Goal: Task Accomplishment & Management: Manage account settings

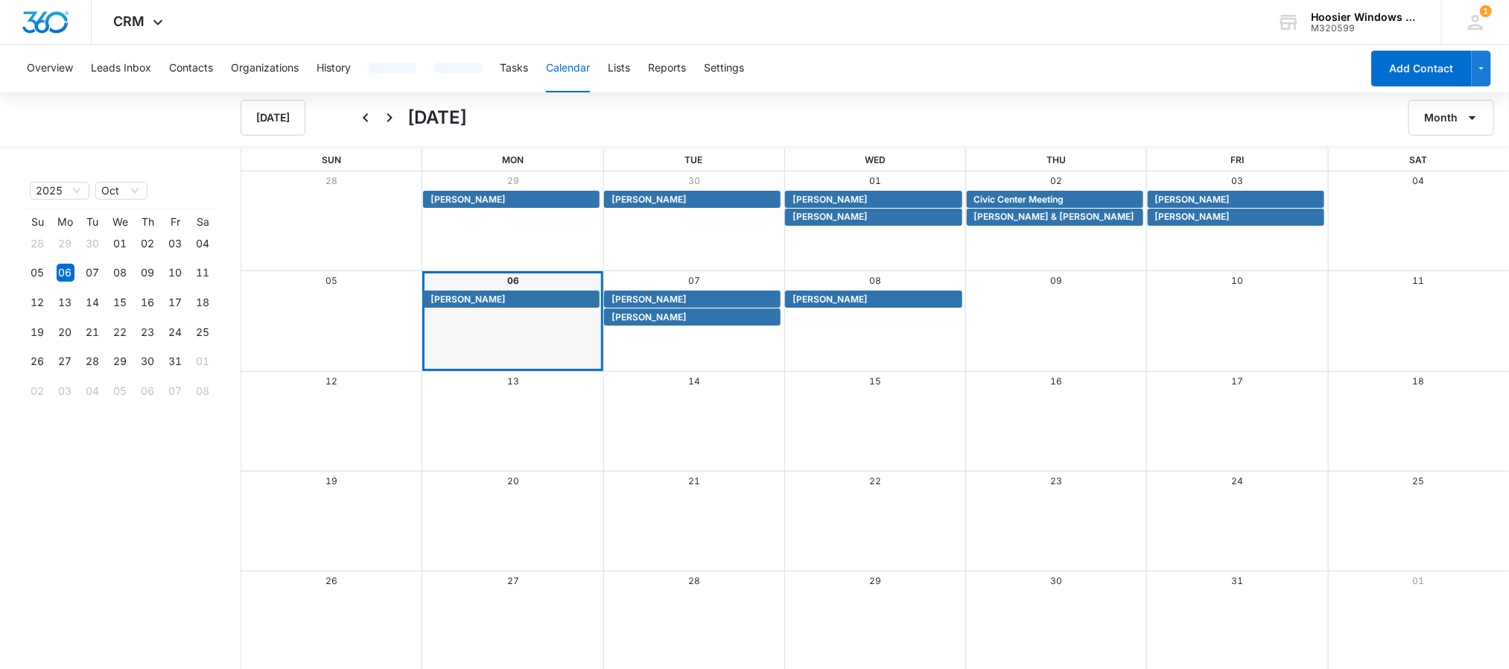
click at [740, 461] on div "Month View" at bounding box center [693, 421] width 181 height 99
click at [635, 314] on span "[PERSON_NAME]" at bounding box center [648, 317] width 75 height 13
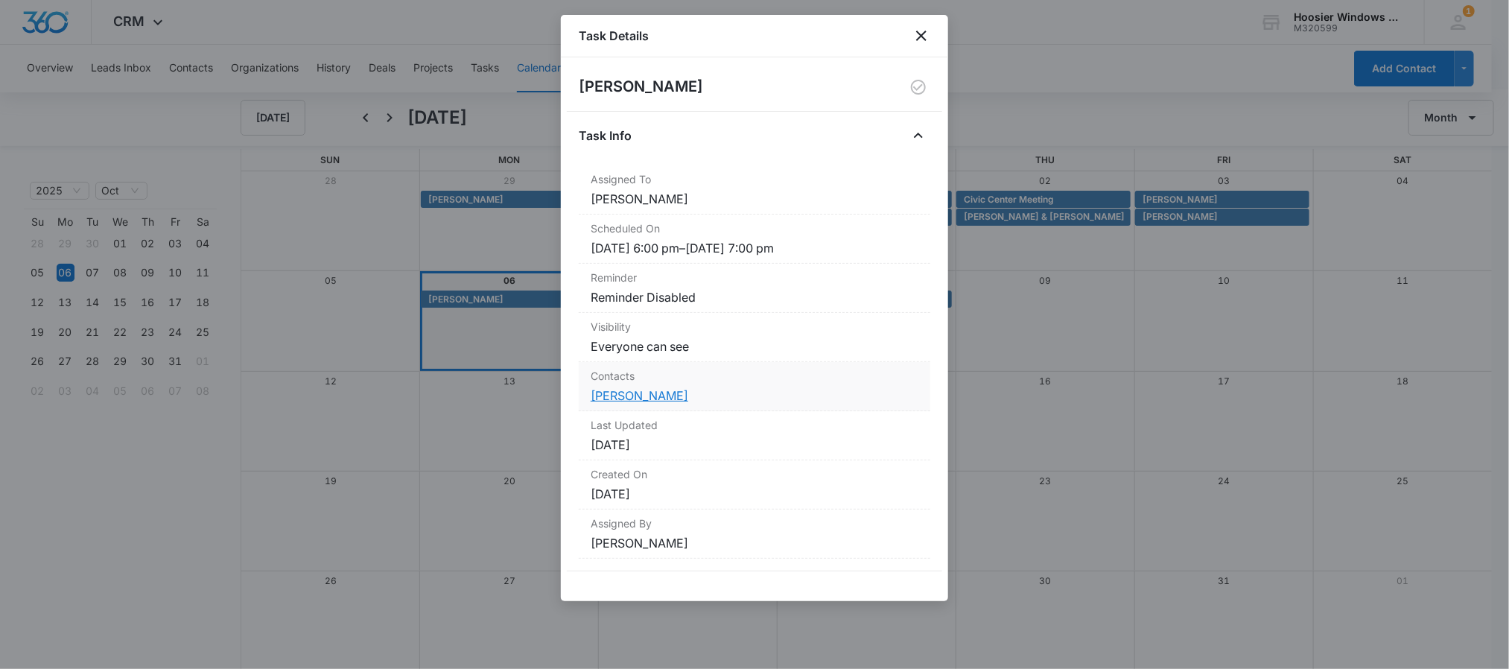
click at [614, 392] on link "[PERSON_NAME]" at bounding box center [640, 395] width 98 height 15
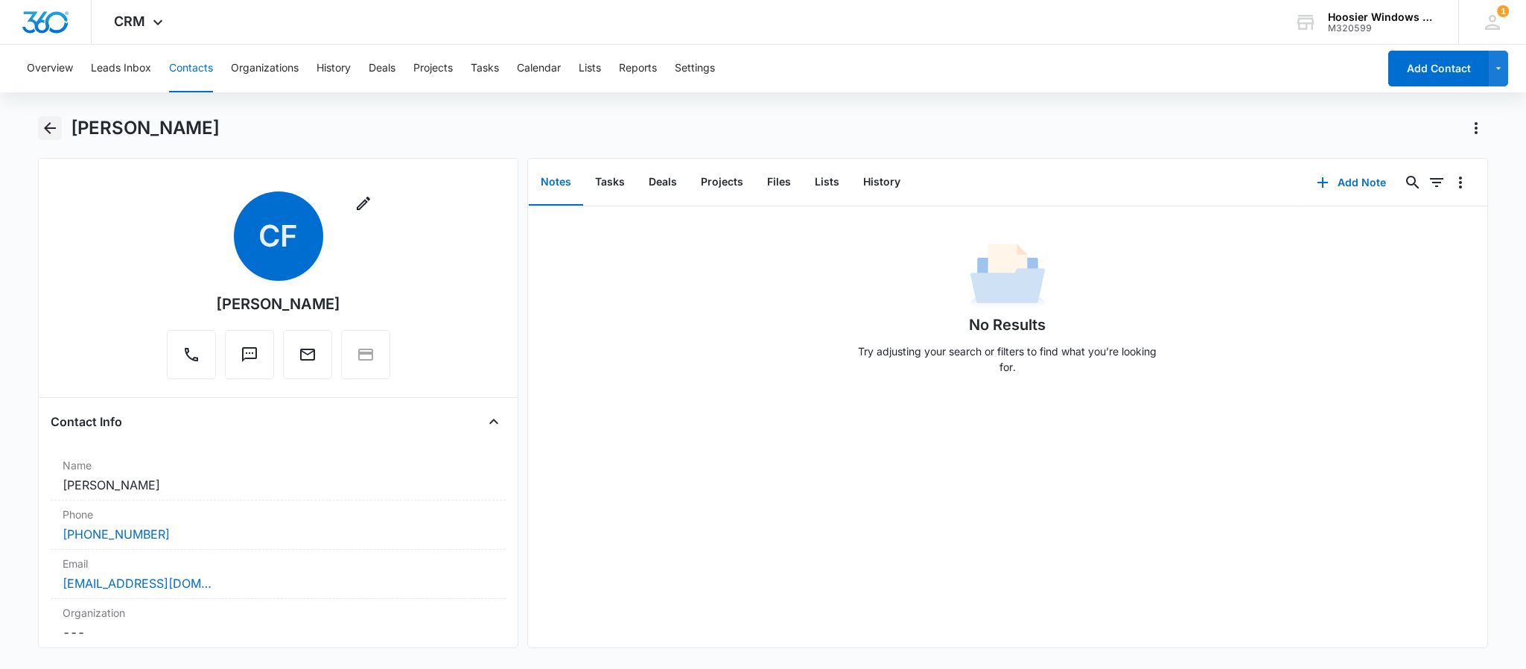
click at [47, 130] on icon "Back" at bounding box center [50, 128] width 12 height 12
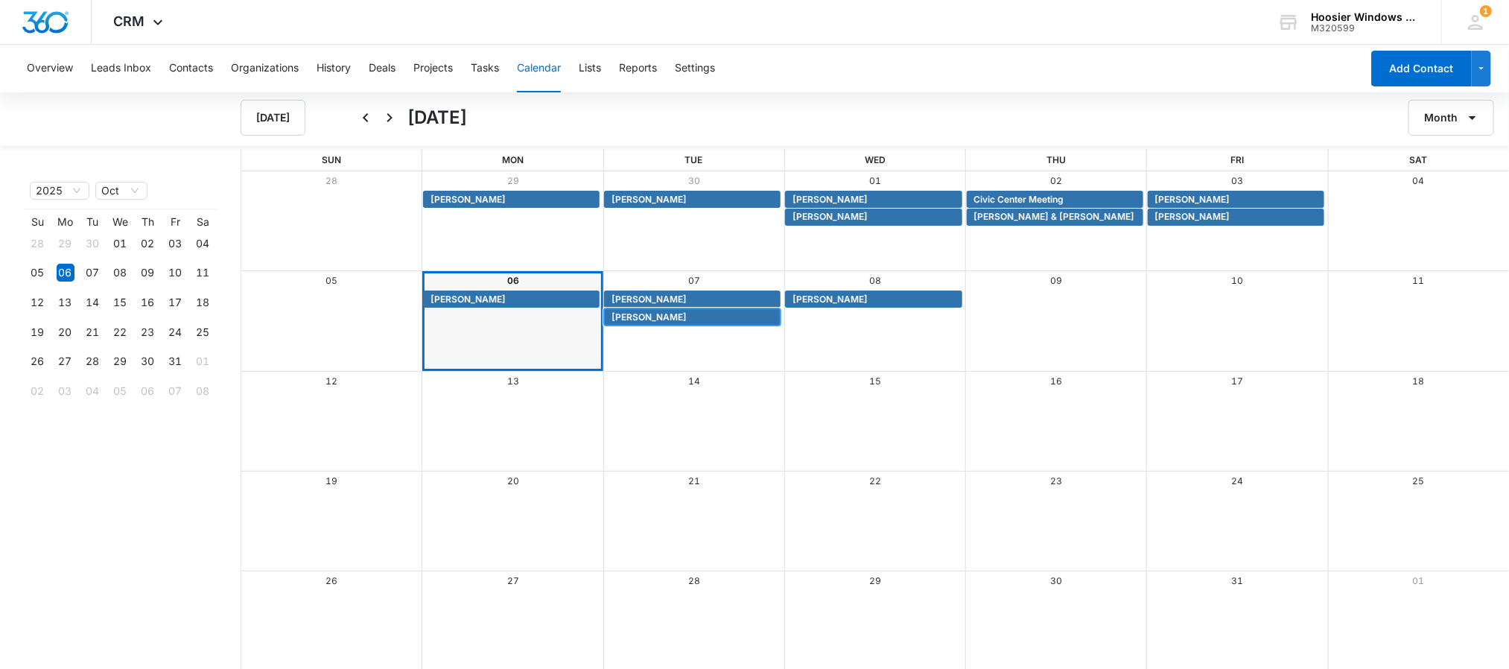
click at [659, 313] on span "[PERSON_NAME]" at bounding box center [648, 317] width 75 height 13
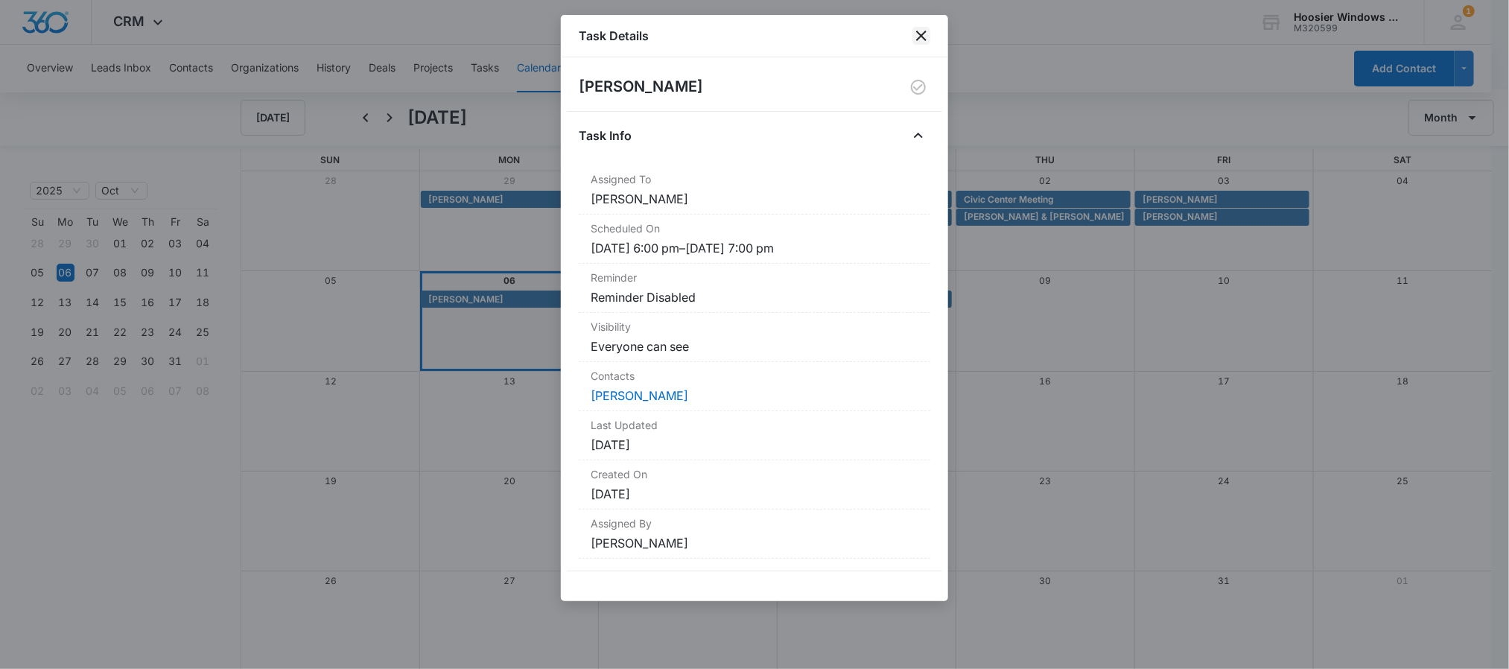
click at [917, 36] on icon "close" at bounding box center [921, 36] width 18 height 18
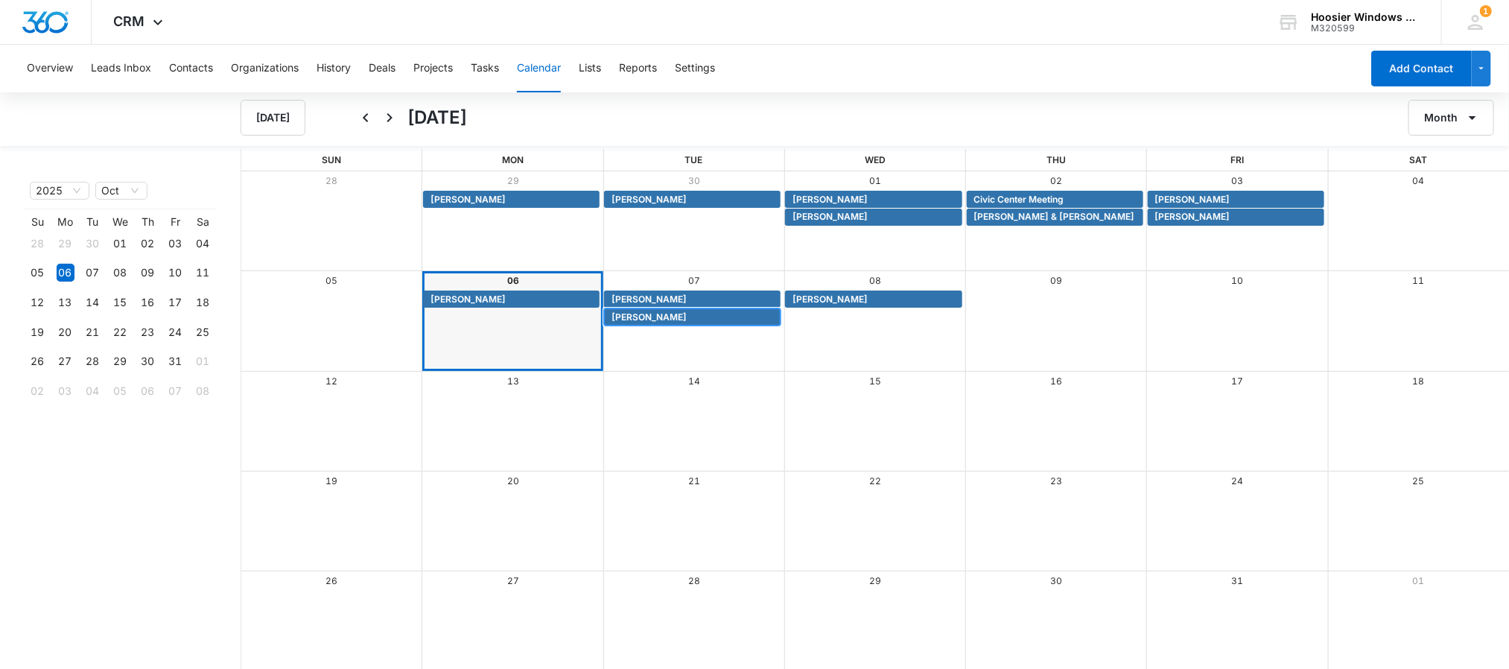
click at [626, 317] on span "[PERSON_NAME]" at bounding box center [648, 317] width 75 height 13
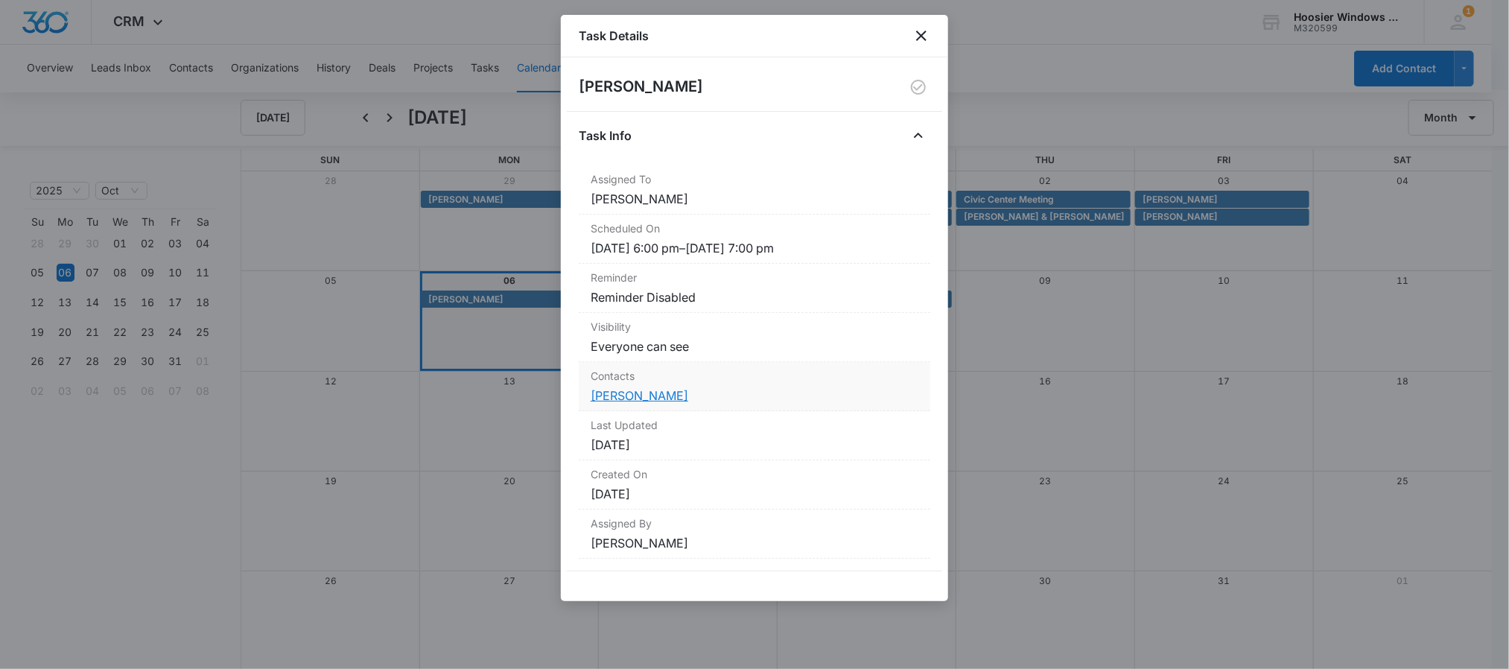
click at [644, 394] on link "[PERSON_NAME]" at bounding box center [640, 395] width 98 height 15
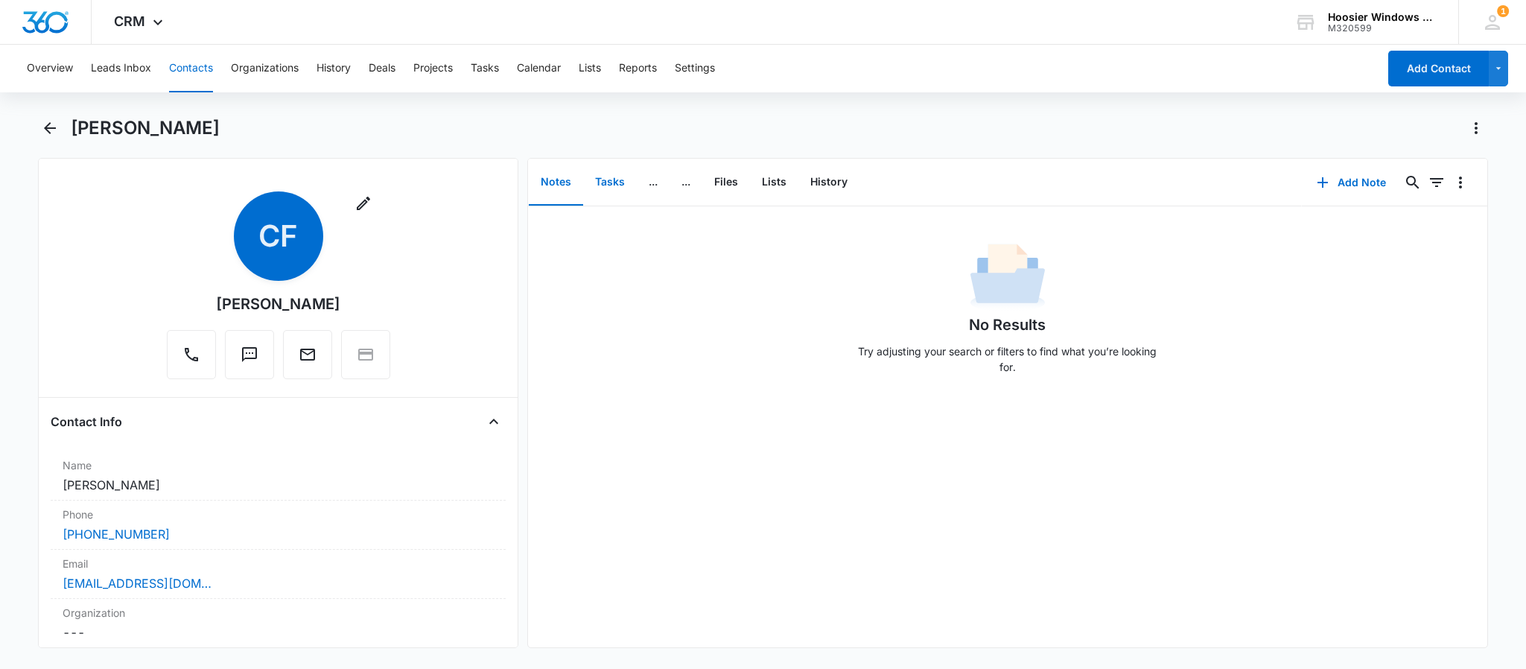
click at [612, 190] on button "Tasks" at bounding box center [610, 182] width 54 height 46
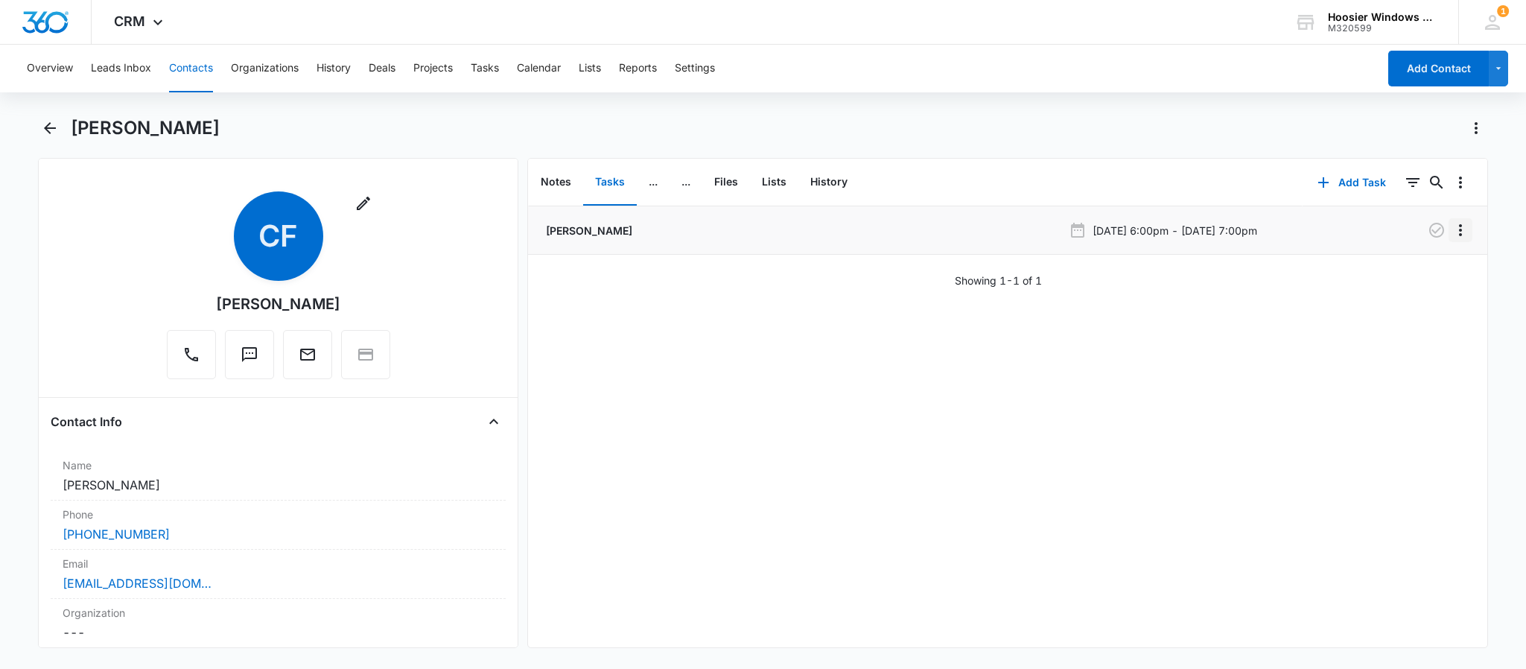
click at [1452, 226] on icon "Overflow Menu" at bounding box center [1461, 230] width 18 height 18
click at [1403, 297] on div "Delete" at bounding box center [1403, 294] width 31 height 10
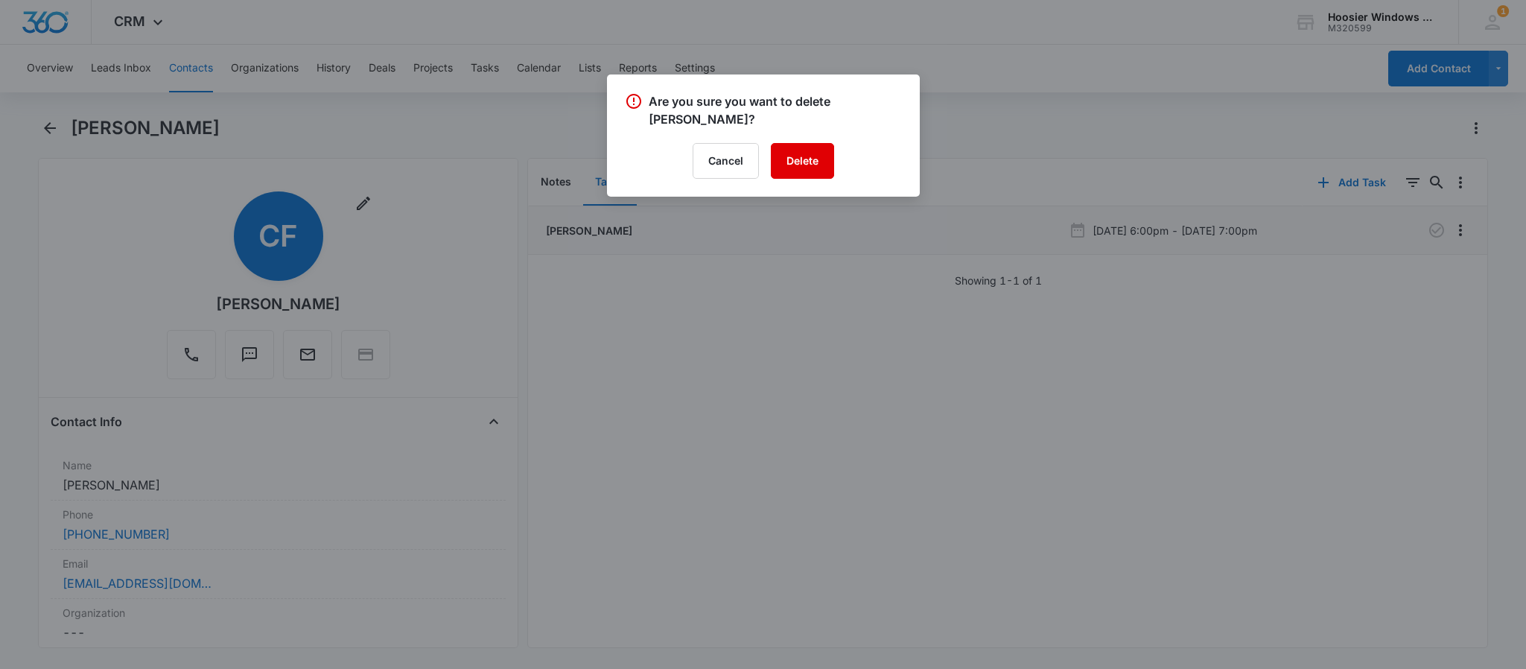
click at [798, 170] on button "Delete" at bounding box center [802, 161] width 63 height 36
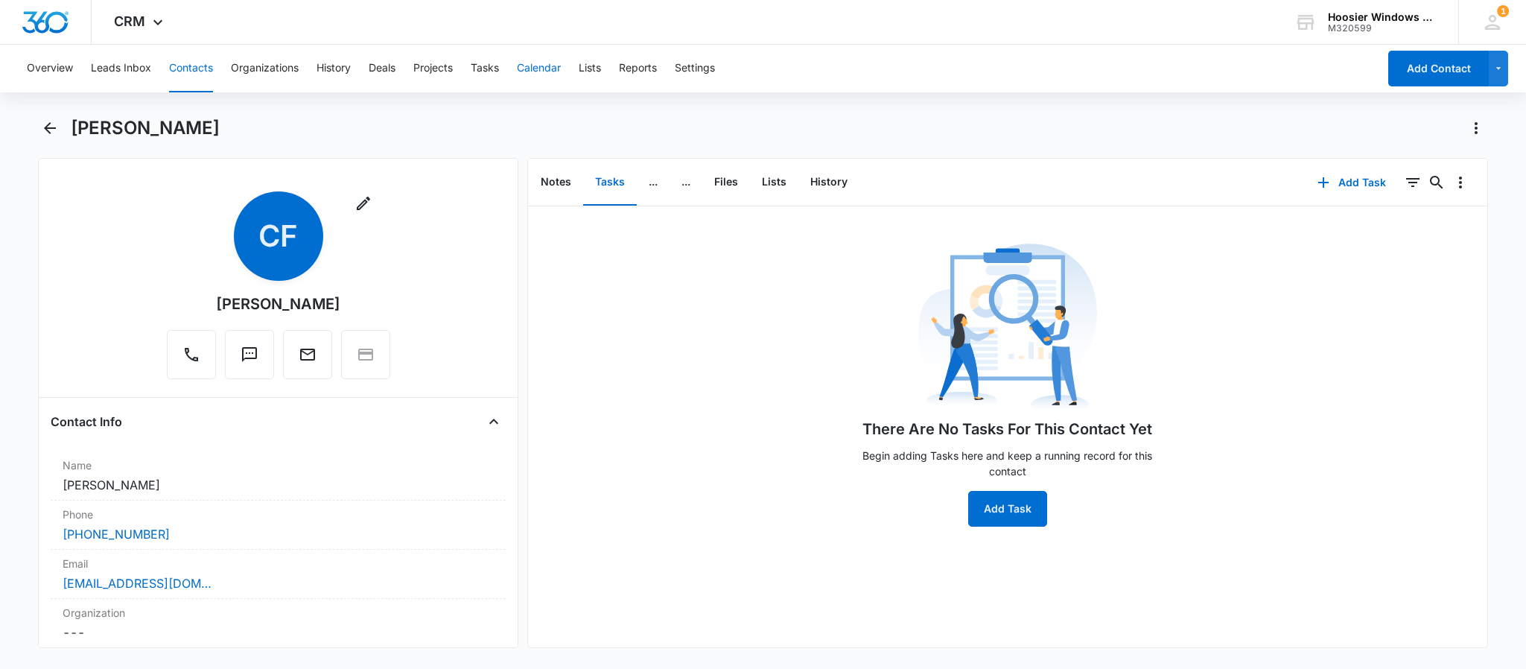
click at [550, 63] on button "Calendar" at bounding box center [539, 69] width 44 height 48
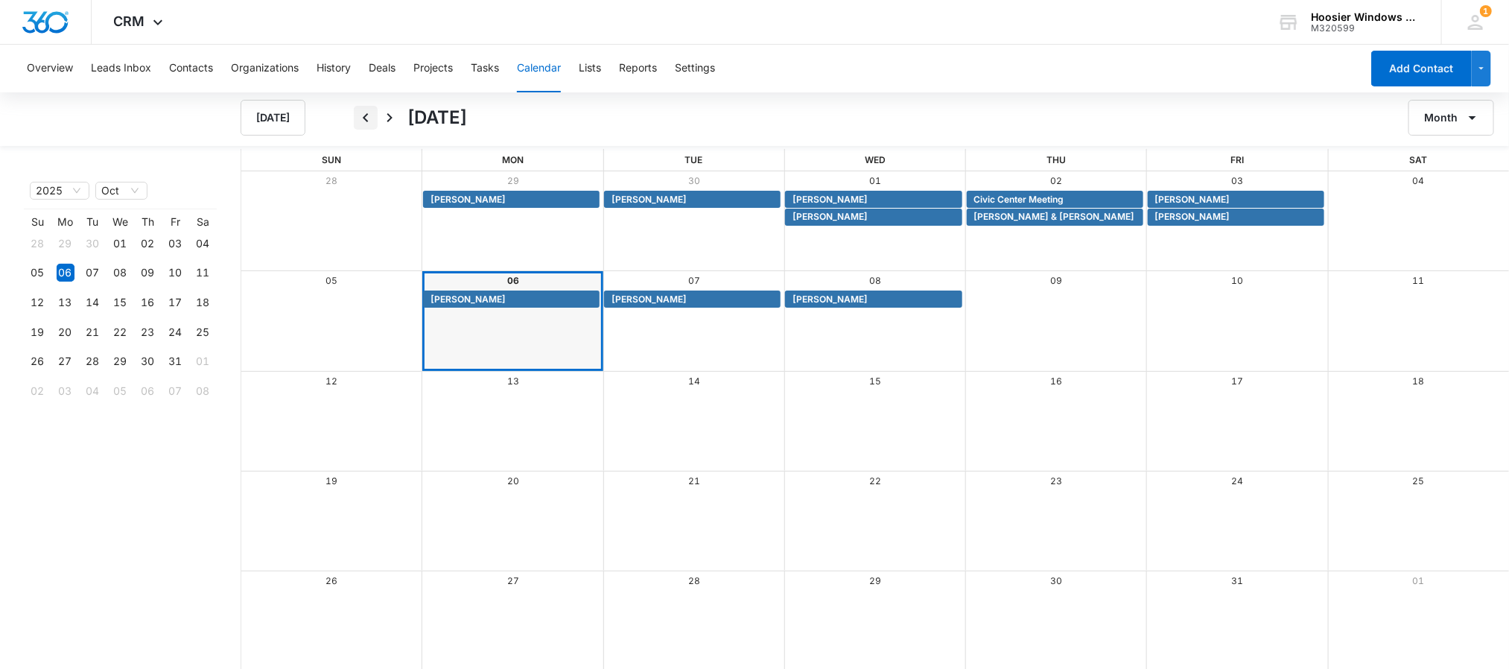
click at [369, 123] on icon "Back" at bounding box center [366, 118] width 18 height 18
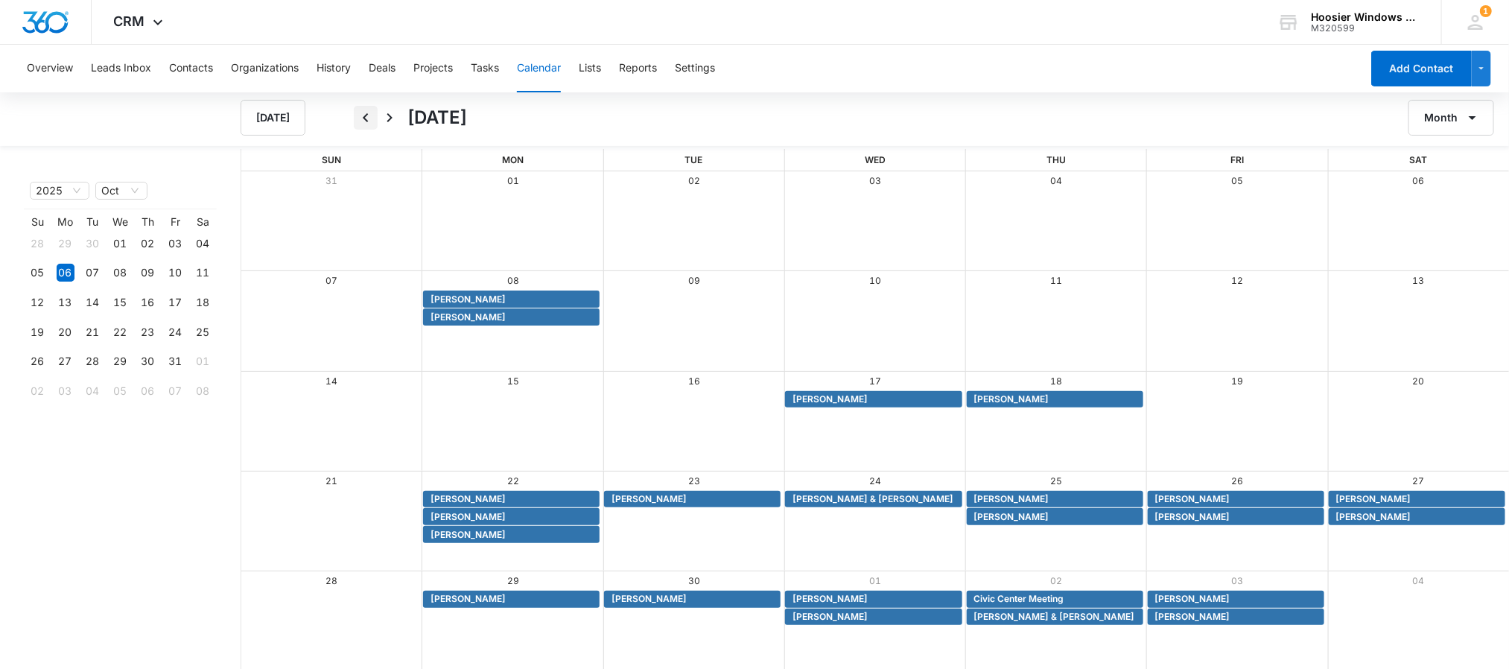
click at [369, 121] on icon "Back" at bounding box center [366, 118] width 18 height 18
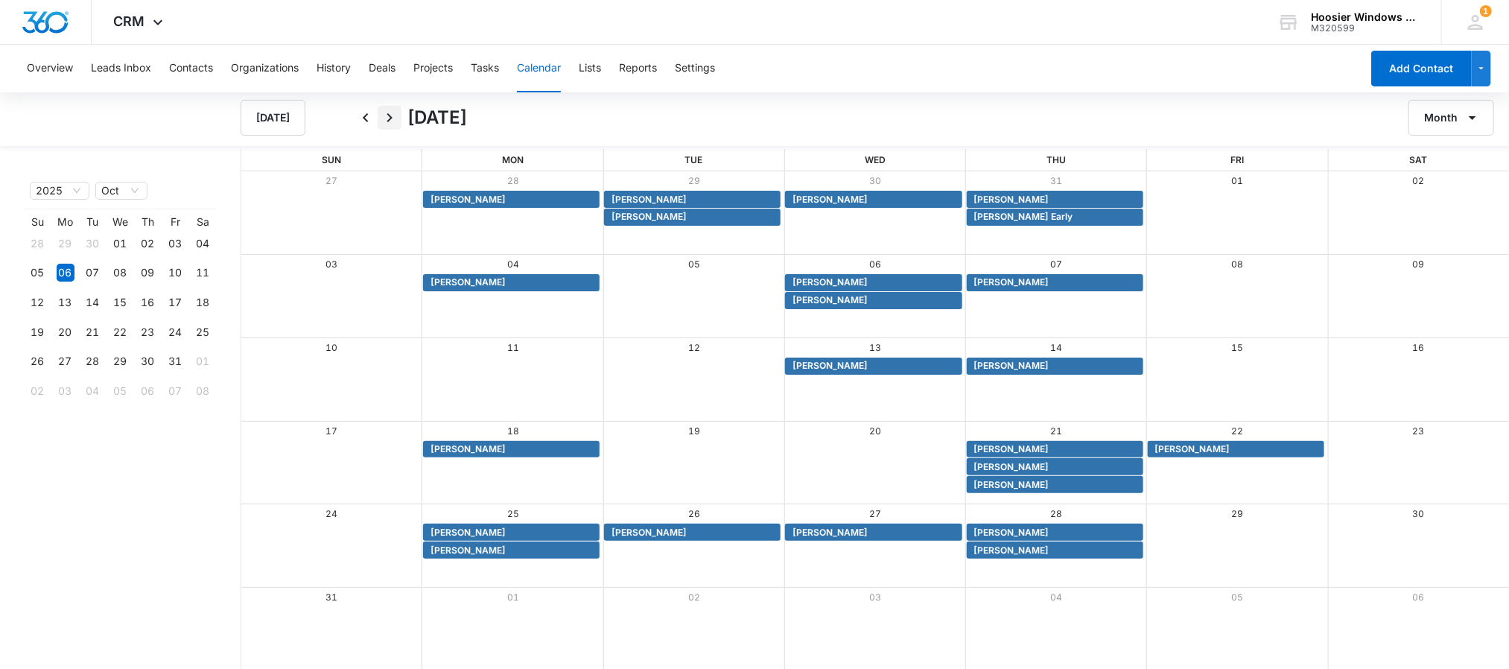
click at [400, 110] on button "Next" at bounding box center [390, 118] width 24 height 24
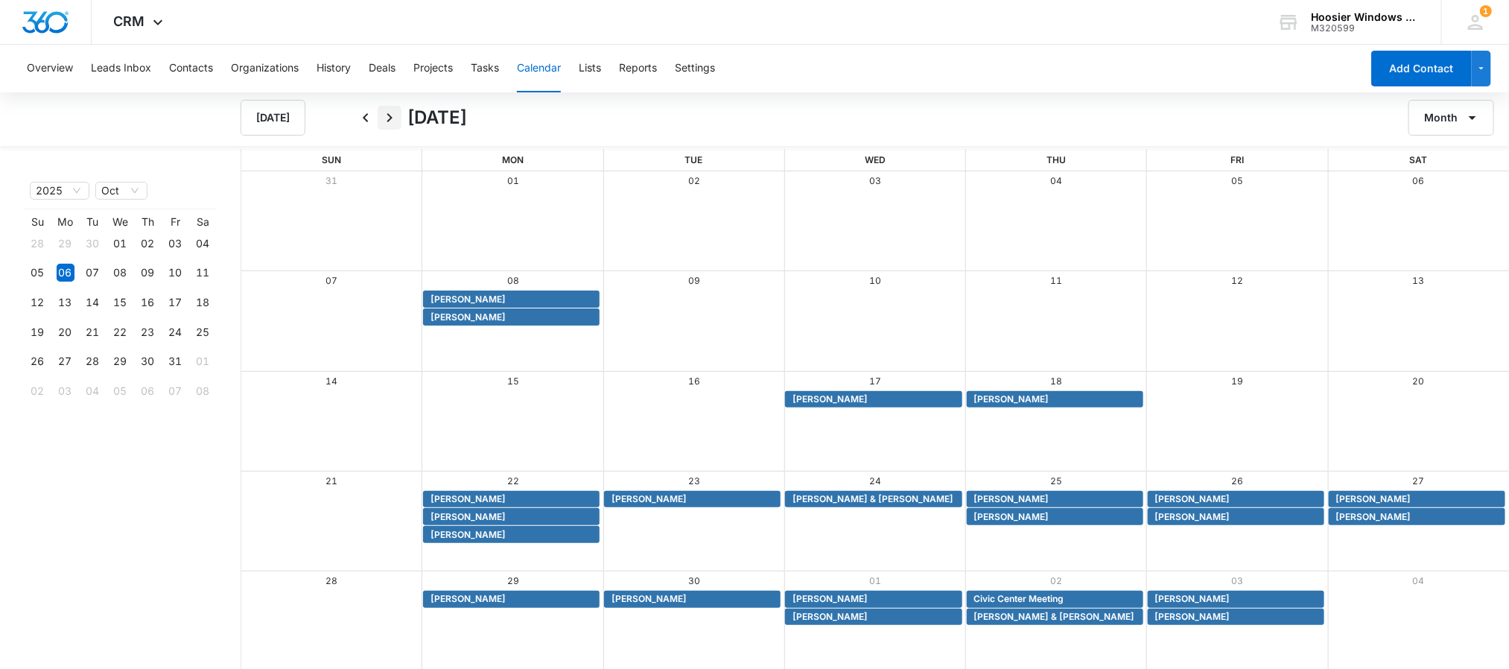
click at [400, 110] on button "Next" at bounding box center [390, 118] width 24 height 24
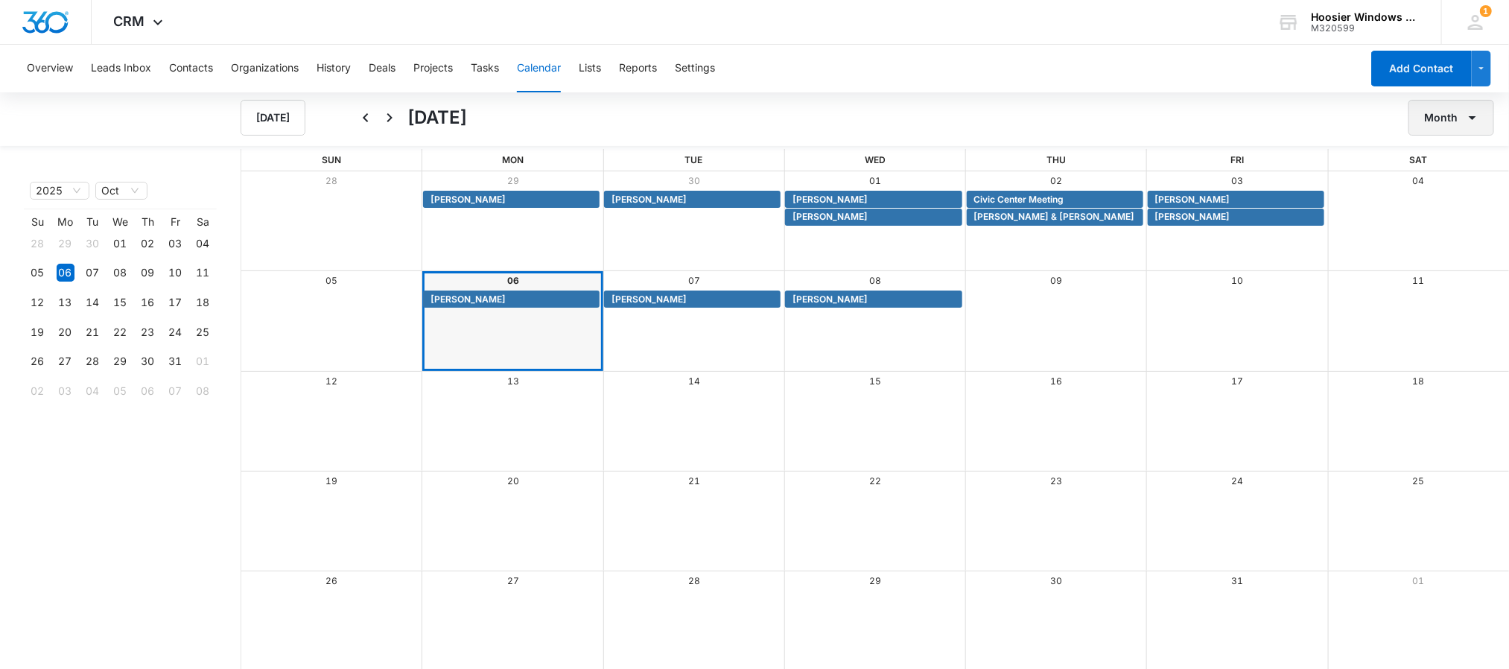
click at [1451, 112] on button "Month" at bounding box center [1451, 118] width 86 height 36
click at [1448, 188] on div "Week" at bounding box center [1447, 188] width 39 height 10
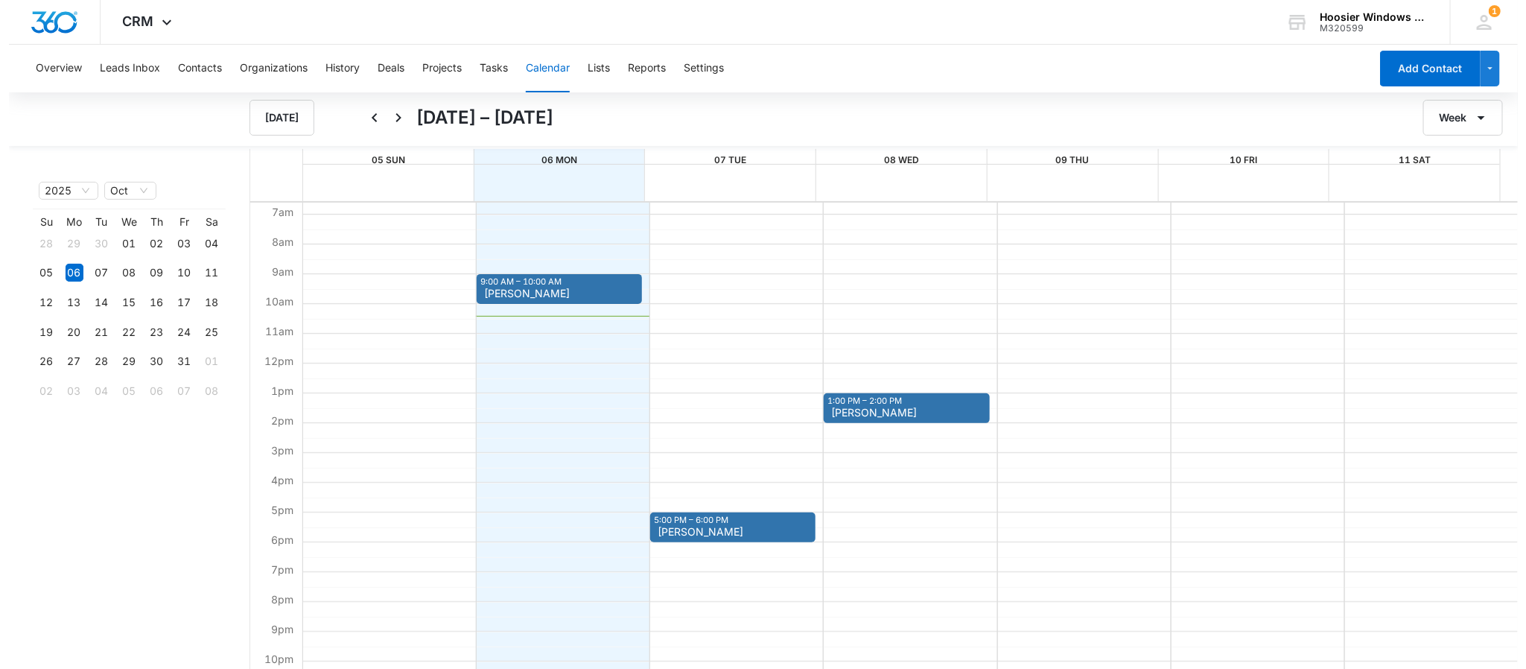
scroll to position [173, 0]
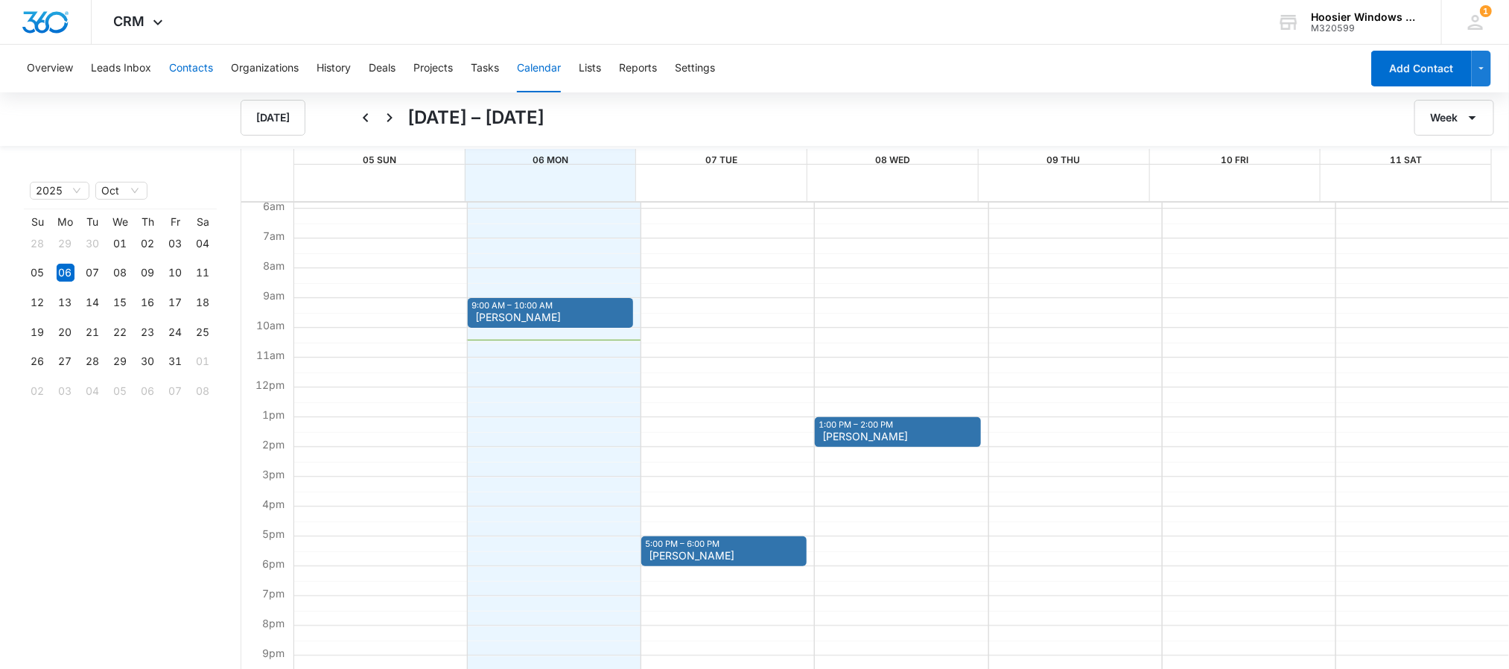
click at [190, 72] on button "Contacts" at bounding box center [191, 69] width 44 height 48
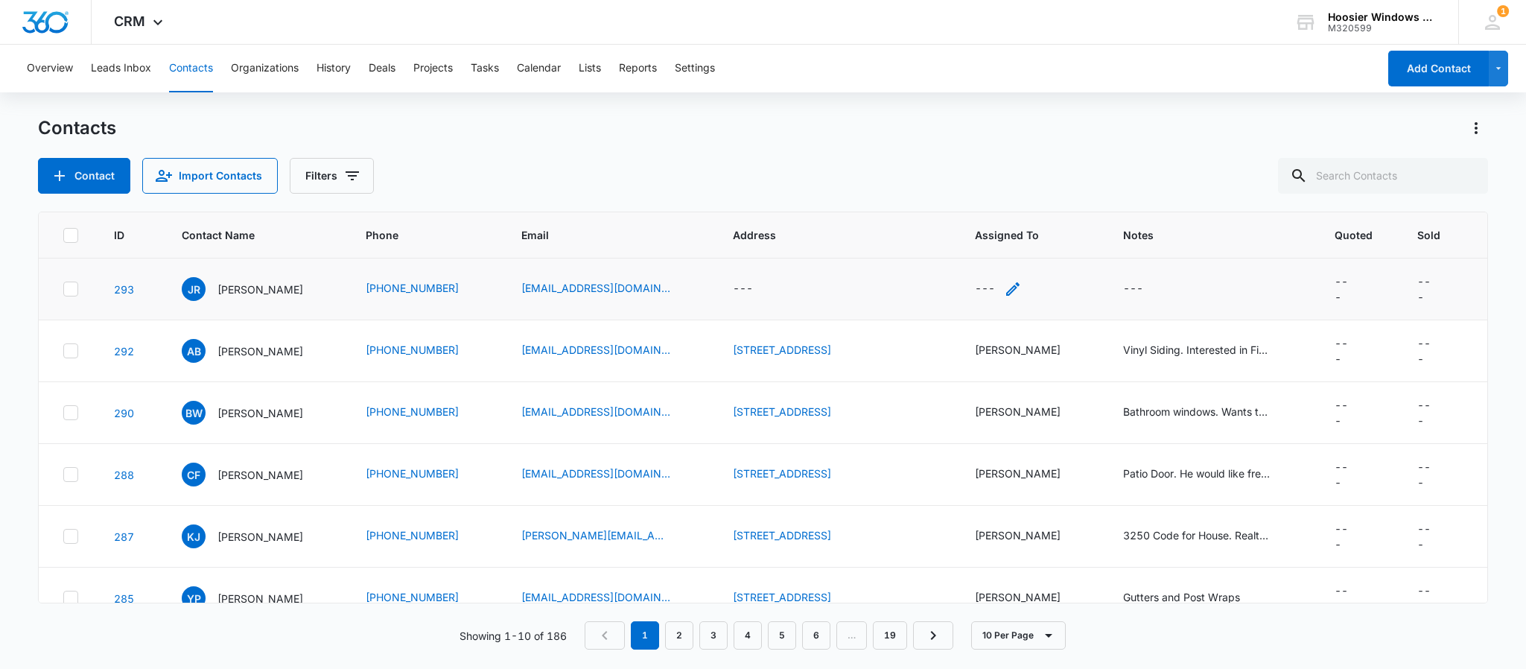
click at [993, 288] on div "---" at bounding box center [985, 289] width 20 height 18
click at [1043, 185] on div at bounding box center [1051, 194] width 24 height 24
click at [988, 291] on div "[PERSON_NAME]" at bounding box center [1004, 302] width 124 height 28
click at [1160, 165] on div "Contact Import Contacts Filters" at bounding box center [763, 176] width 1450 height 36
click at [995, 289] on div "---" at bounding box center [985, 289] width 20 height 18
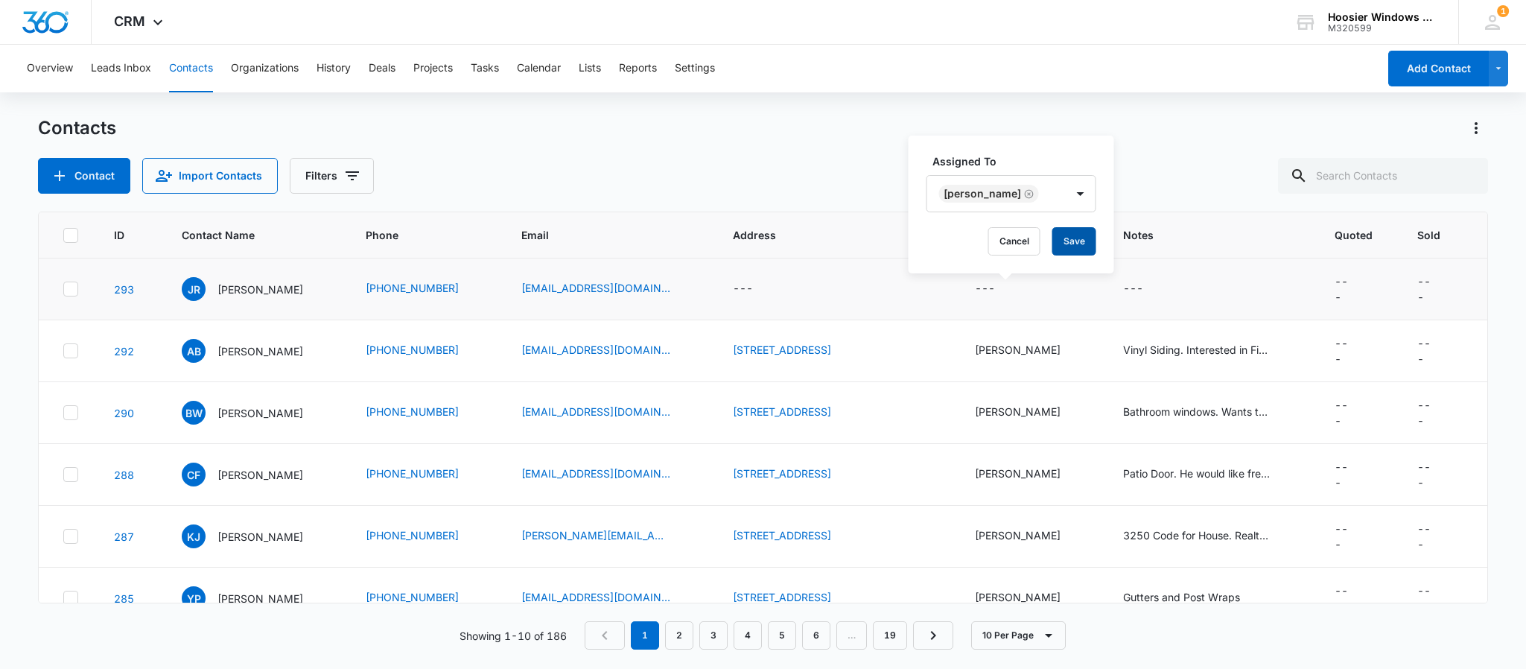
click at [1055, 231] on button "Save" at bounding box center [1074, 241] width 44 height 28
click at [1137, 287] on div "---" at bounding box center [1146, 289] width 47 height 18
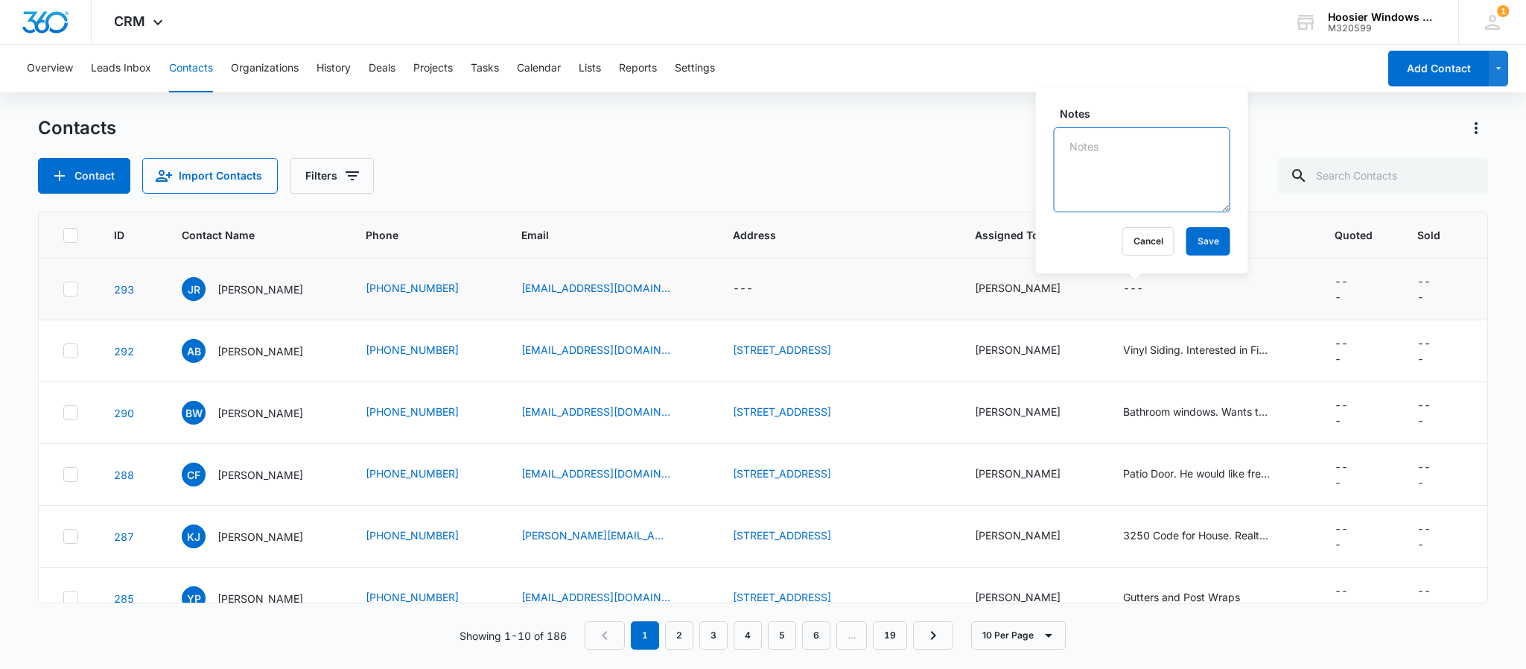
click at [1149, 174] on textarea "Notes" at bounding box center [1142, 169] width 177 height 85
paste textarea "I'm looking to replace my sliding patio door and possibly add a storm front doo…"
type textarea "I'm looking to replace my sliding patio door and possibly add a storm front doo…"
click at [1202, 247] on button "Save" at bounding box center [1208, 241] width 44 height 28
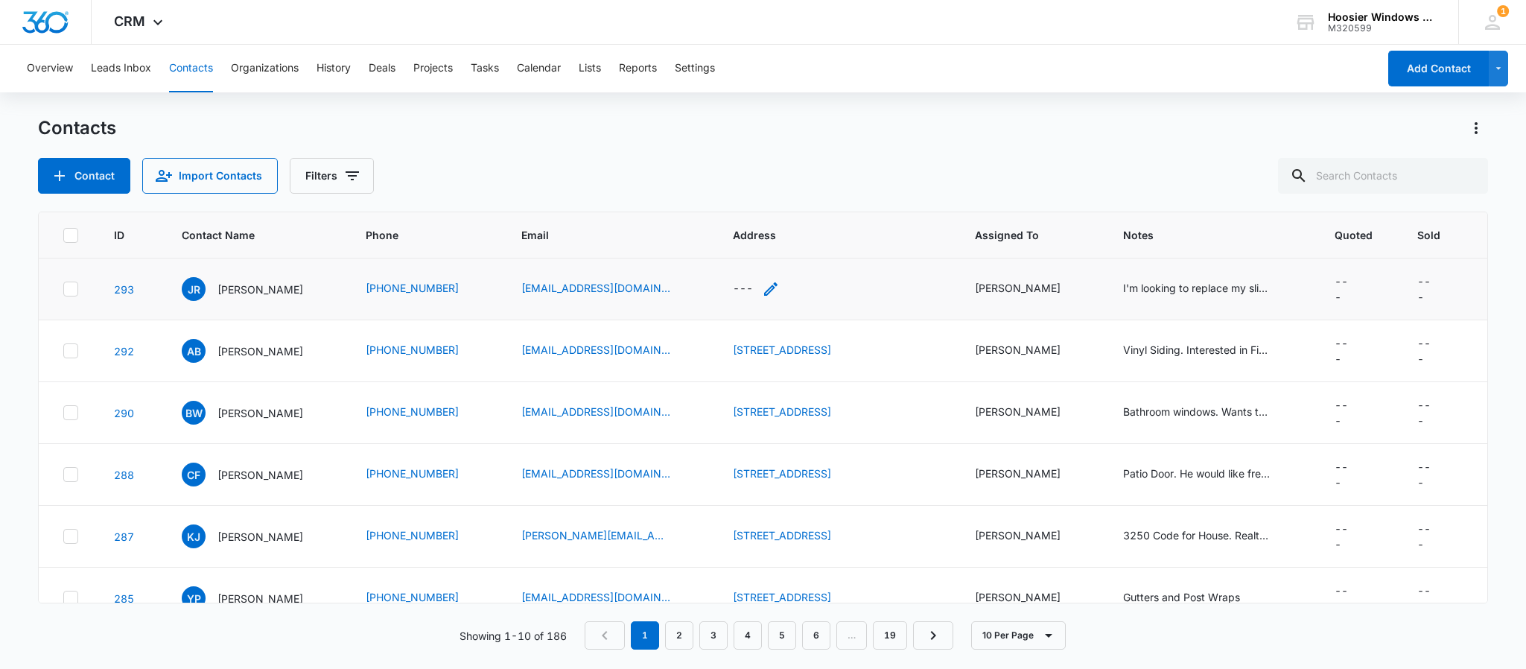
click at [753, 293] on div "---" at bounding box center [743, 289] width 20 height 18
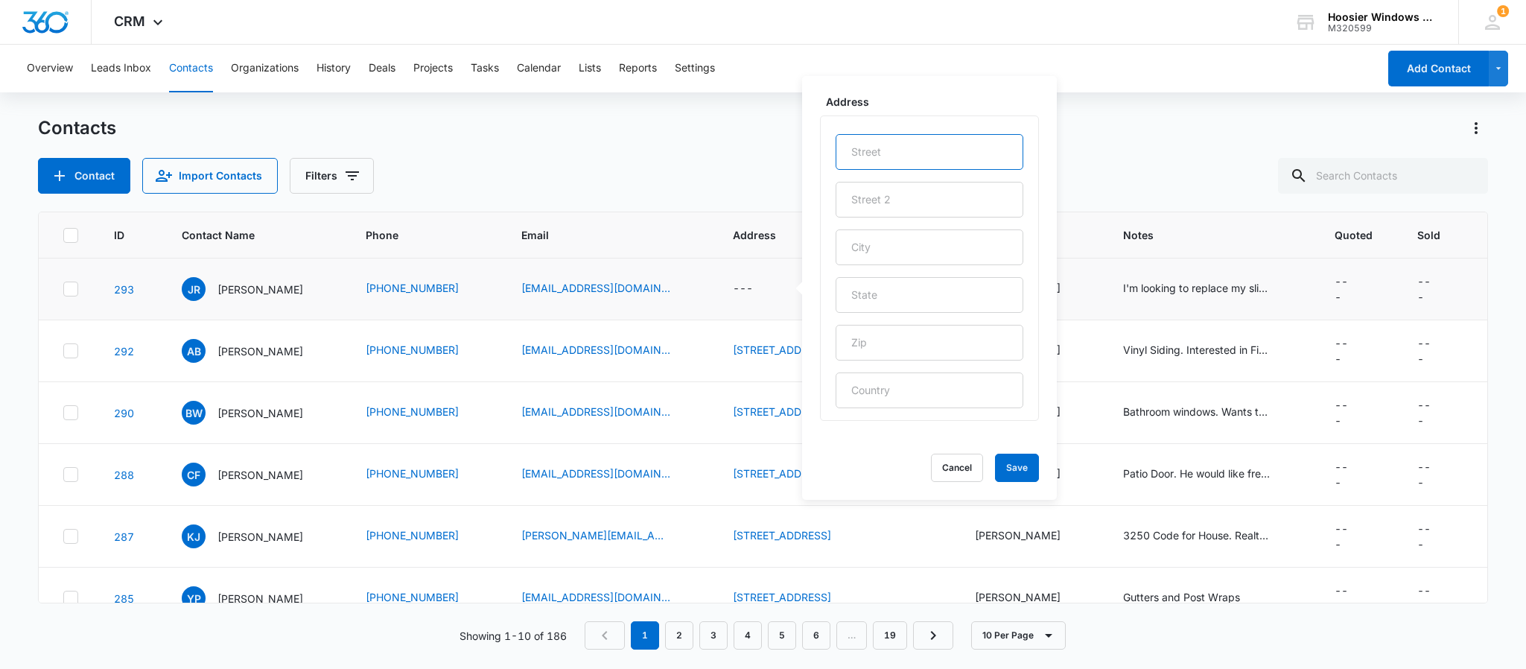
click at [901, 150] on input "text" at bounding box center [930, 152] width 188 height 36
type input "[STREET_ADDRESS]"
click at [881, 244] on input "text" at bounding box center [930, 247] width 188 height 36
type input "Fishers"
click at [874, 296] on input "text" at bounding box center [930, 295] width 188 height 36
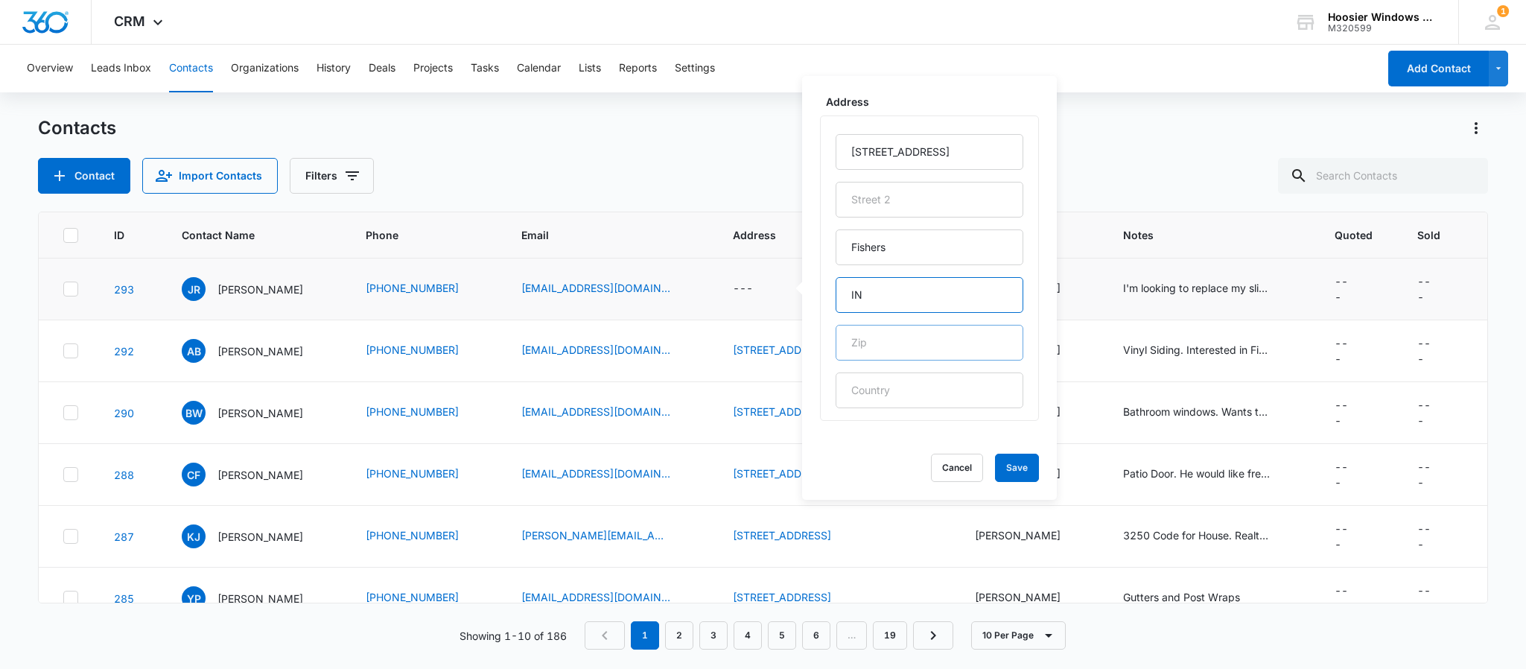
type input "IN"
click at [877, 346] on input "text" at bounding box center [930, 343] width 188 height 36
type input "46037"
click at [999, 465] on button "Save" at bounding box center [1017, 468] width 44 height 28
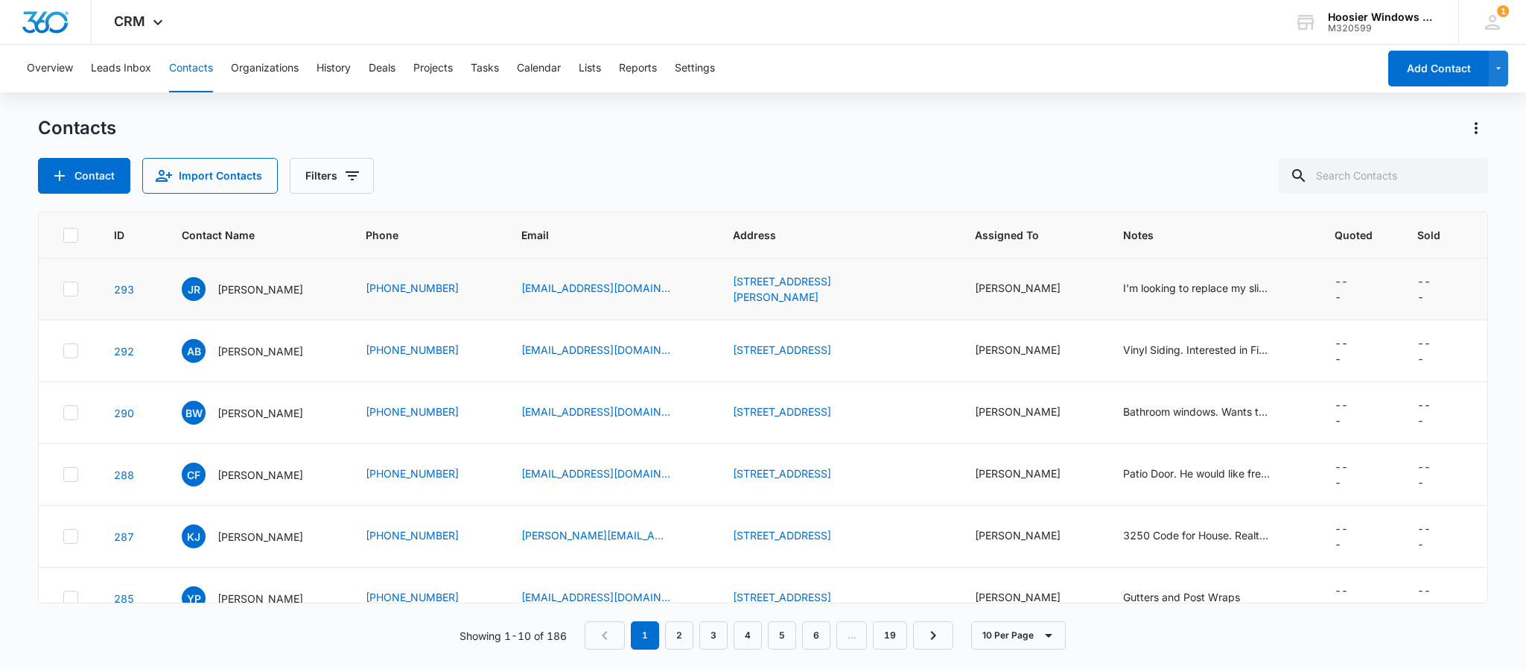
click at [669, 150] on div "Contacts Contact Import Contacts Filters" at bounding box center [763, 154] width 1450 height 77
click at [253, 287] on p "[PERSON_NAME]" at bounding box center [260, 290] width 86 height 16
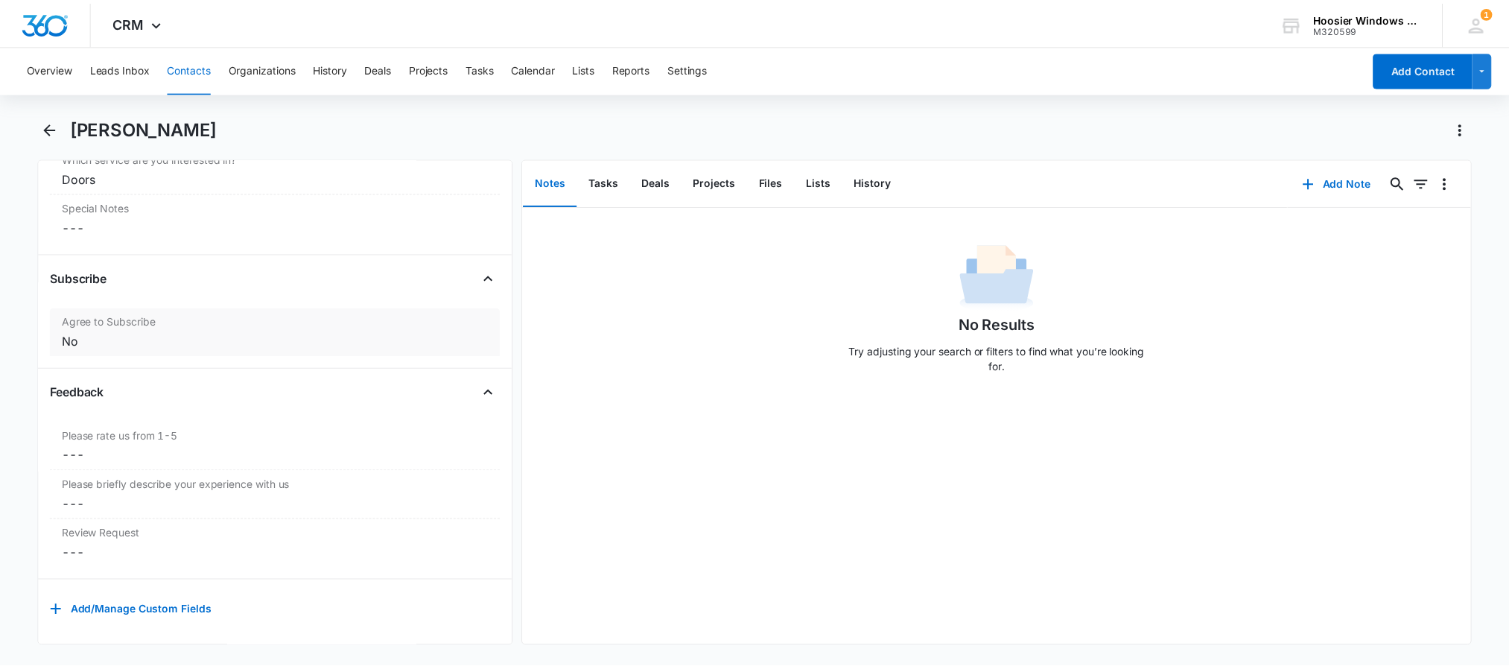
scroll to position [1625, 0]
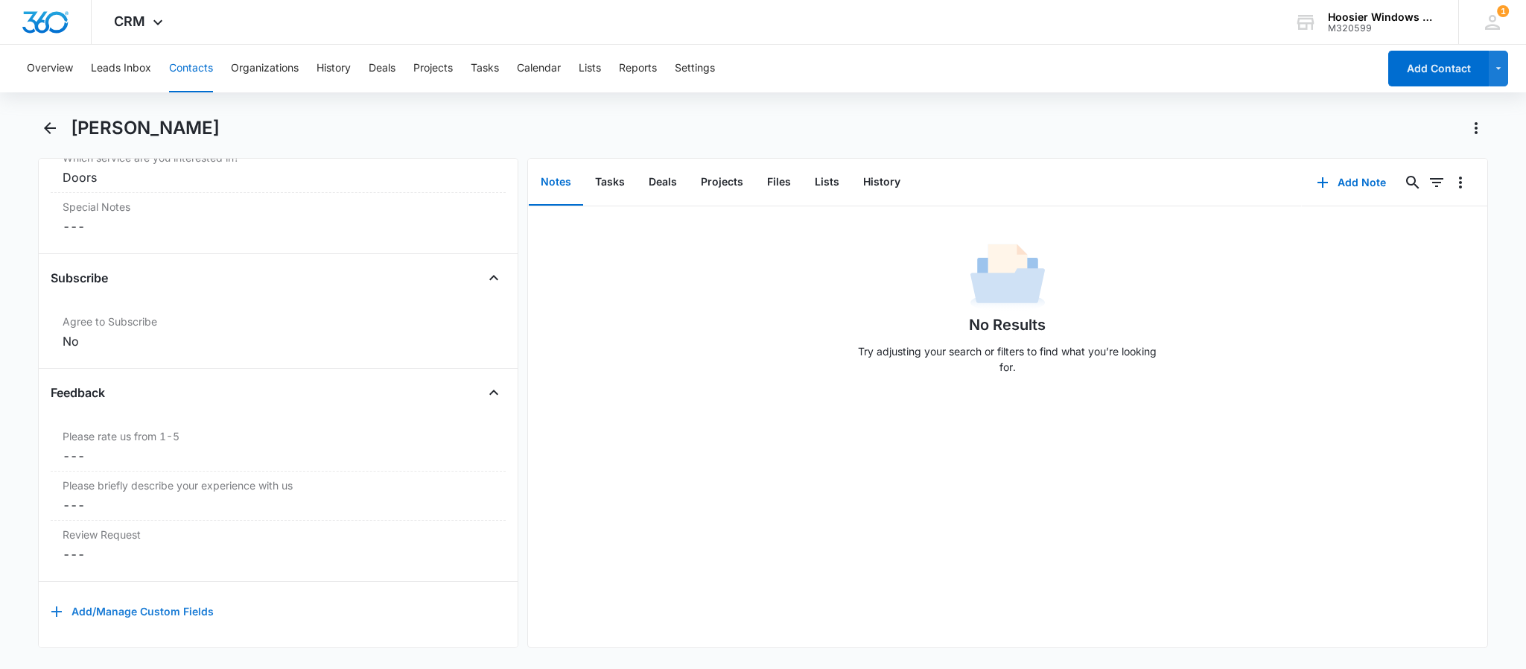
click at [97, 594] on button "Add/Manage Custom Fields" at bounding box center [132, 612] width 163 height 36
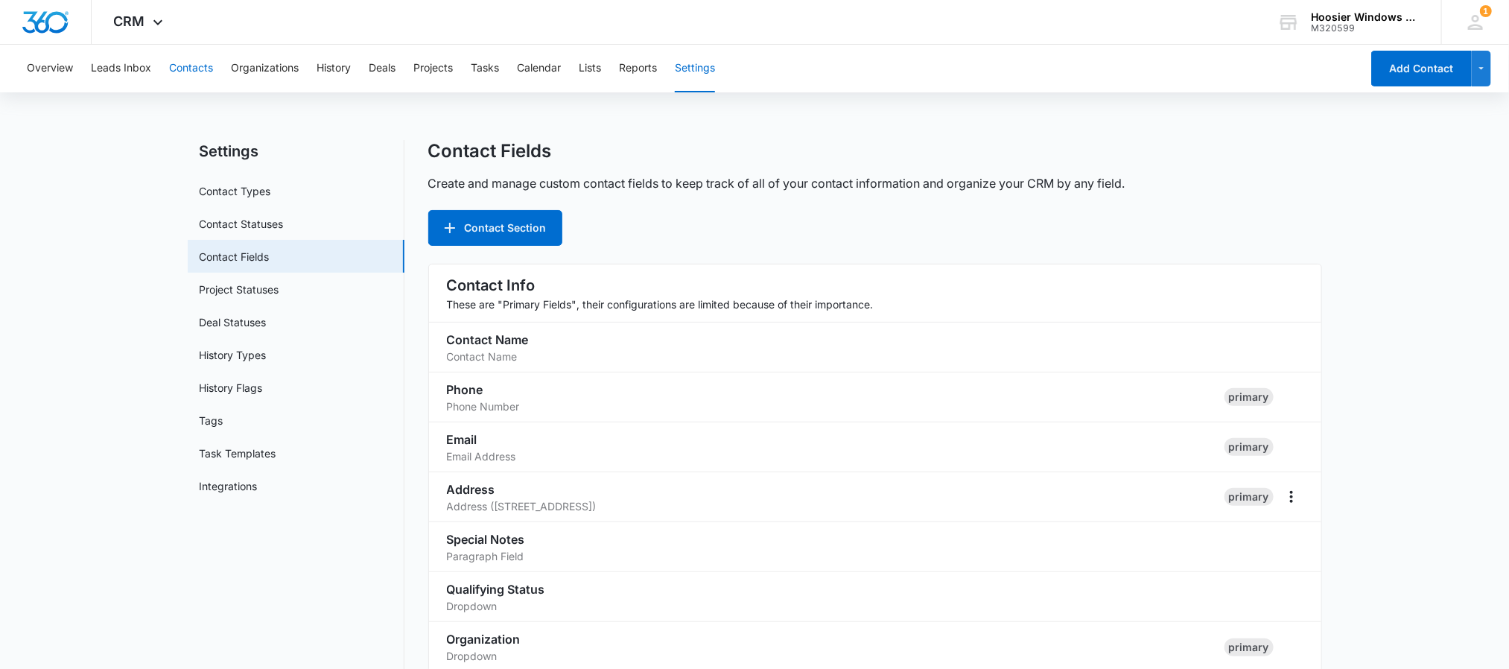
click at [203, 63] on button "Contacts" at bounding box center [191, 69] width 44 height 48
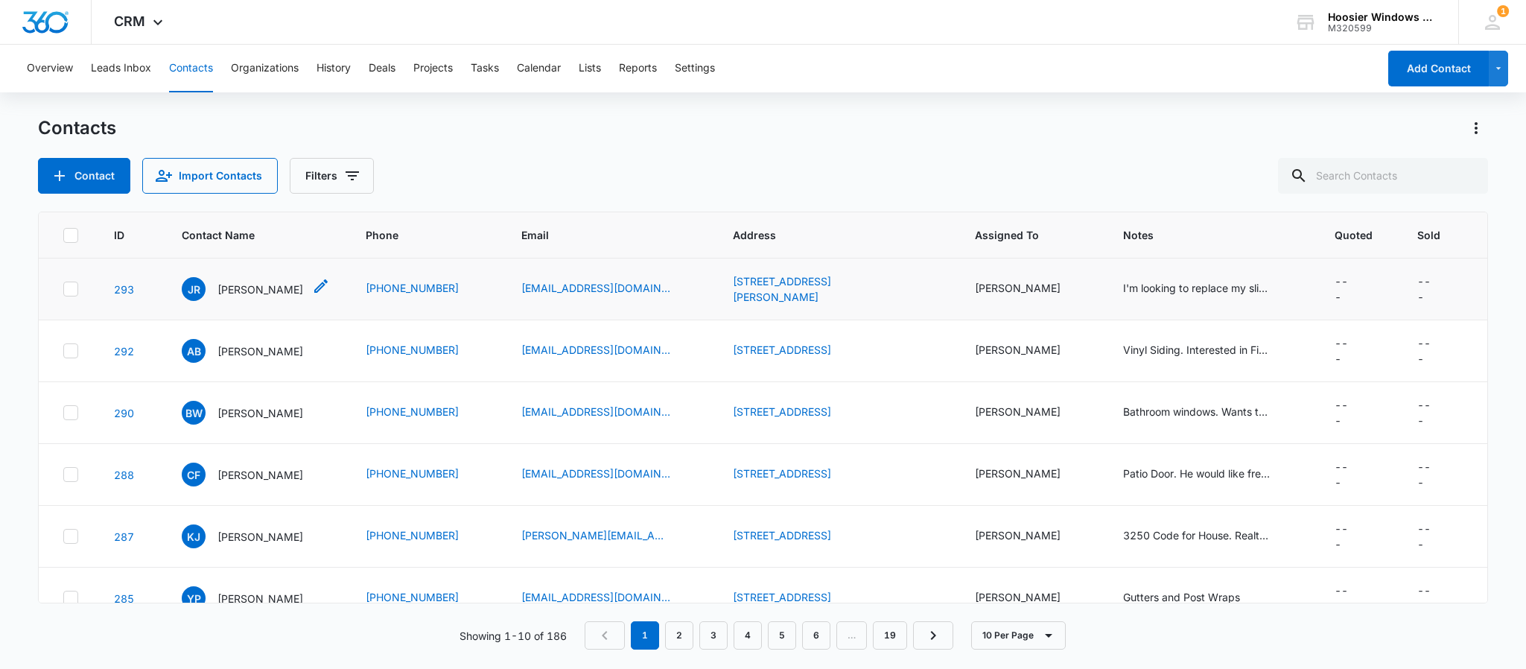
click at [242, 286] on p "[PERSON_NAME]" at bounding box center [260, 290] width 86 height 16
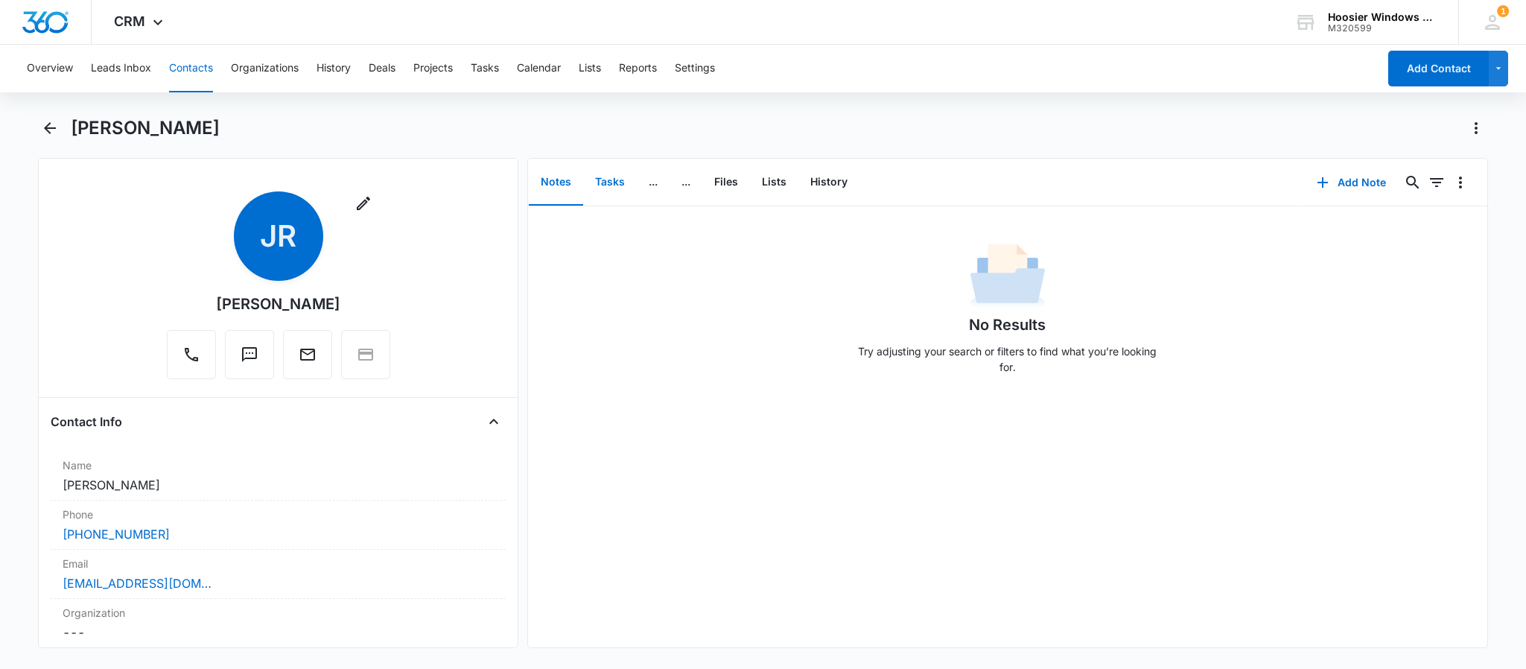
click at [606, 194] on button "Tasks" at bounding box center [610, 182] width 54 height 46
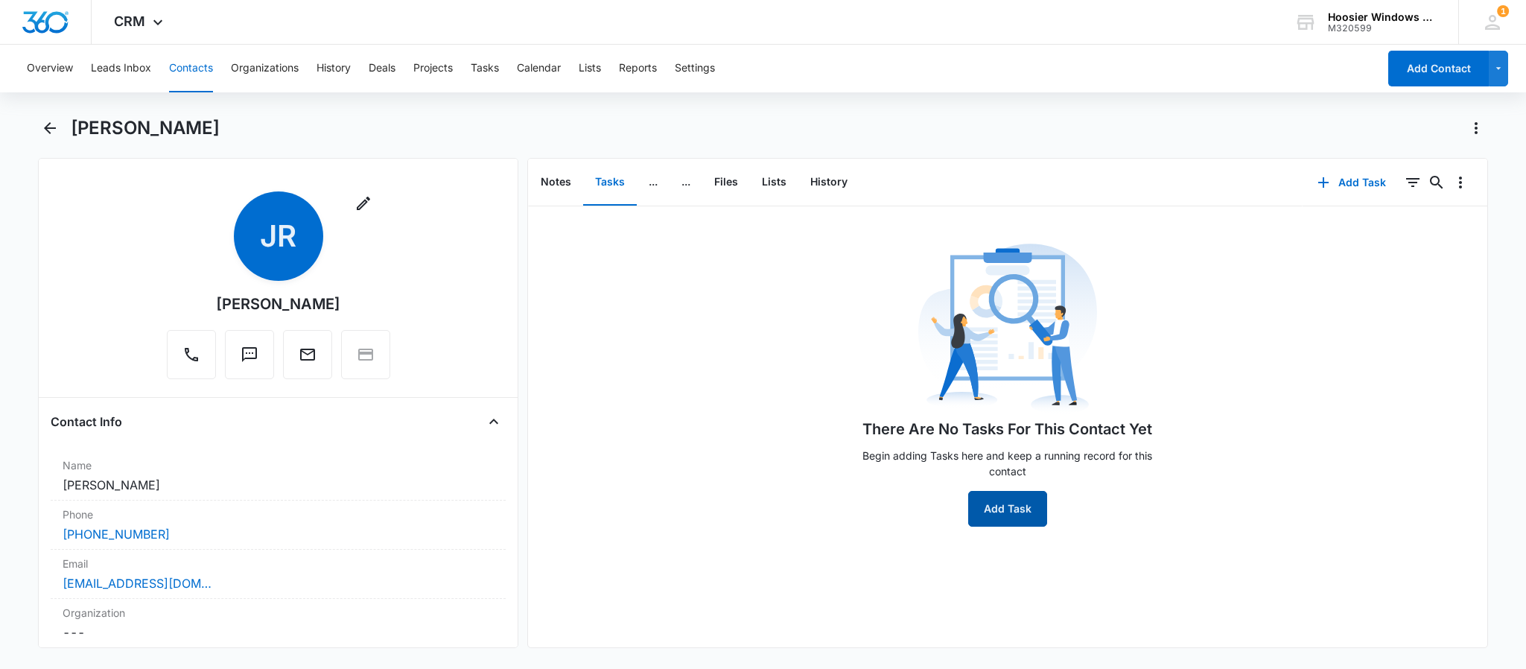
click at [990, 496] on button "Add Task" at bounding box center [1007, 509] width 79 height 36
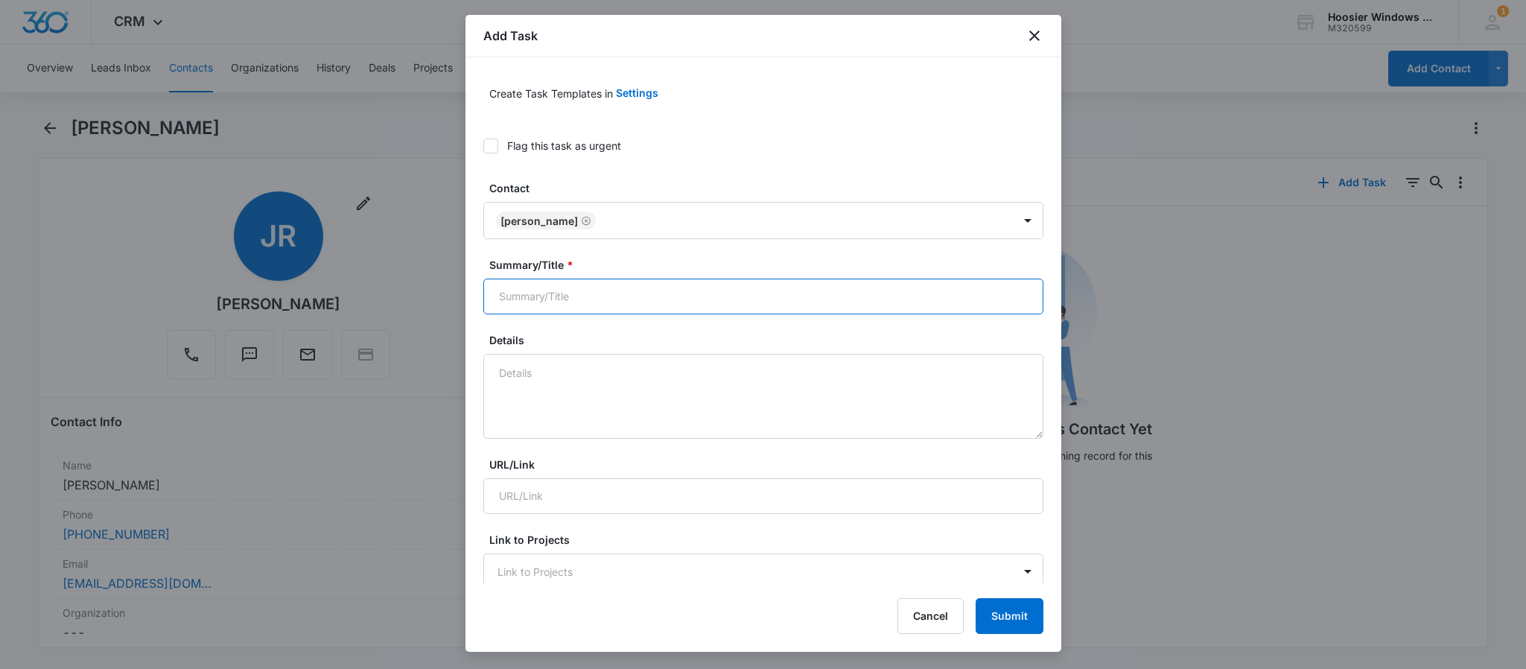
click at [614, 311] on input "Summary/Title *" at bounding box center [763, 297] width 560 height 36
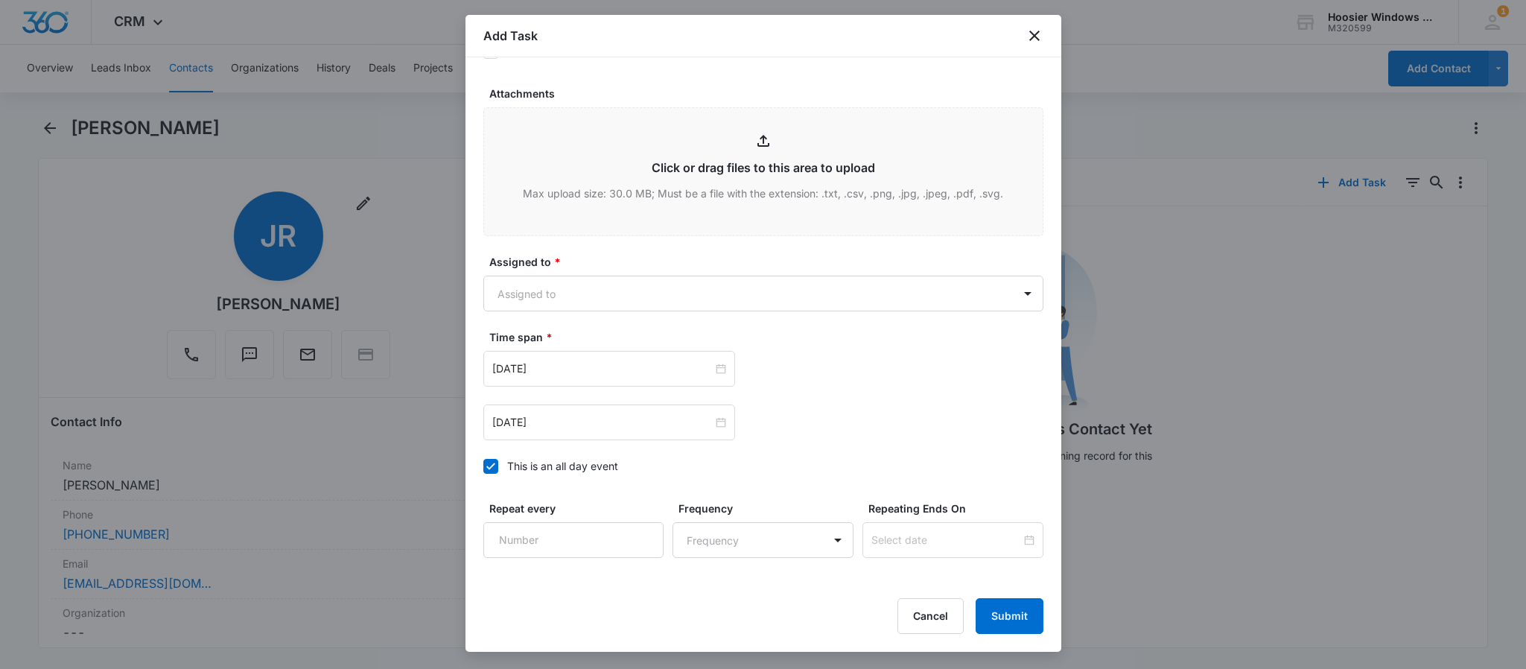
scroll to position [693, 0]
type input "[PERSON_NAME]"
click at [579, 307] on body "CRM Apps Reputation Websites Forms CRM Email Social POS Content Ads Intelligenc…" at bounding box center [763, 334] width 1526 height 669
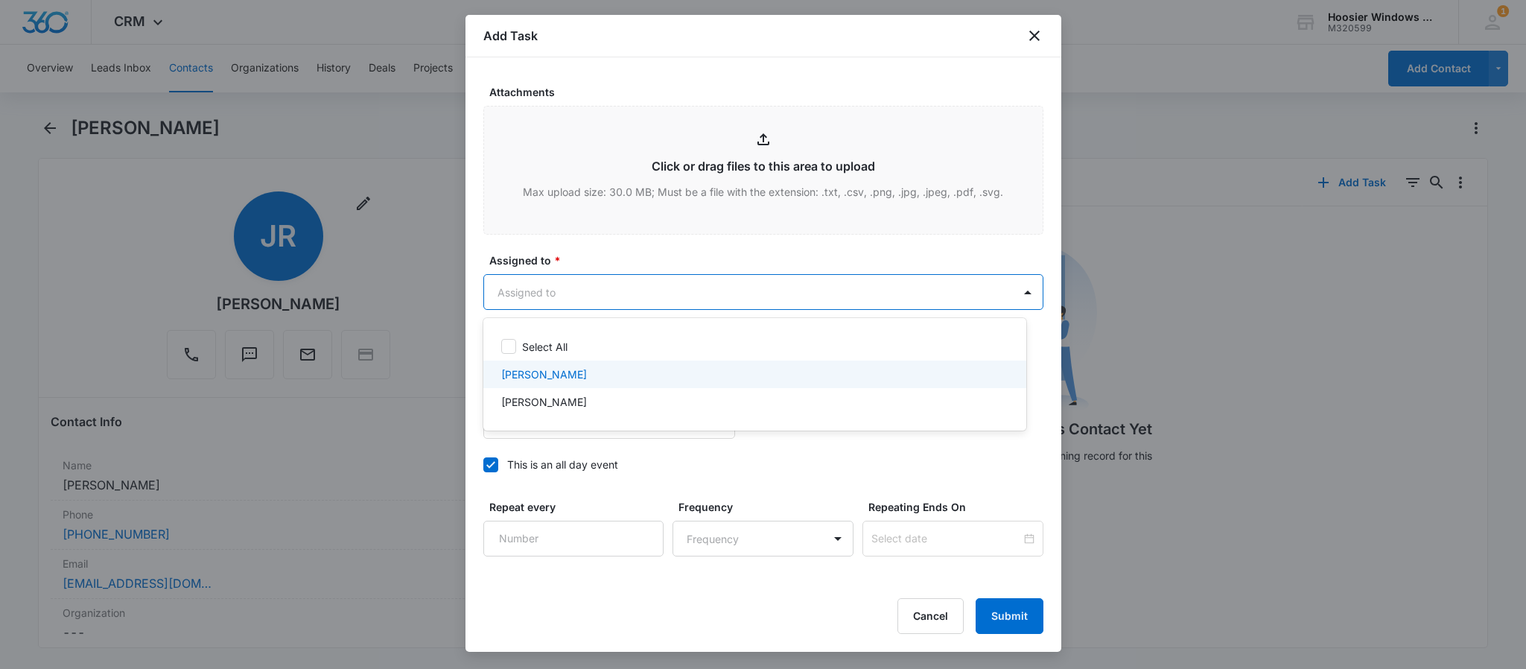
click at [536, 374] on p "[PERSON_NAME]" at bounding box center [544, 374] width 86 height 16
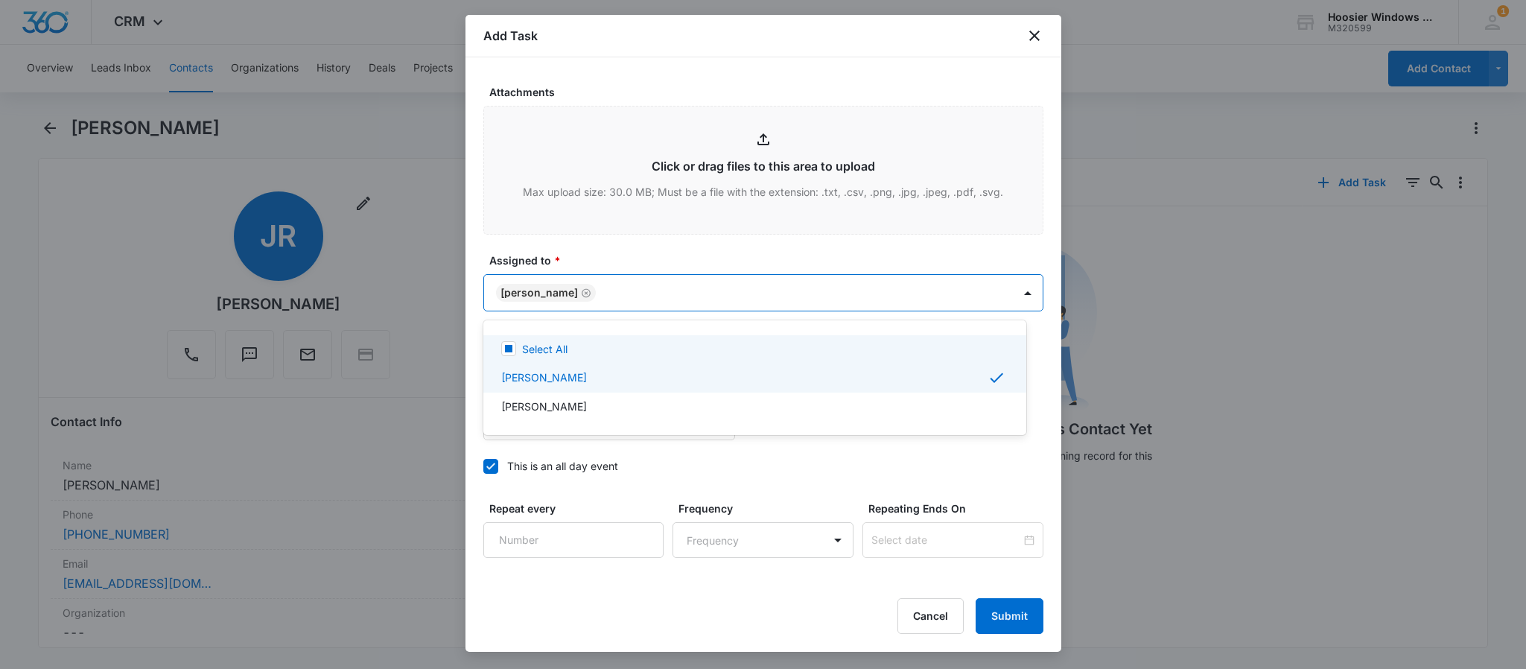
click at [586, 260] on div at bounding box center [763, 334] width 1526 height 669
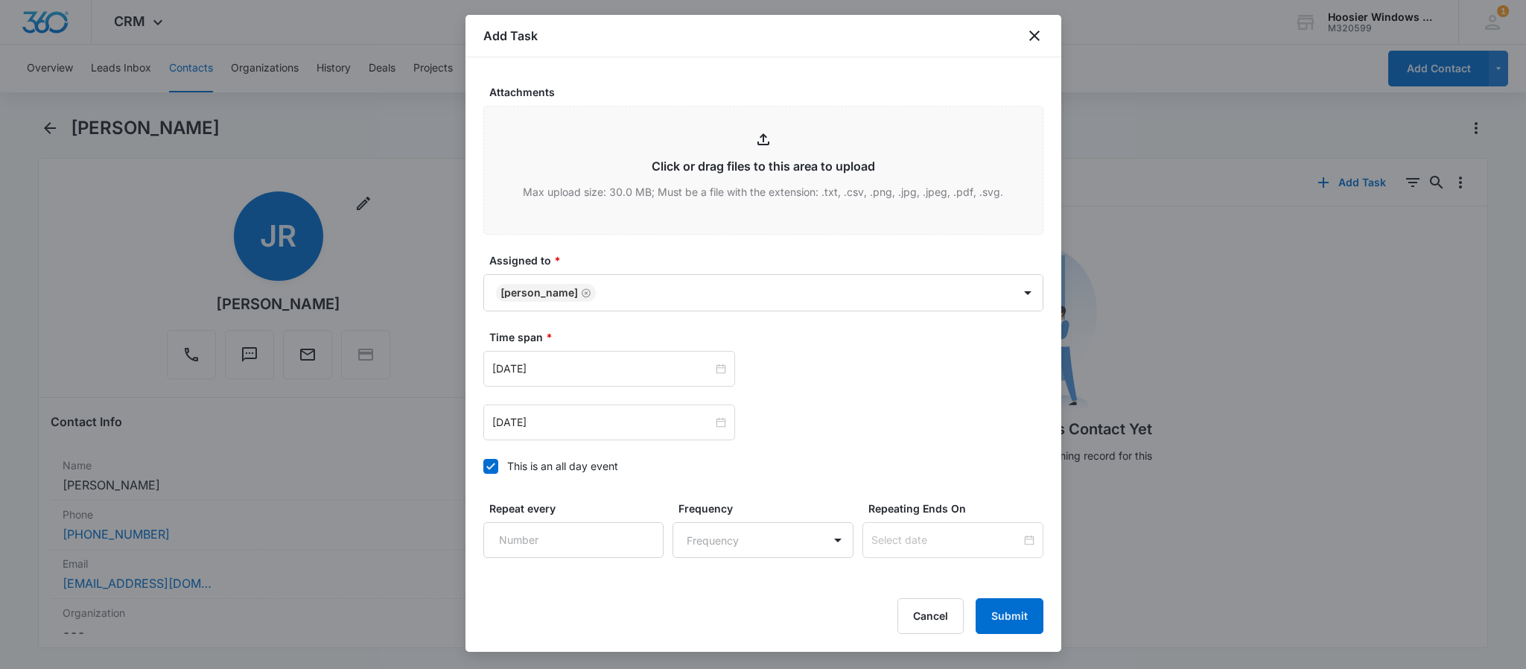
click at [488, 473] on icon at bounding box center [490, 466] width 13 height 13
click at [483, 466] on input "This is an all day event" at bounding box center [483, 466] width 0 height 0
click at [595, 367] on input "[DATE]" at bounding box center [602, 368] width 220 height 16
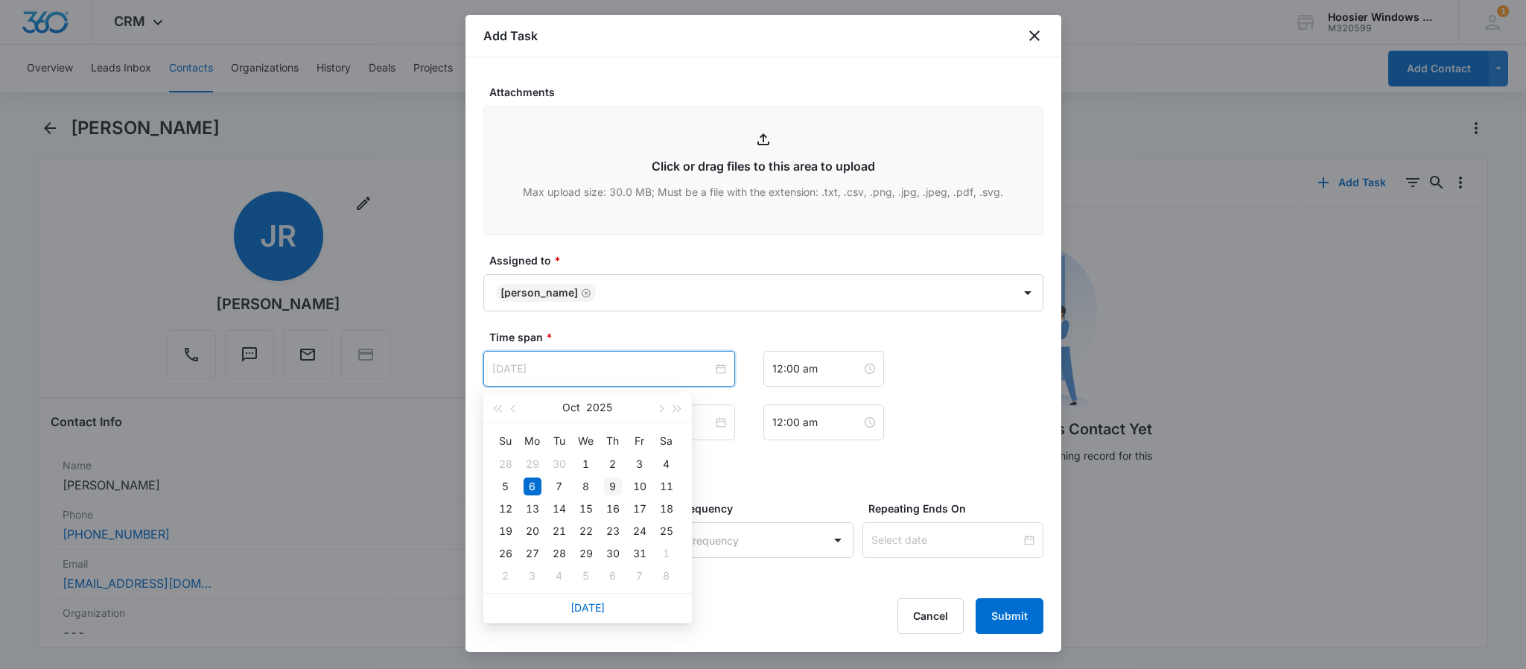
type input "[DATE]"
click at [622, 485] on td "9" at bounding box center [613, 486] width 27 height 22
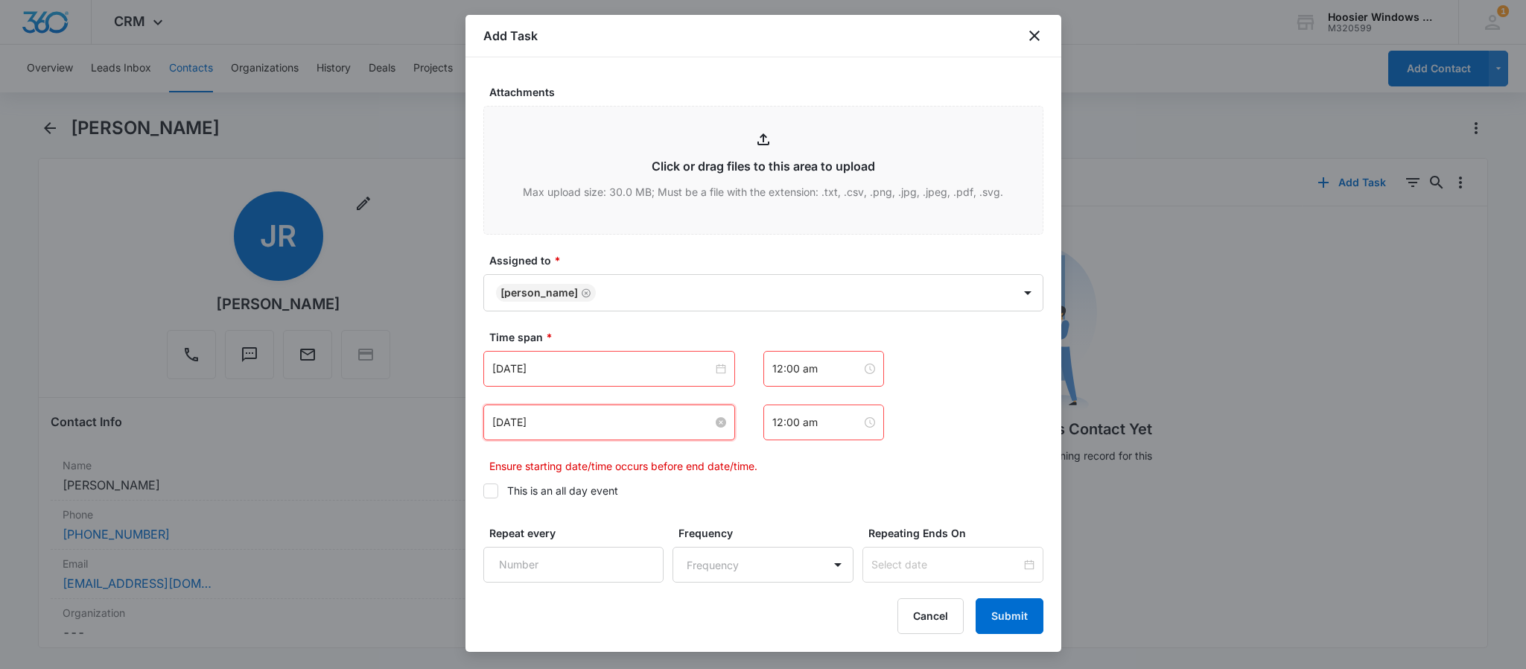
click at [646, 422] on input "[DATE]" at bounding box center [602, 422] width 220 height 16
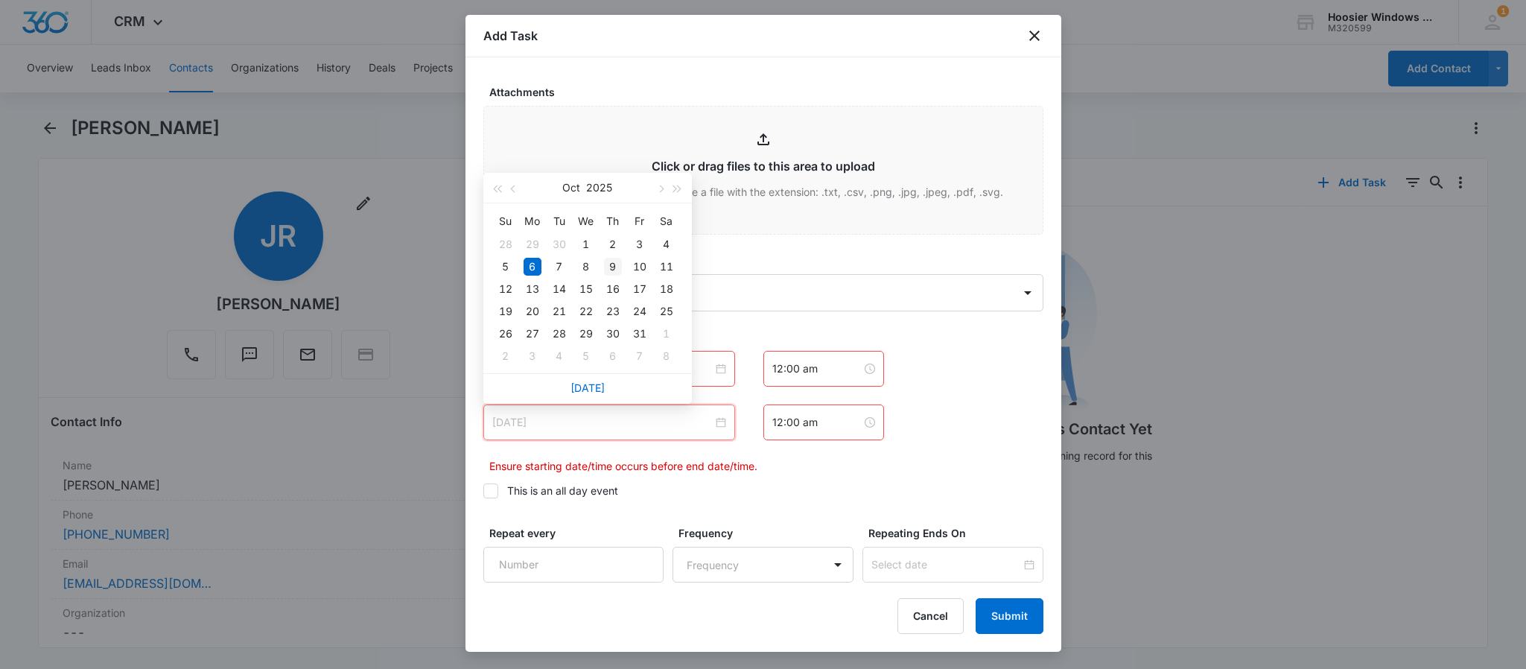
type input "[DATE]"
click at [613, 259] on div "9" at bounding box center [613, 267] width 18 height 18
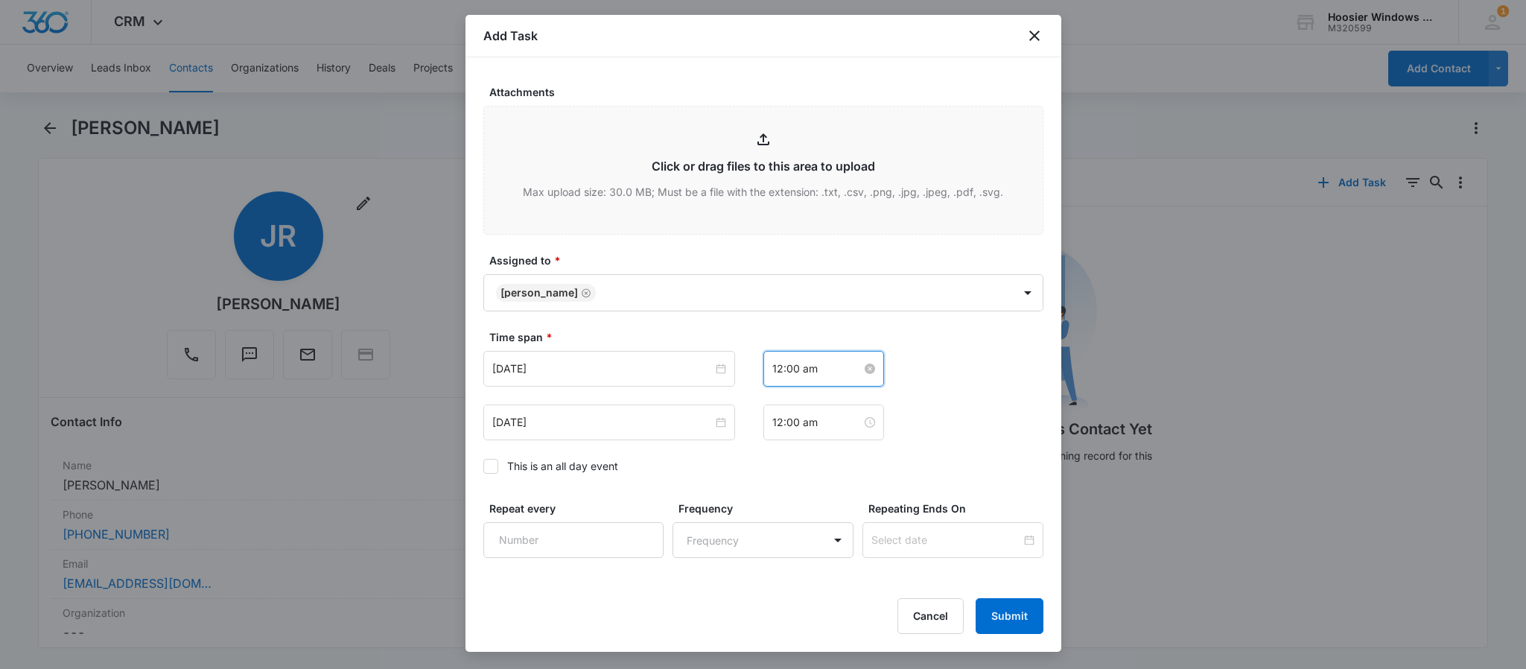
click at [790, 373] on input "12:00 am" at bounding box center [816, 368] width 89 height 16
click at [769, 528] on div "10" at bounding box center [776, 534] width 42 height 21
type input "10:00 am"
click at [856, 571] on span "OK" at bounding box center [857, 578] width 15 height 16
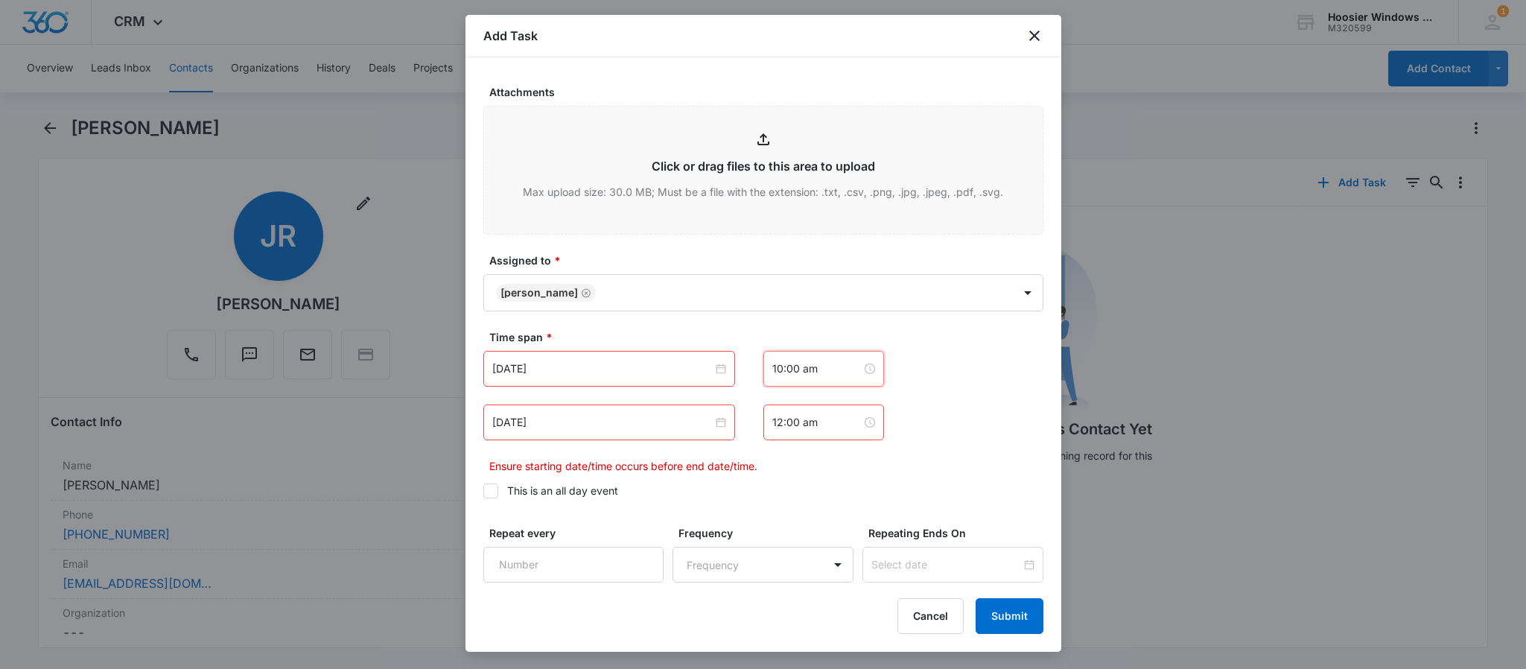
click at [811, 433] on div "12:00 am" at bounding box center [823, 422] width 121 height 36
click at [774, 517] on div "11" at bounding box center [776, 519] width 42 height 21
type input "11:00 am"
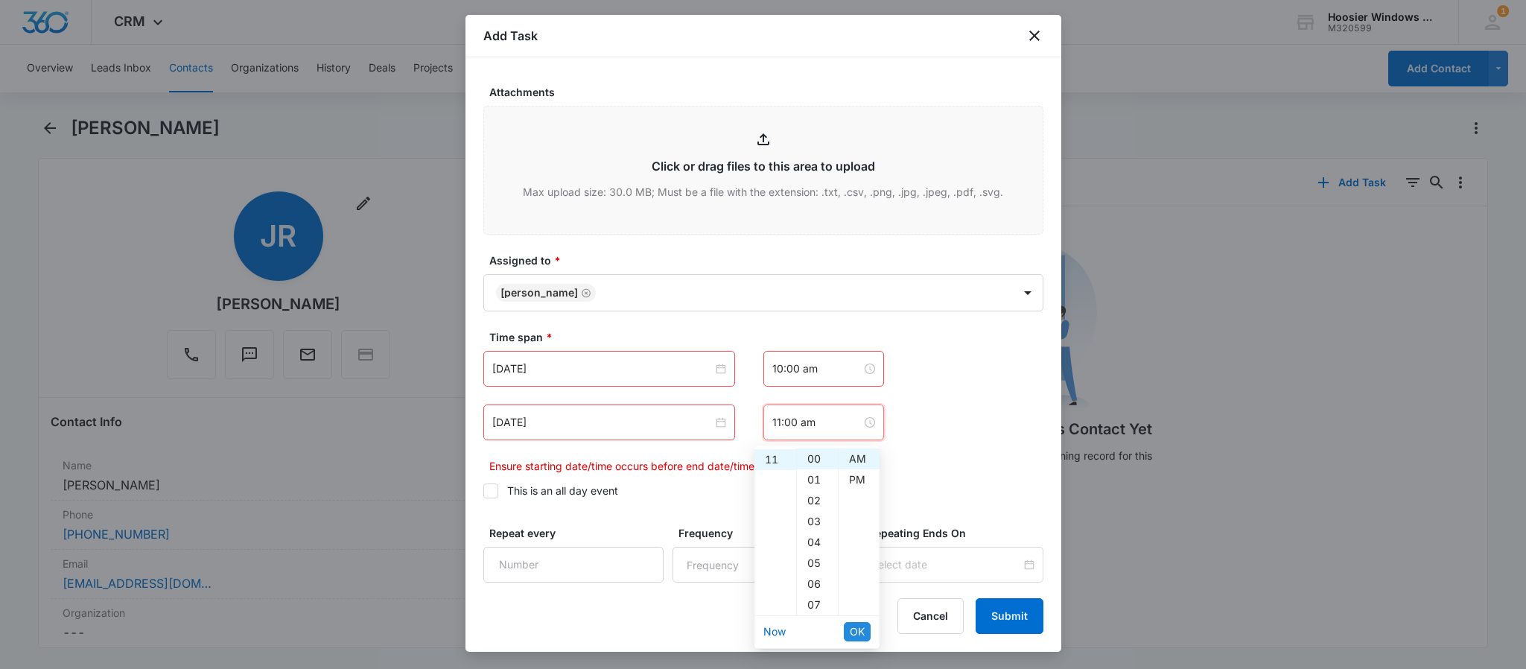
click at [854, 626] on span "OK" at bounding box center [857, 631] width 15 height 16
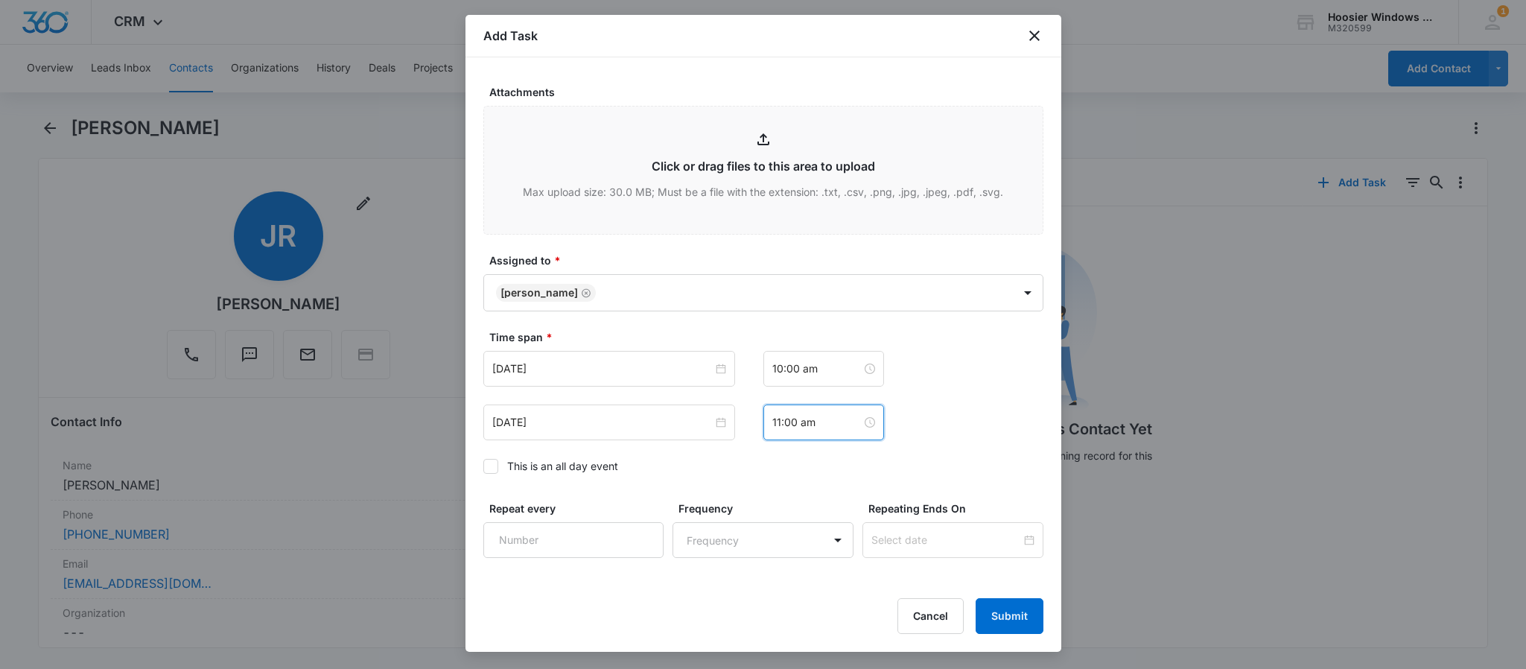
click at [1002, 427] on div "[DATE] [DATE] Su Mo Tu We Th Fr Sa 28 29 30 1 2 3 4 5 6 7 8 9 10 11 12 13 14 15…" at bounding box center [763, 422] width 560 height 36
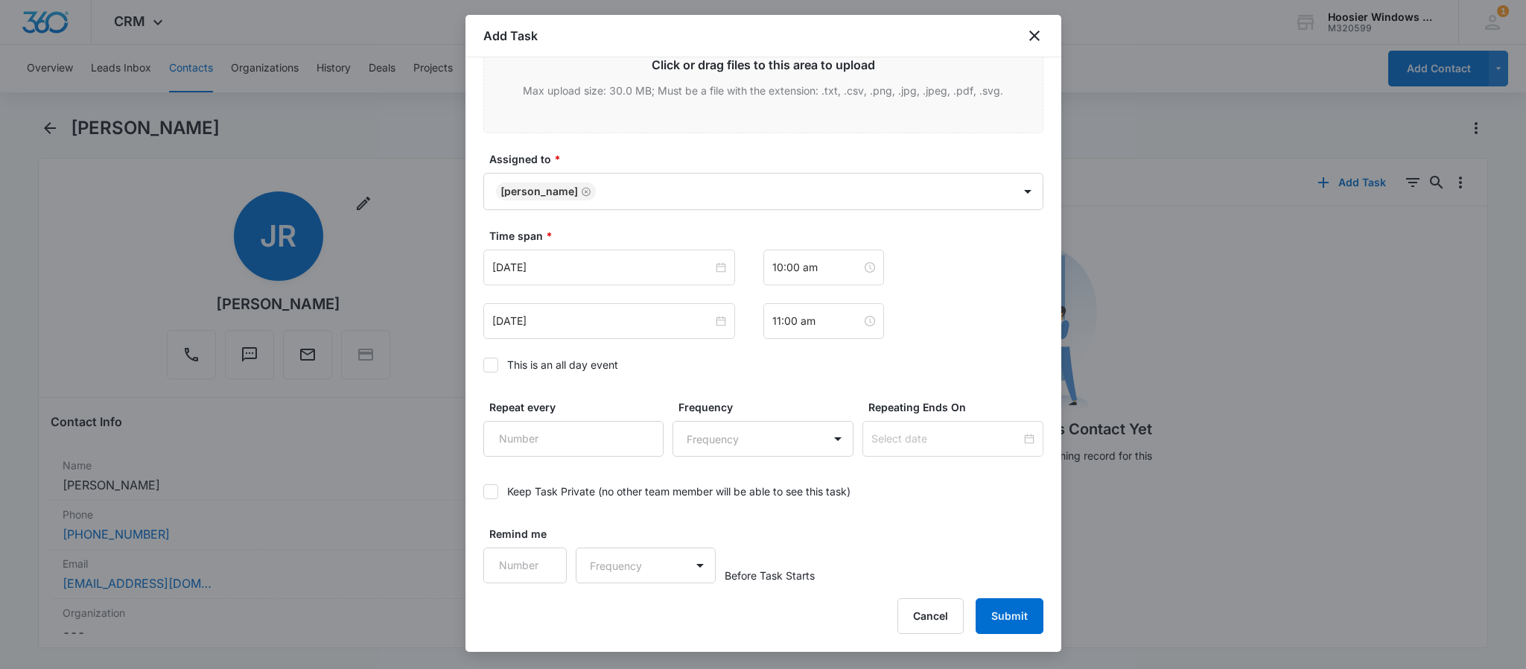
click at [1011, 593] on div "Add Task Create Task Templates in Settings Flag this task as urgent Contact [PE…" at bounding box center [764, 333] width 596 height 637
click at [1010, 600] on button "Submit" at bounding box center [1010, 616] width 68 height 36
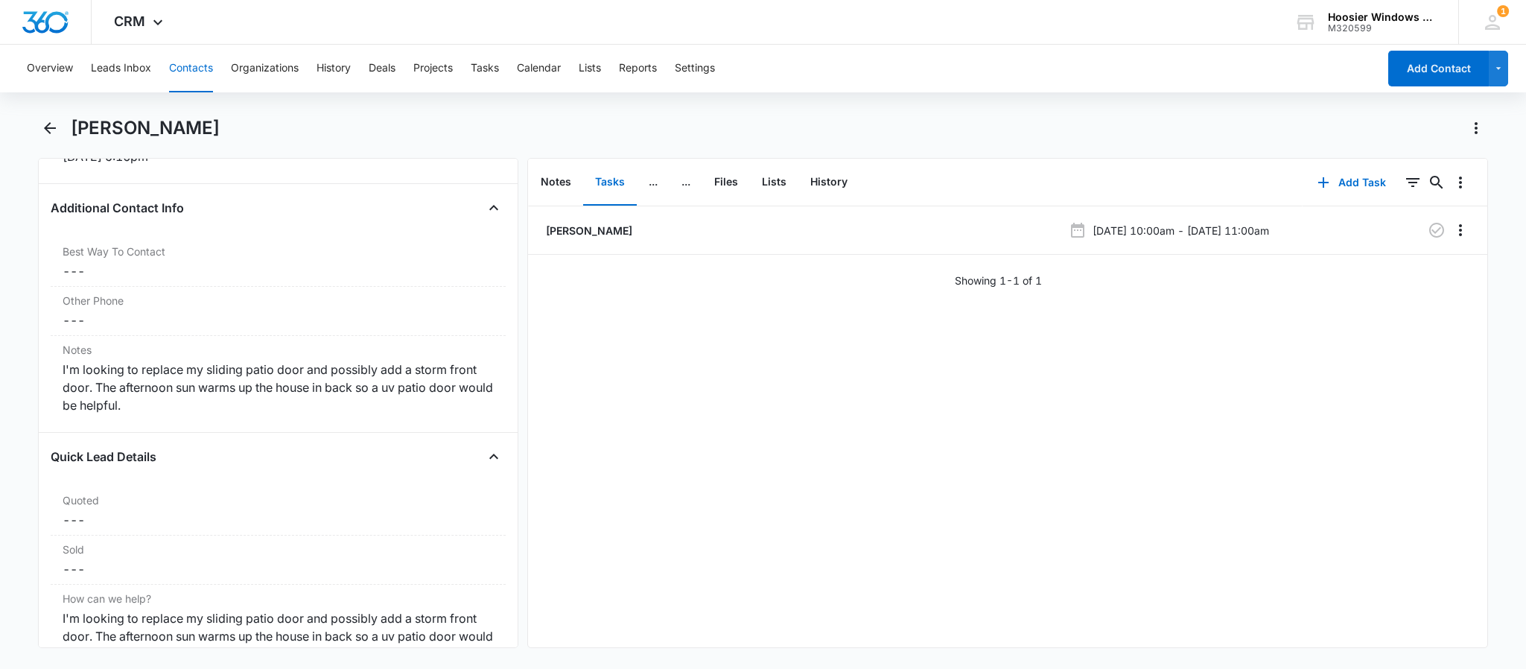
scroll to position [1075, 0]
click at [568, 69] on div "Overview Leads Inbox Contacts Organizations History Deals Projects Tasks Calend…" at bounding box center [698, 69] width 1360 height 48
click at [536, 69] on button "Calendar" at bounding box center [539, 69] width 44 height 48
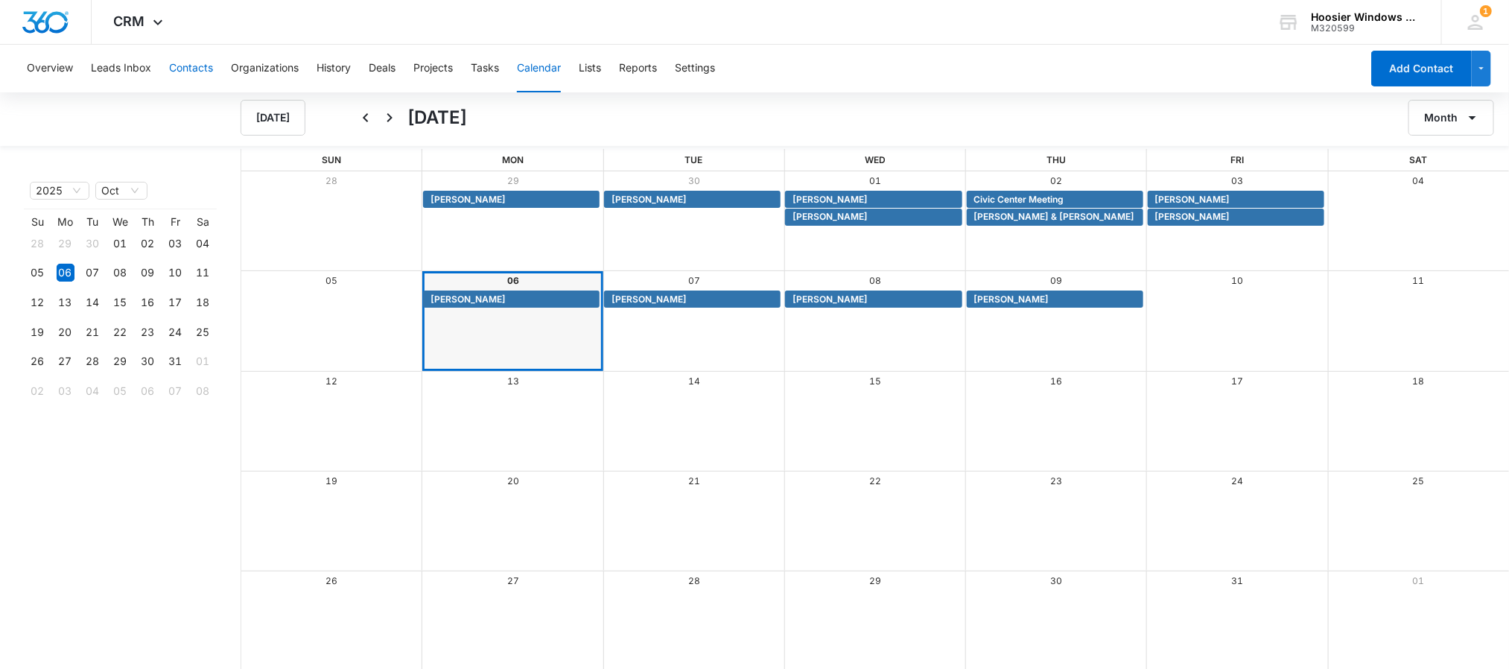
click at [191, 67] on button "Contacts" at bounding box center [191, 69] width 44 height 48
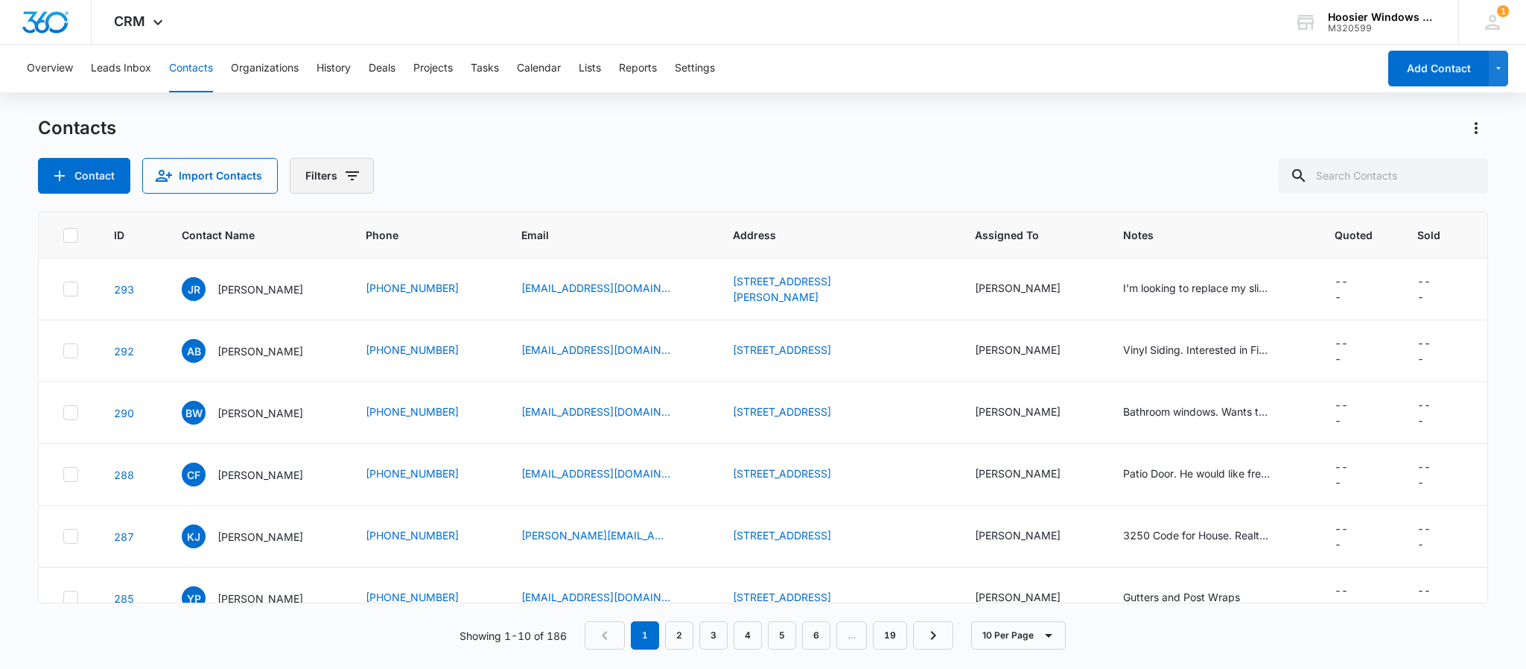
click at [344, 175] on icon "Filters" at bounding box center [352, 176] width 18 height 18
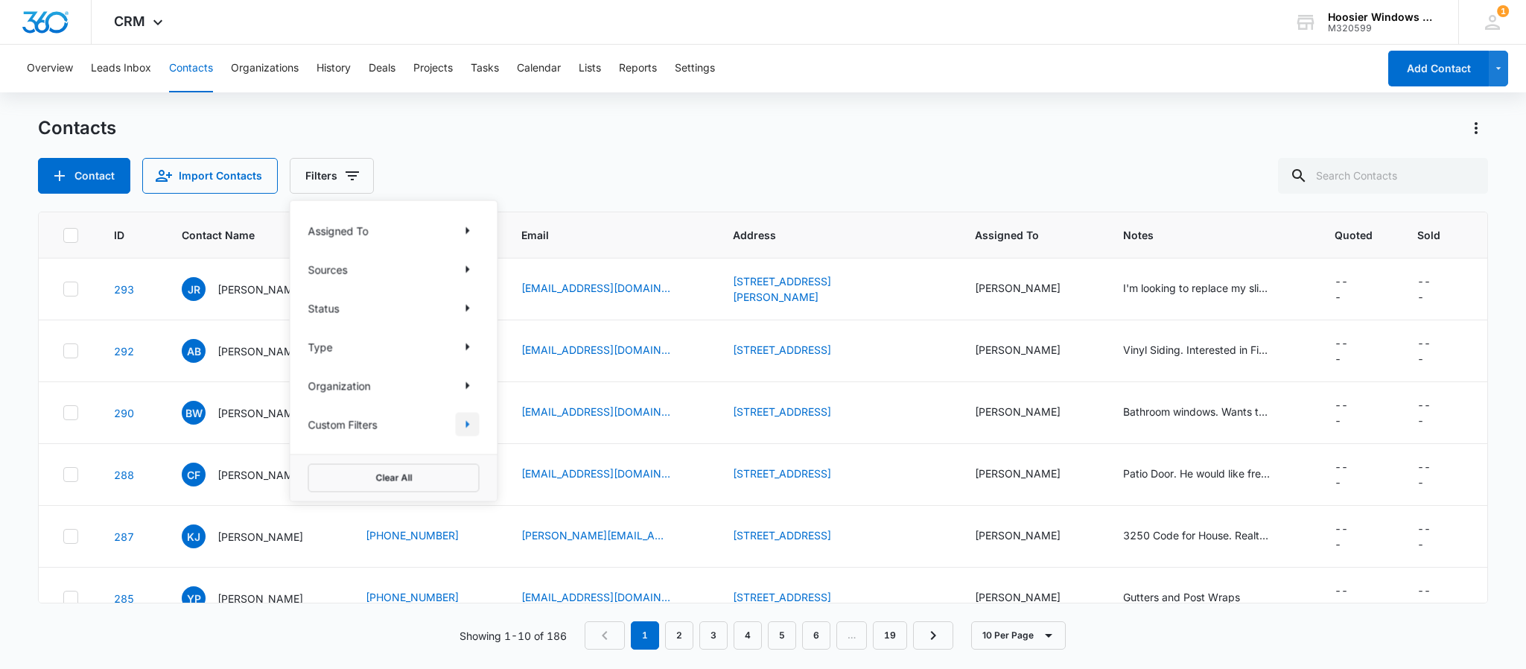
click at [470, 420] on icon "Show Custom Filters filters" at bounding box center [468, 425] width 18 height 18
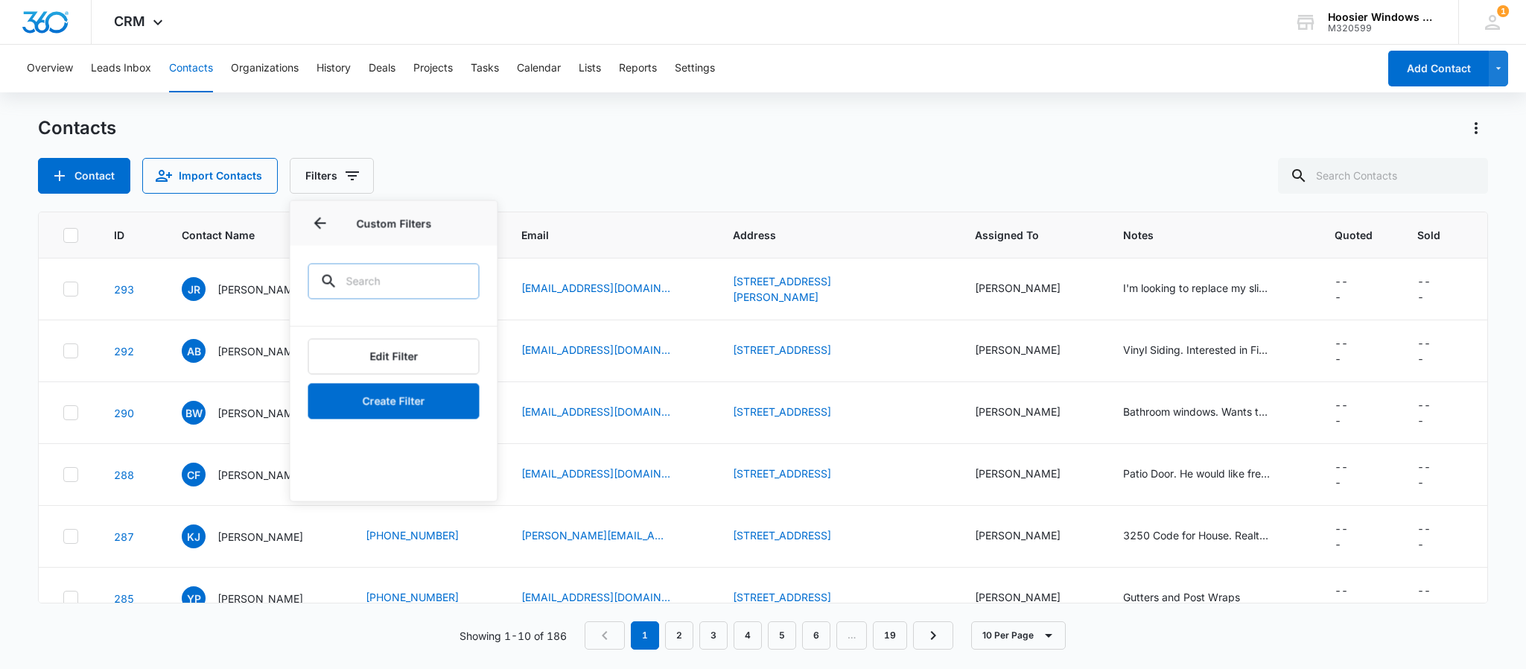
click at [402, 275] on input "text" at bounding box center [393, 282] width 171 height 36
type input "Moorseville"
click at [413, 398] on button "Create Filter" at bounding box center [393, 402] width 171 height 36
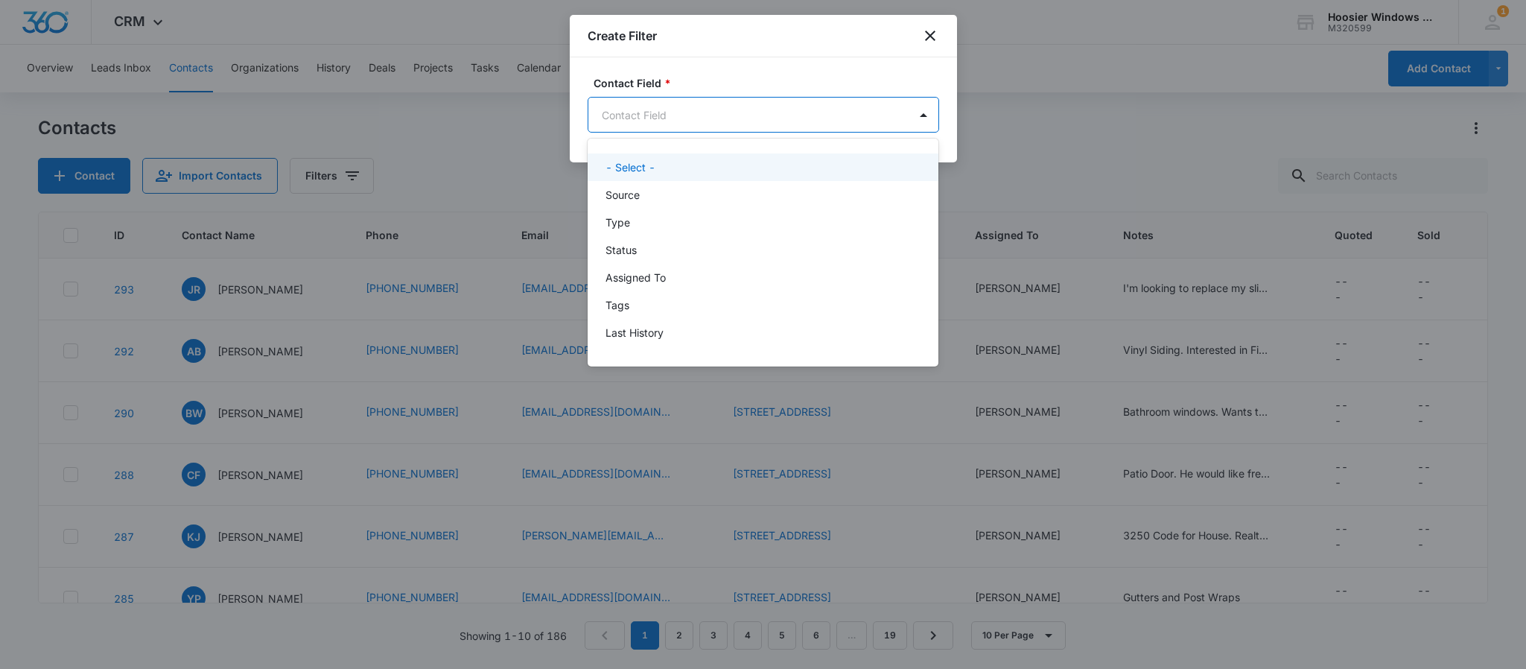
click at [743, 105] on body "CRM Apps Reputation Websites Forms CRM Email Social POS Content Ads Intelligenc…" at bounding box center [763, 334] width 1526 height 669
click at [933, 34] on div at bounding box center [763, 334] width 1526 height 669
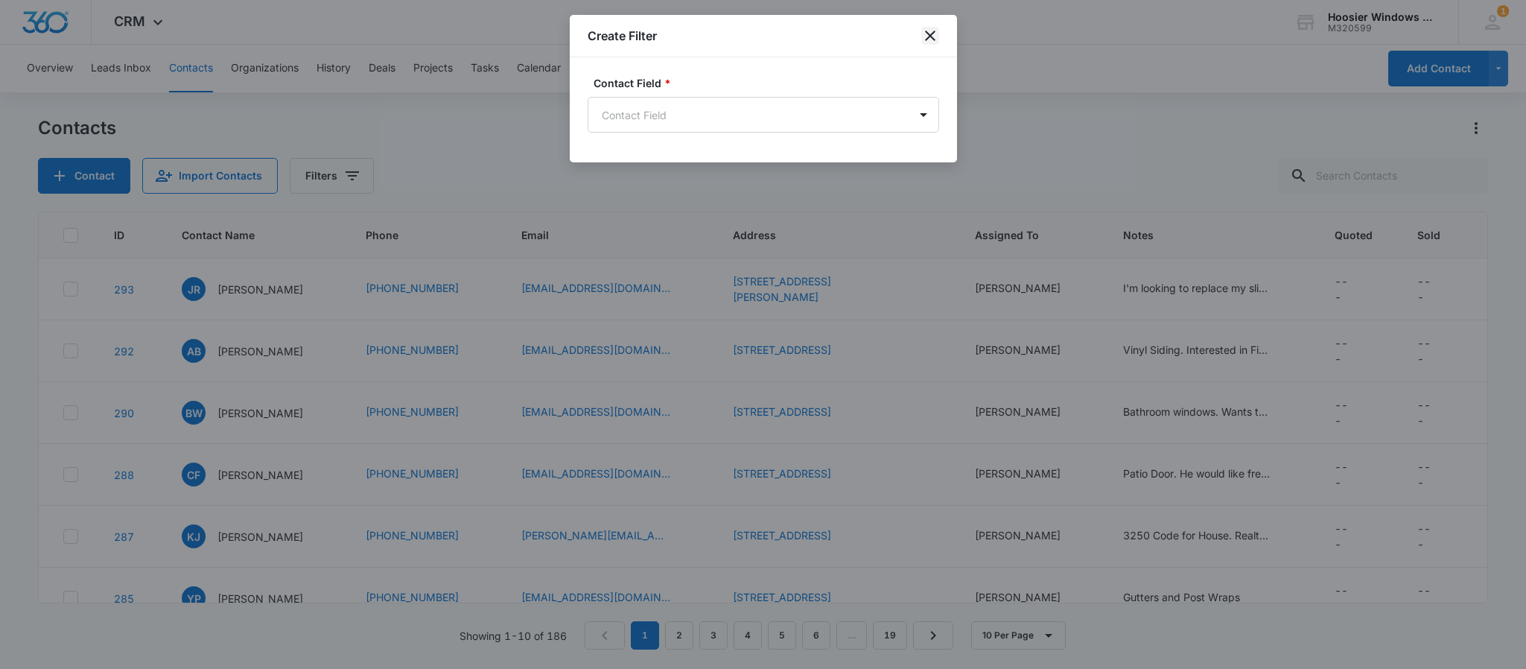
click at [933, 34] on icon "close" at bounding box center [930, 36] width 10 height 10
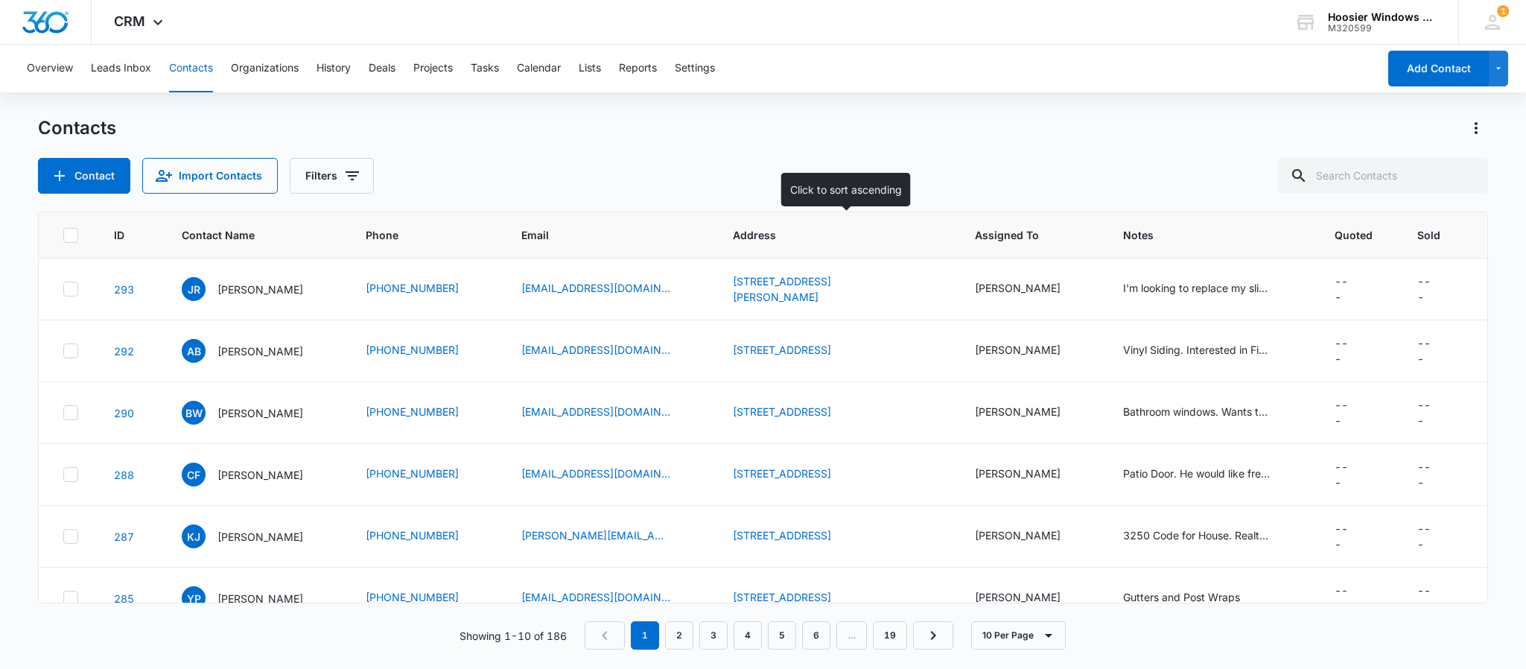
click at [778, 232] on span "Address" at bounding box center [825, 235] width 185 height 16
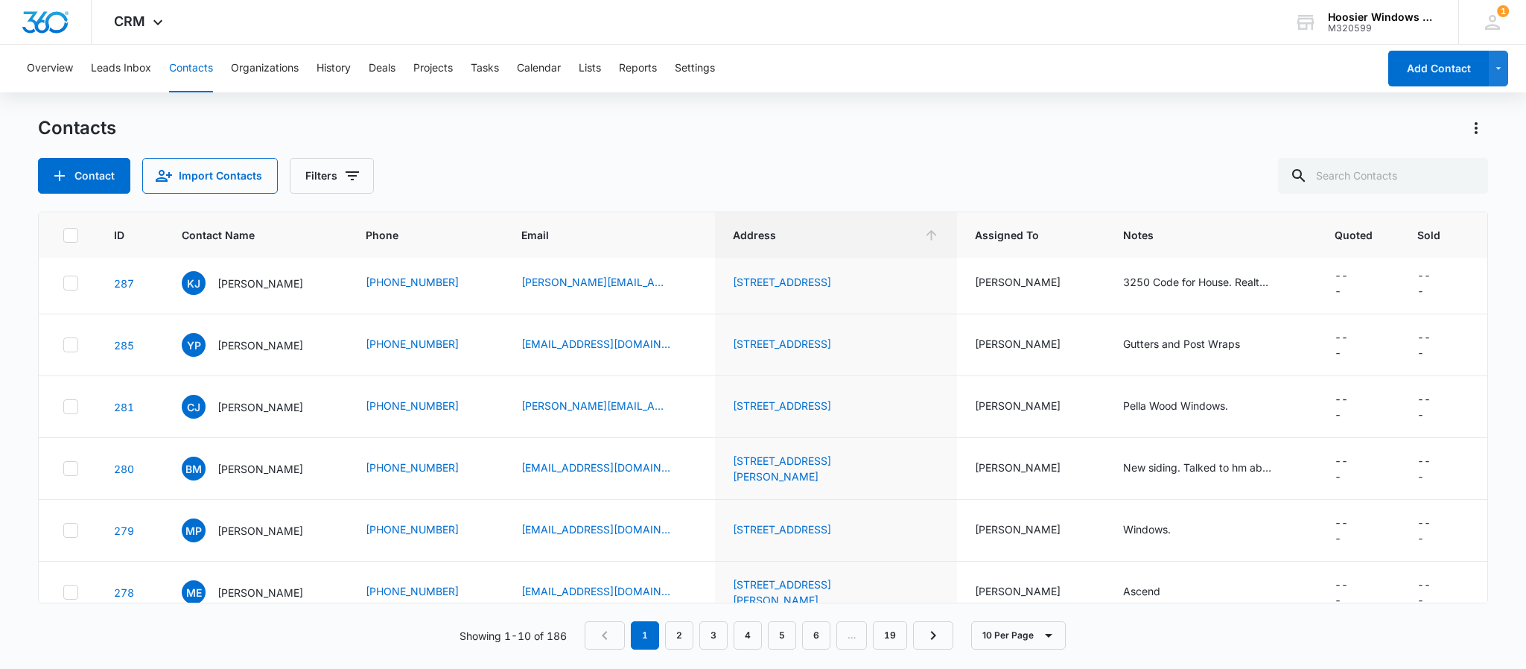
scroll to position [277, 0]
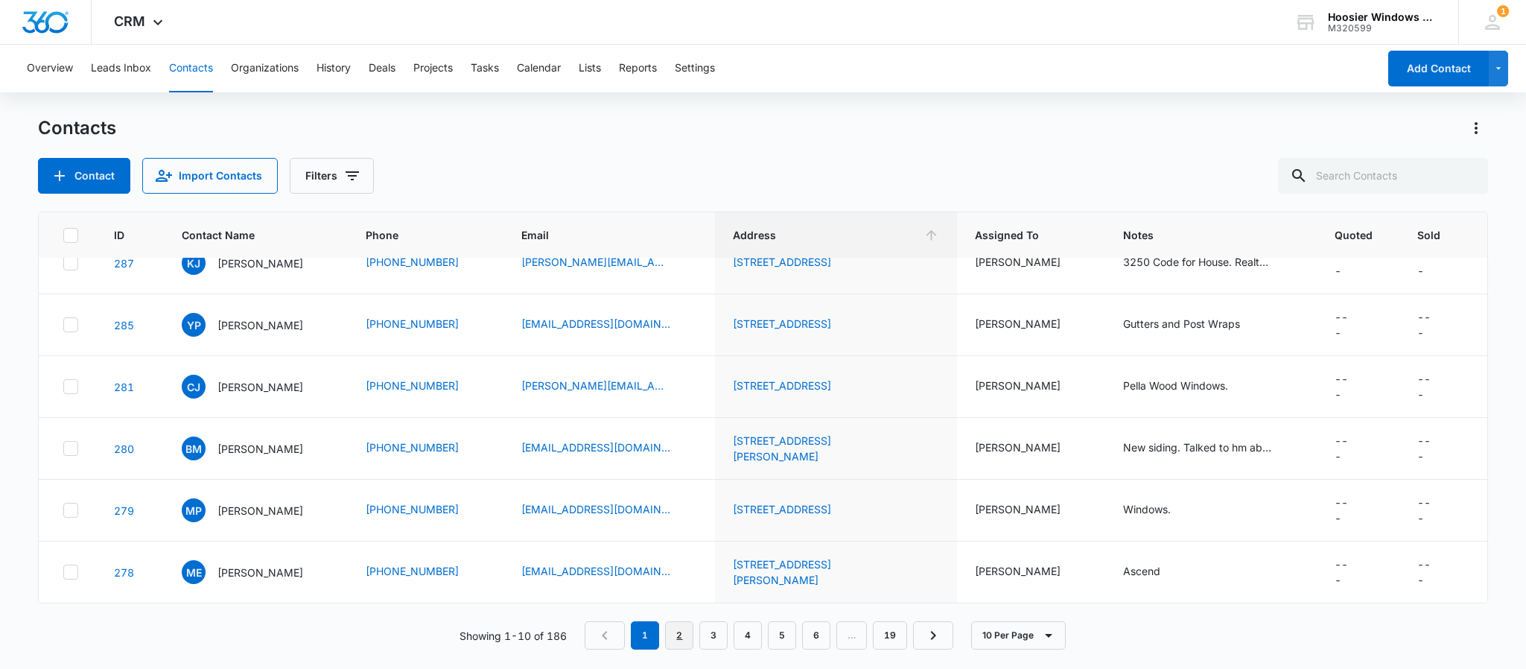
click at [677, 628] on link "2" at bounding box center [679, 635] width 28 height 28
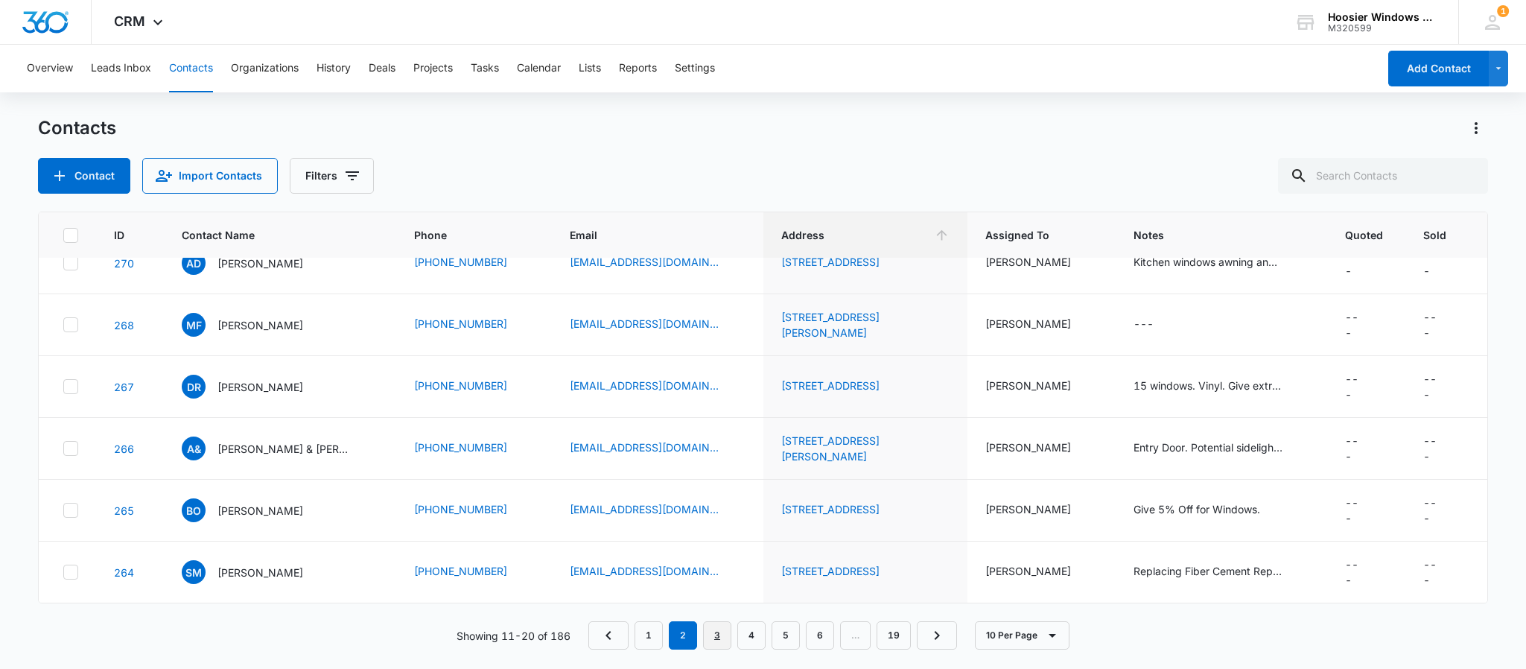
click at [724, 633] on link "3" at bounding box center [717, 635] width 28 height 28
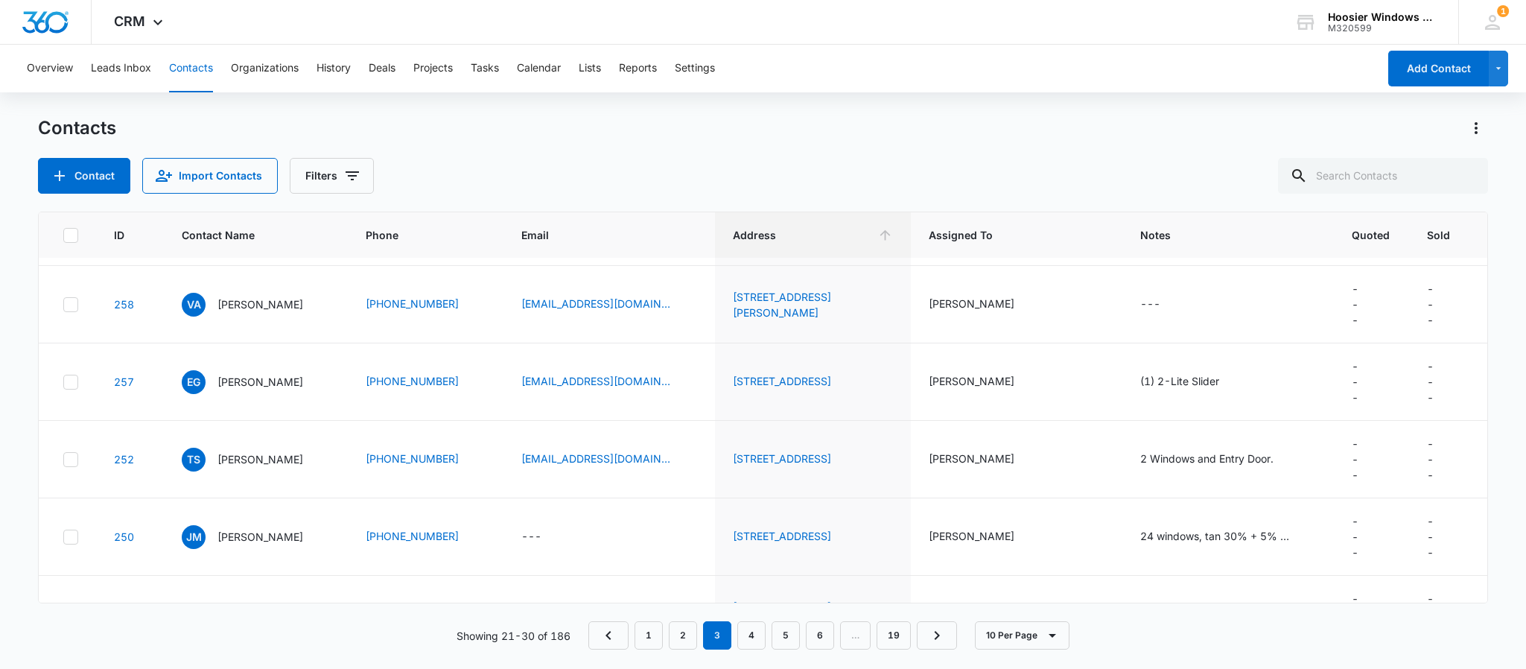
scroll to position [433, 0]
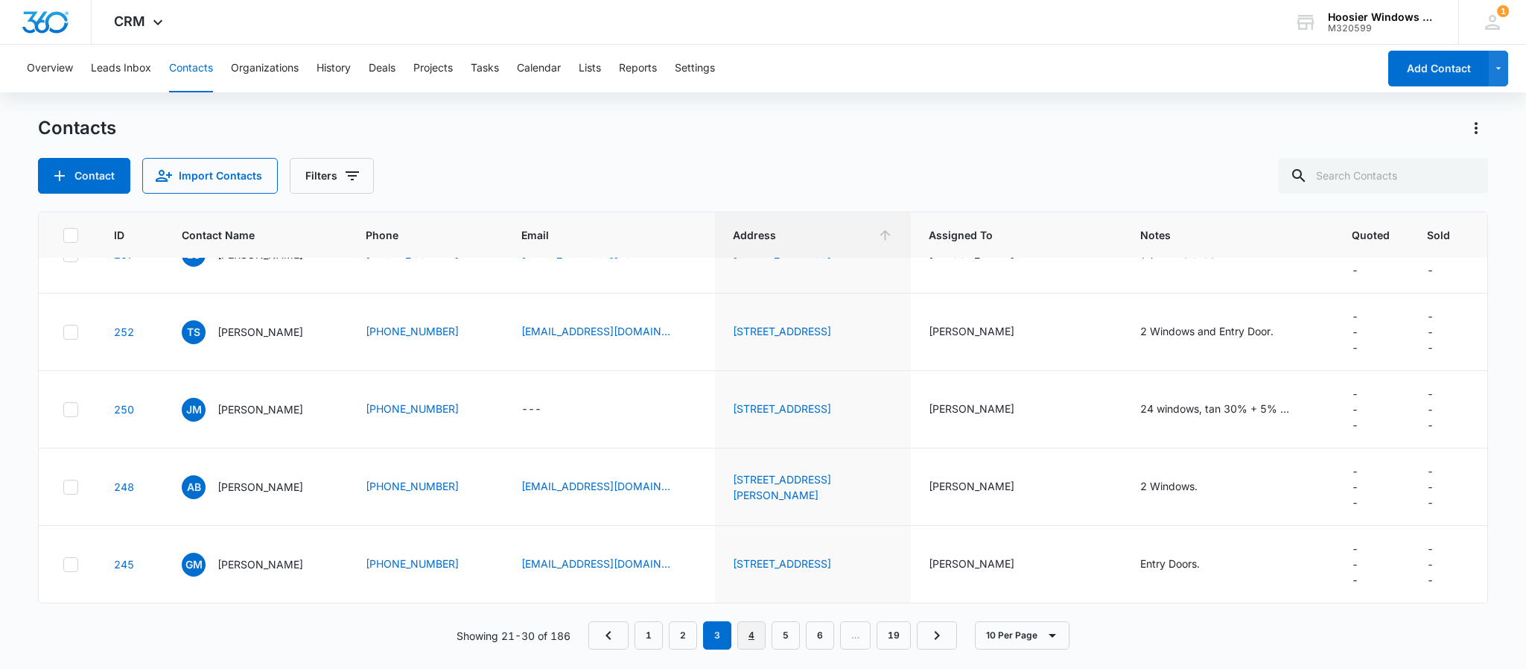
click at [749, 648] on link "4" at bounding box center [751, 635] width 28 height 28
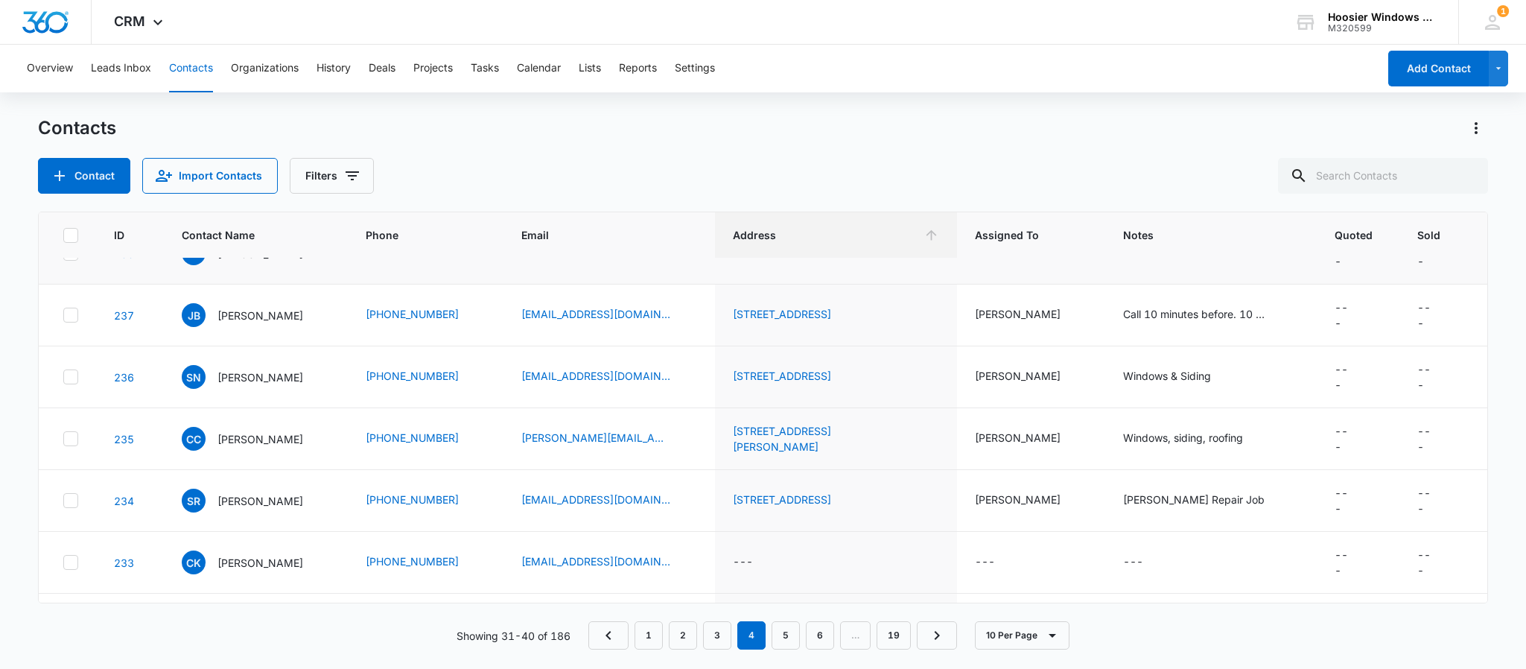
scroll to position [277, 0]
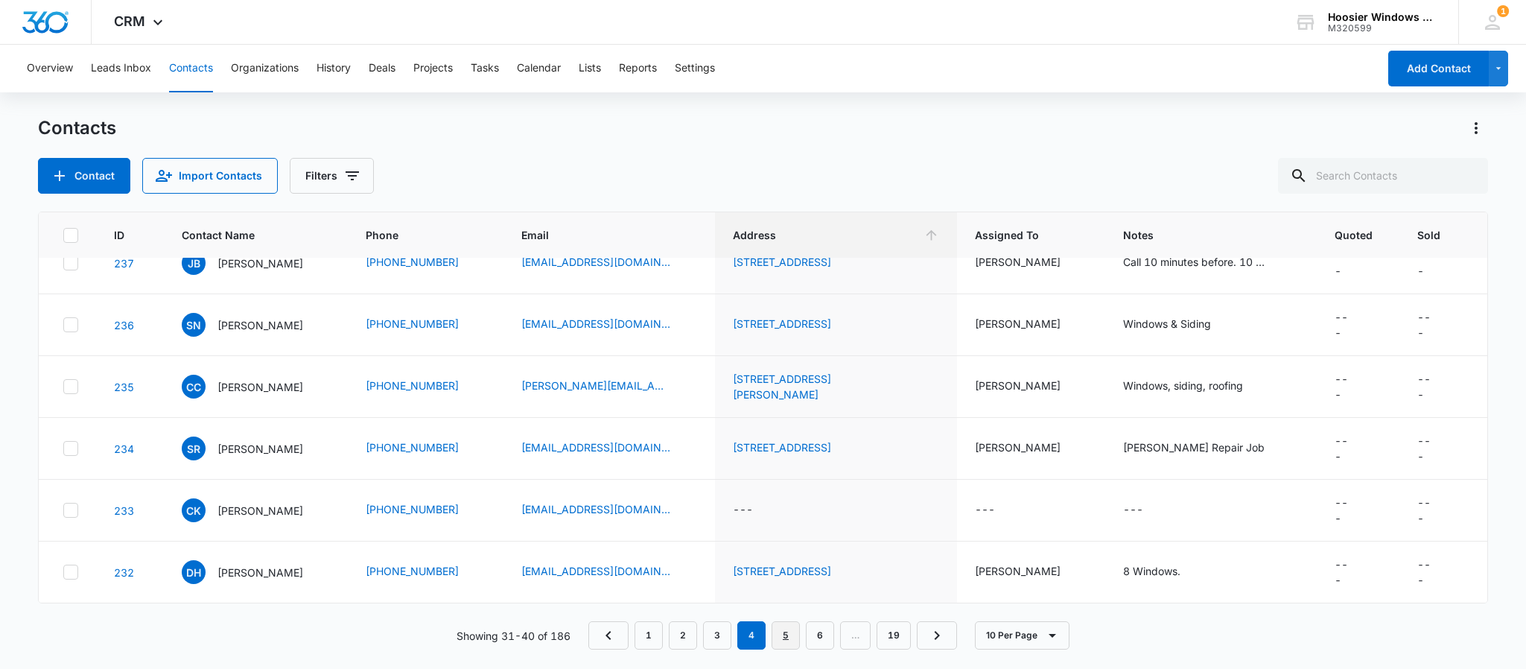
click at [789, 639] on link "5" at bounding box center [786, 635] width 28 height 28
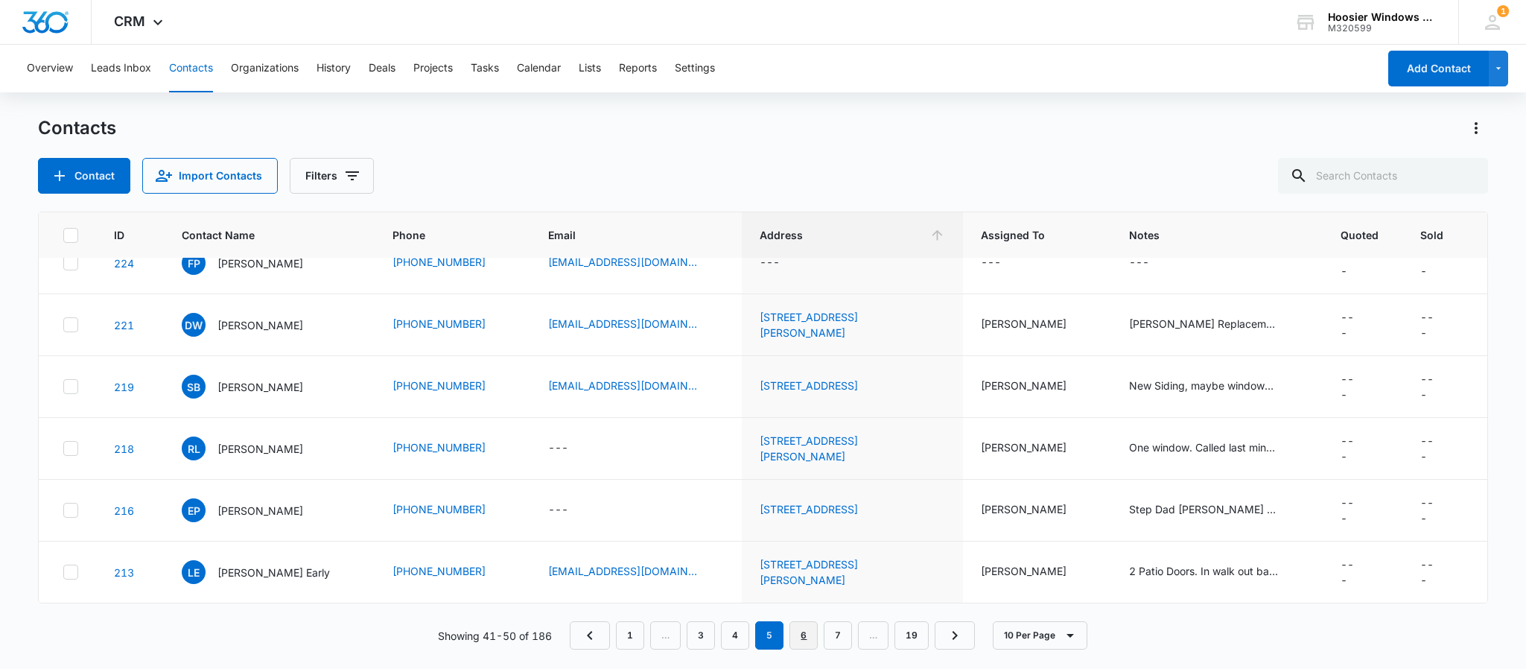
click at [801, 647] on link "6" at bounding box center [804, 635] width 28 height 28
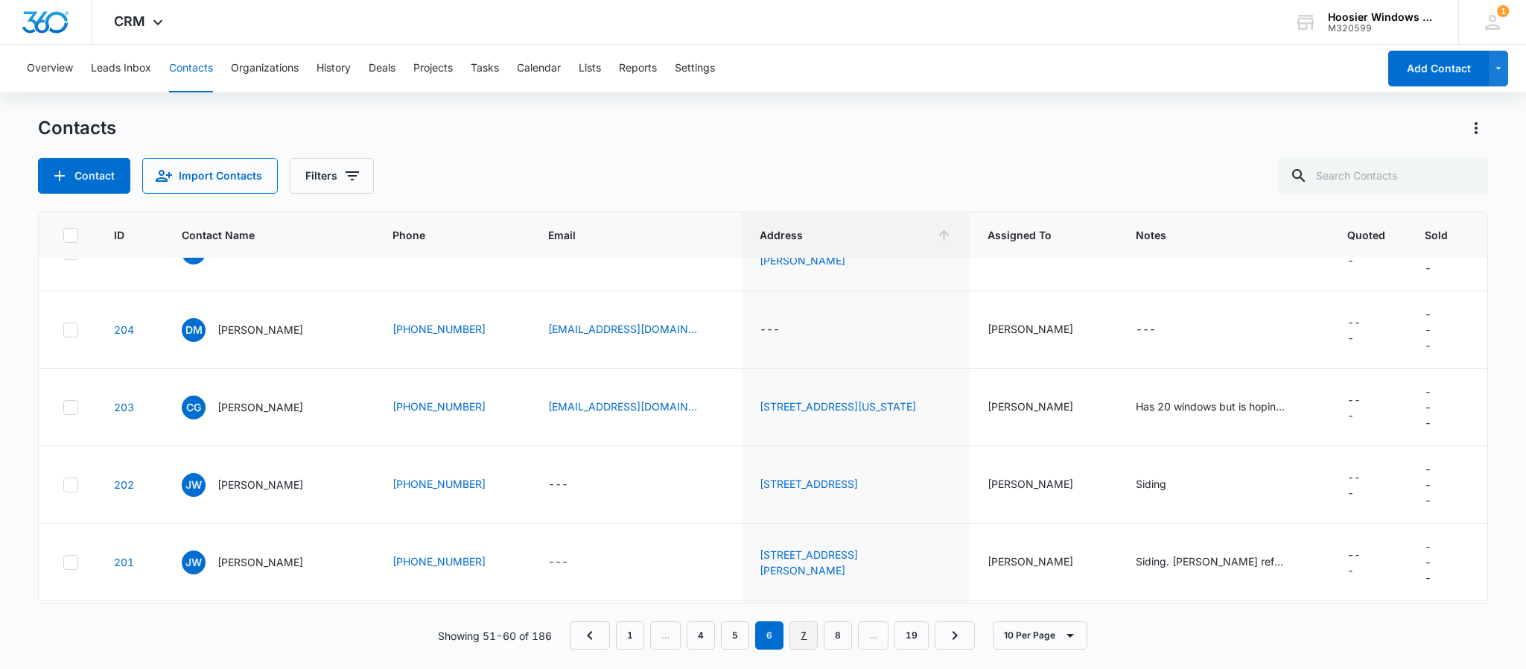
click at [810, 632] on link "7" at bounding box center [804, 635] width 28 height 28
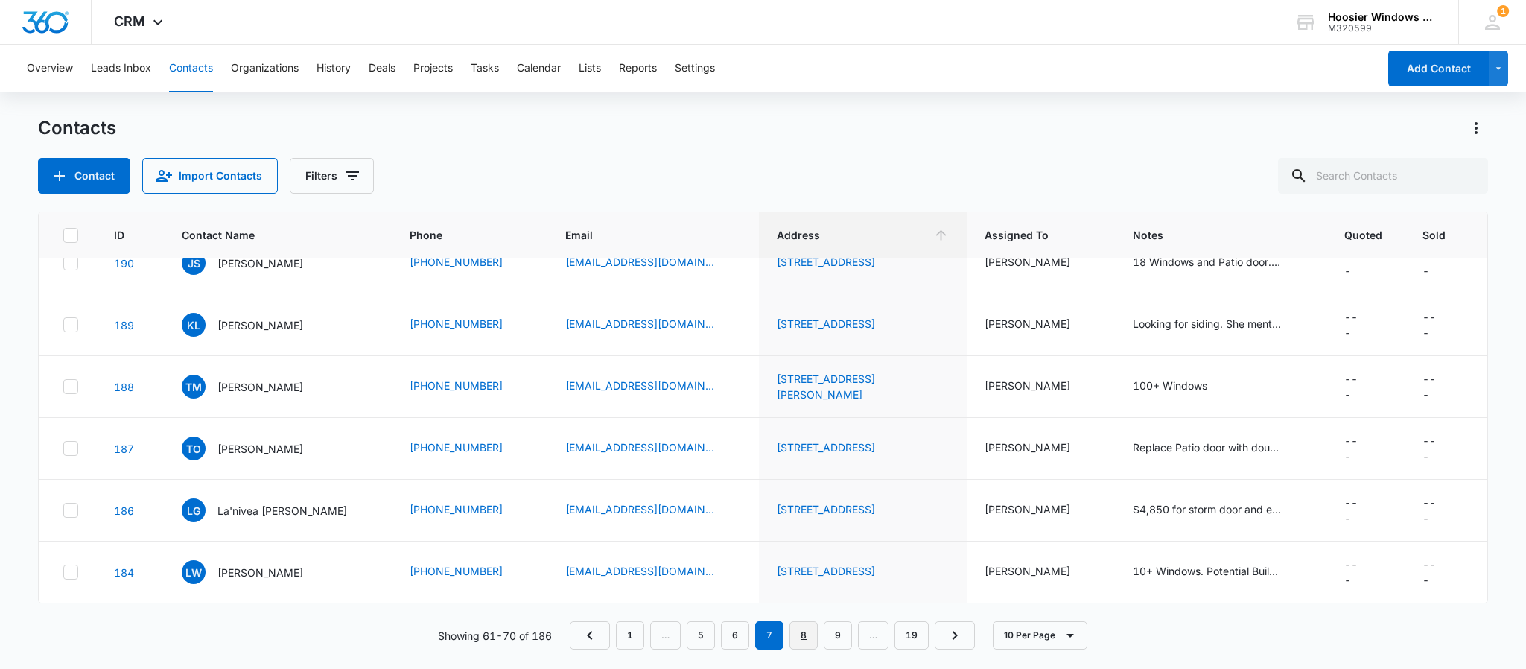
click at [803, 631] on link "8" at bounding box center [804, 635] width 28 height 28
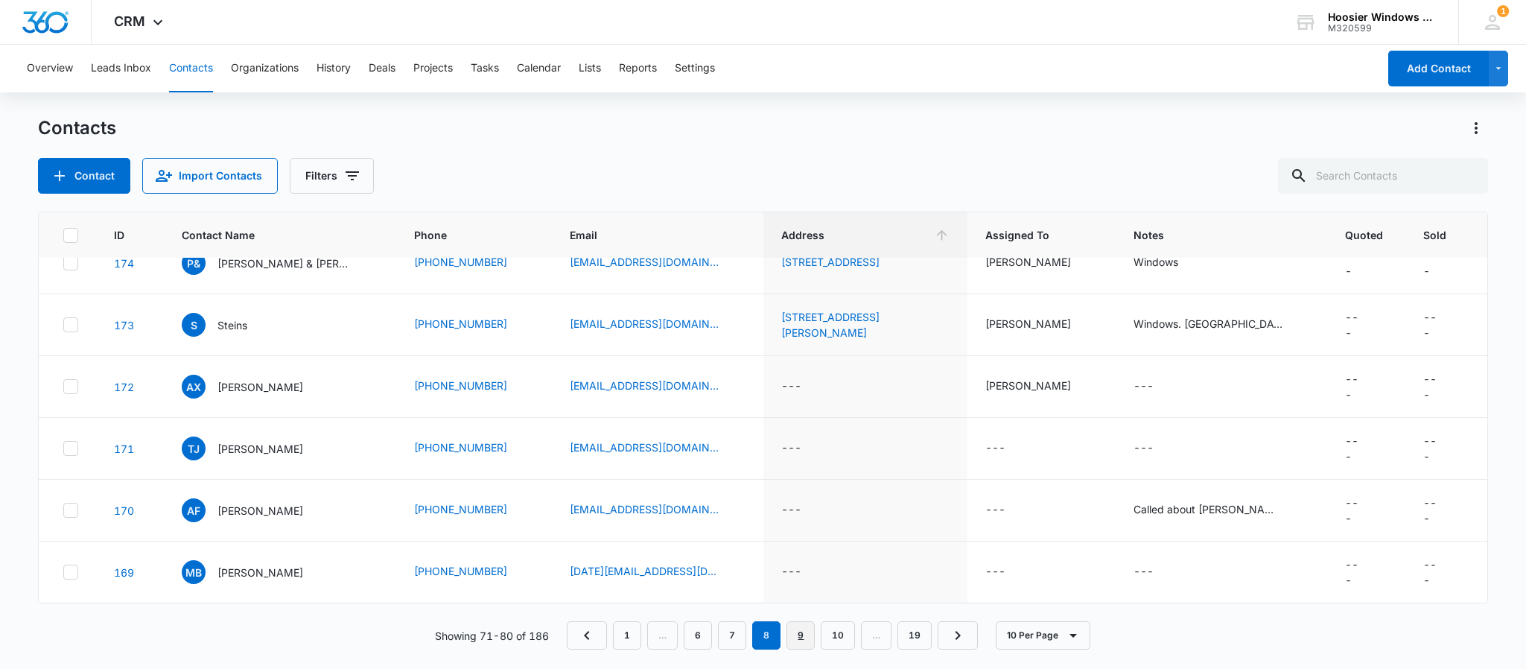
click at [809, 631] on link "9" at bounding box center [801, 635] width 28 height 28
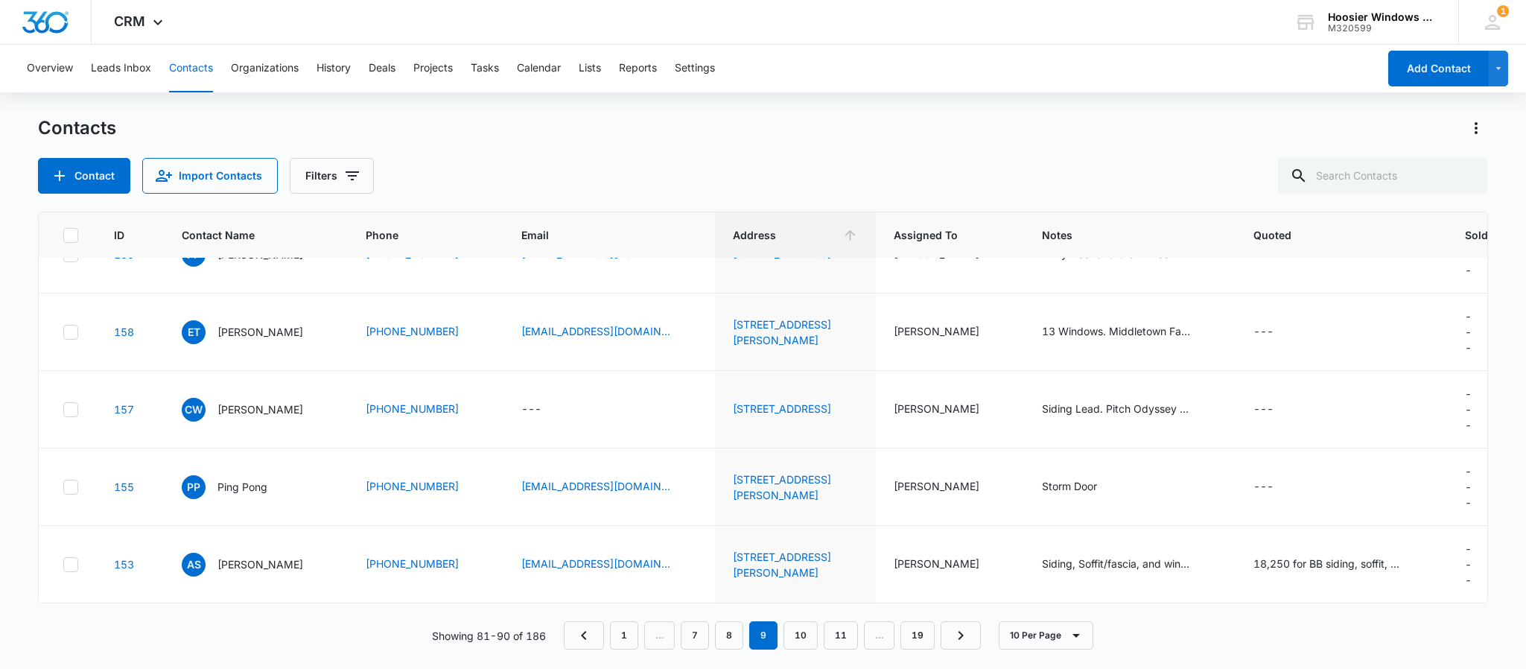
scroll to position [543, 0]
click at [787, 633] on link "10" at bounding box center [801, 635] width 34 height 28
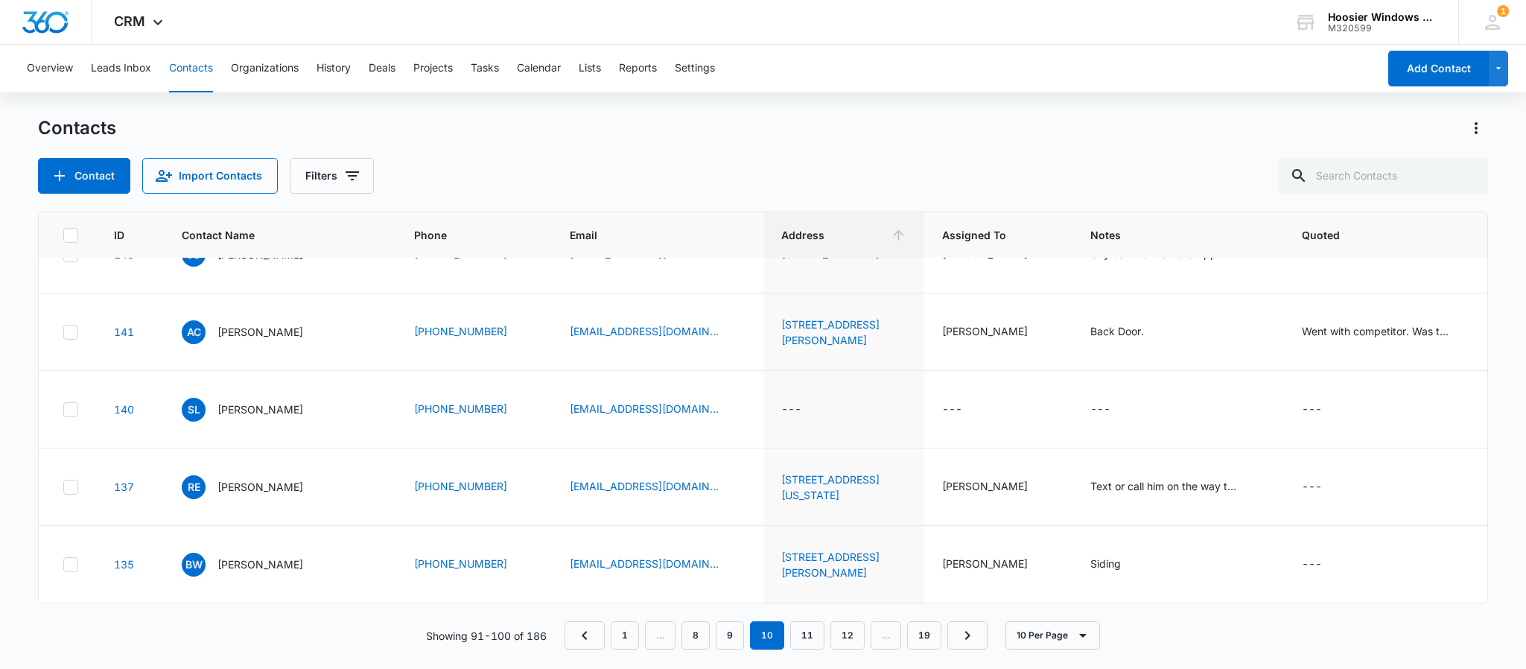
scroll to position [606, 0]
click at [811, 635] on link "11" at bounding box center [807, 635] width 34 height 28
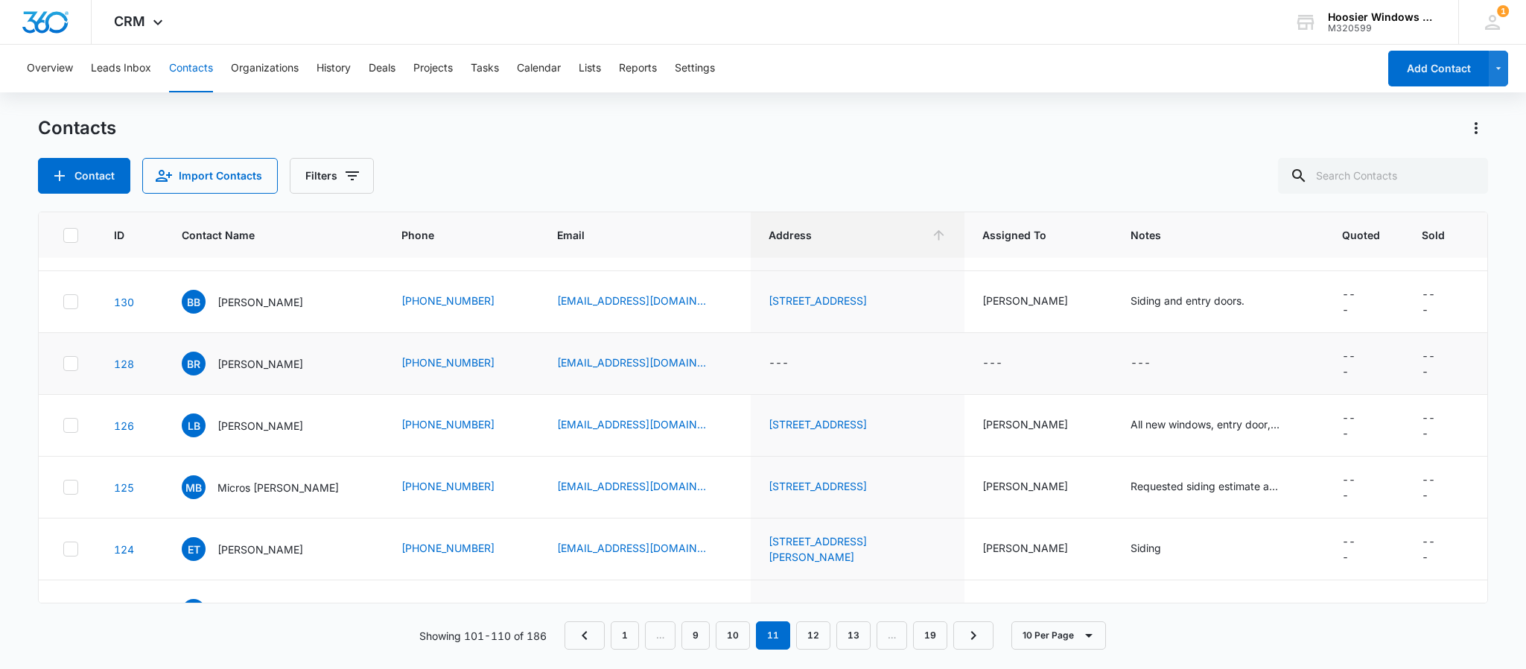
scroll to position [277, 0]
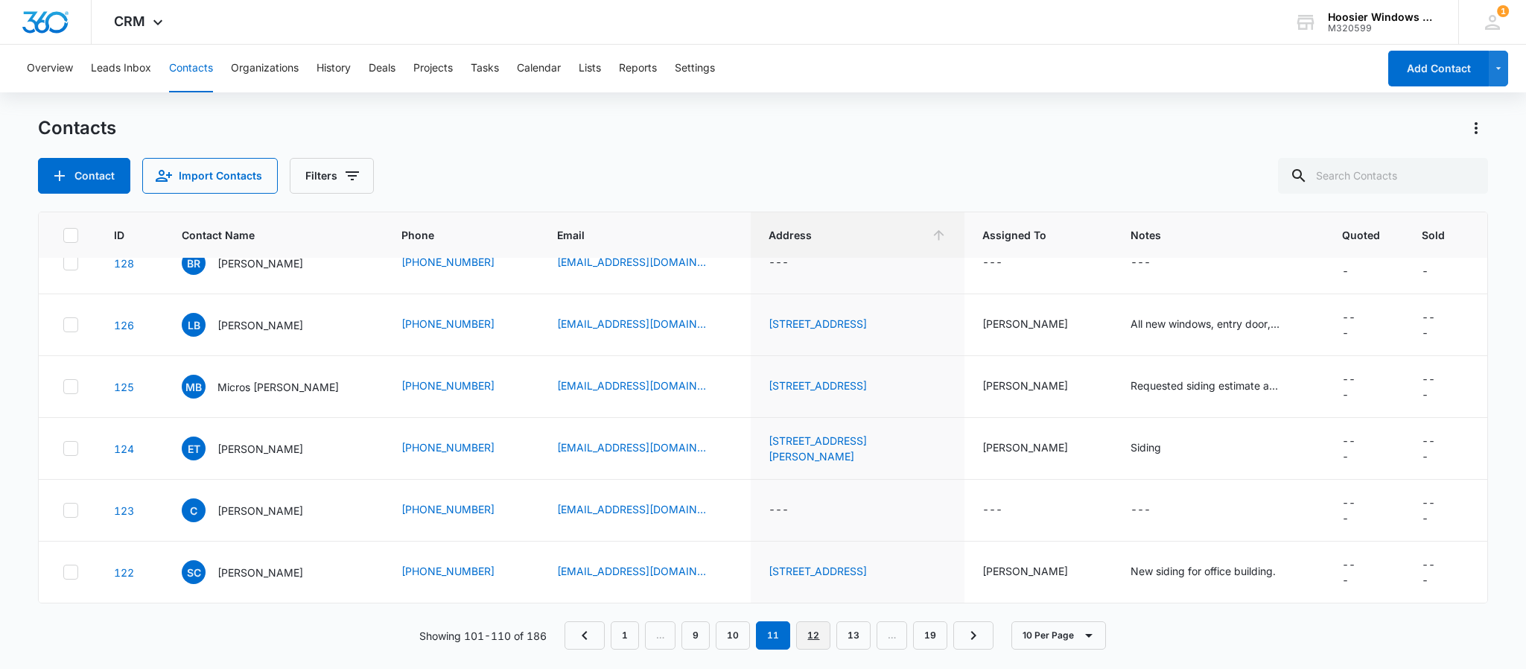
click at [816, 626] on link "12" at bounding box center [813, 635] width 34 height 28
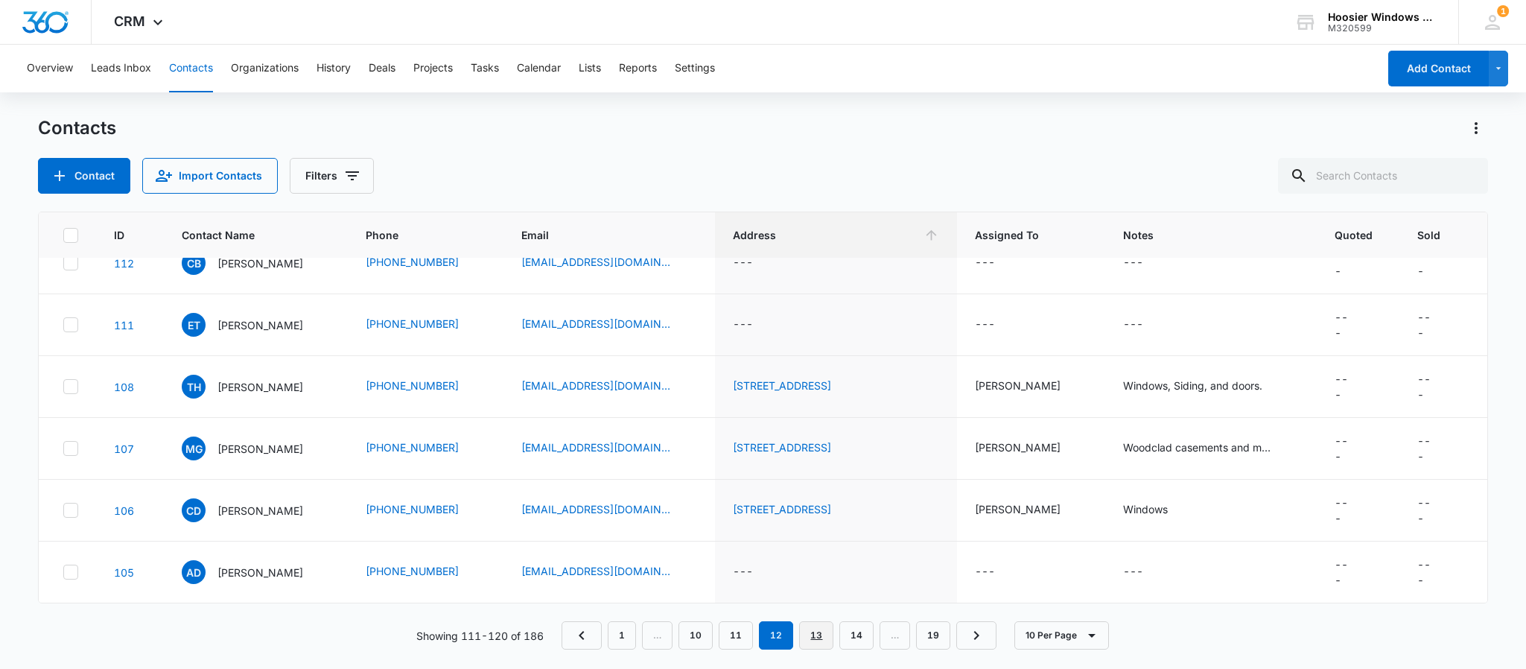
click at [820, 648] on link "13" at bounding box center [816, 635] width 34 height 28
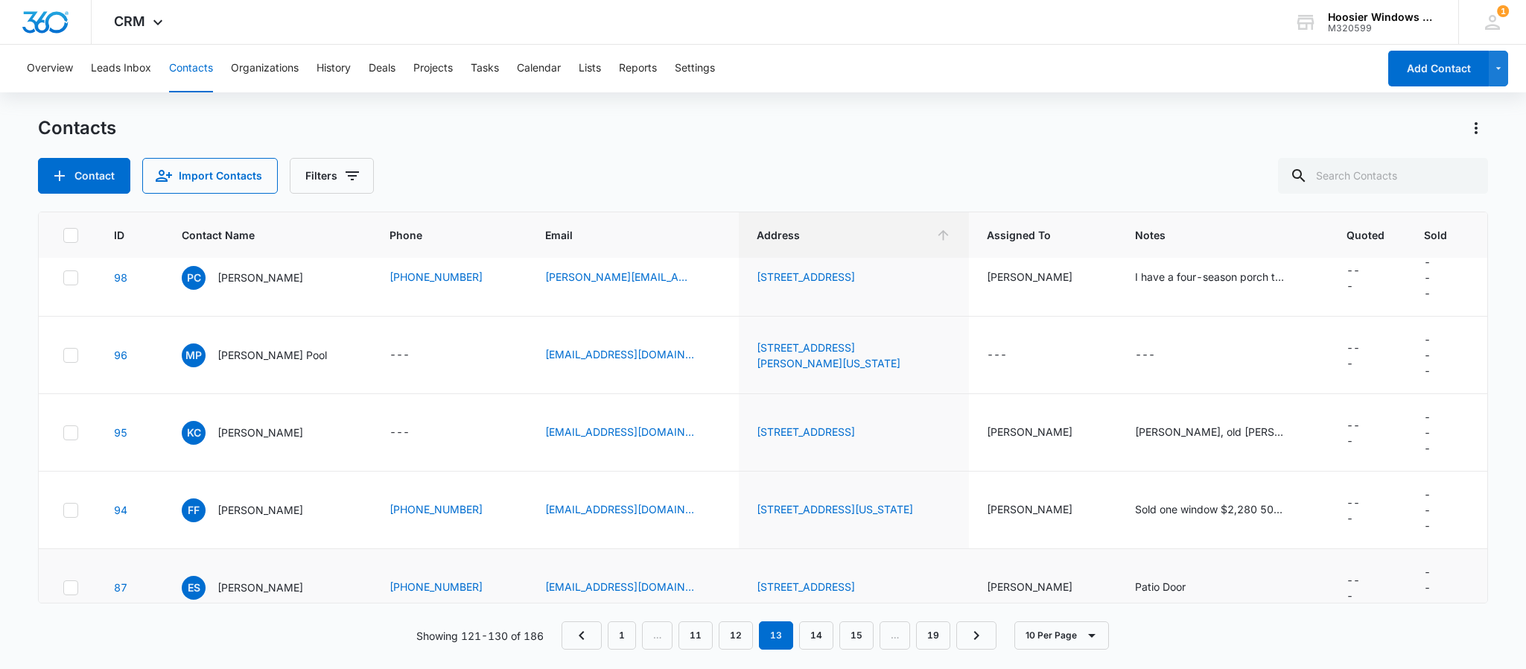
scroll to position [328, 0]
click at [855, 426] on link "[STREET_ADDRESS]" at bounding box center [806, 432] width 98 height 13
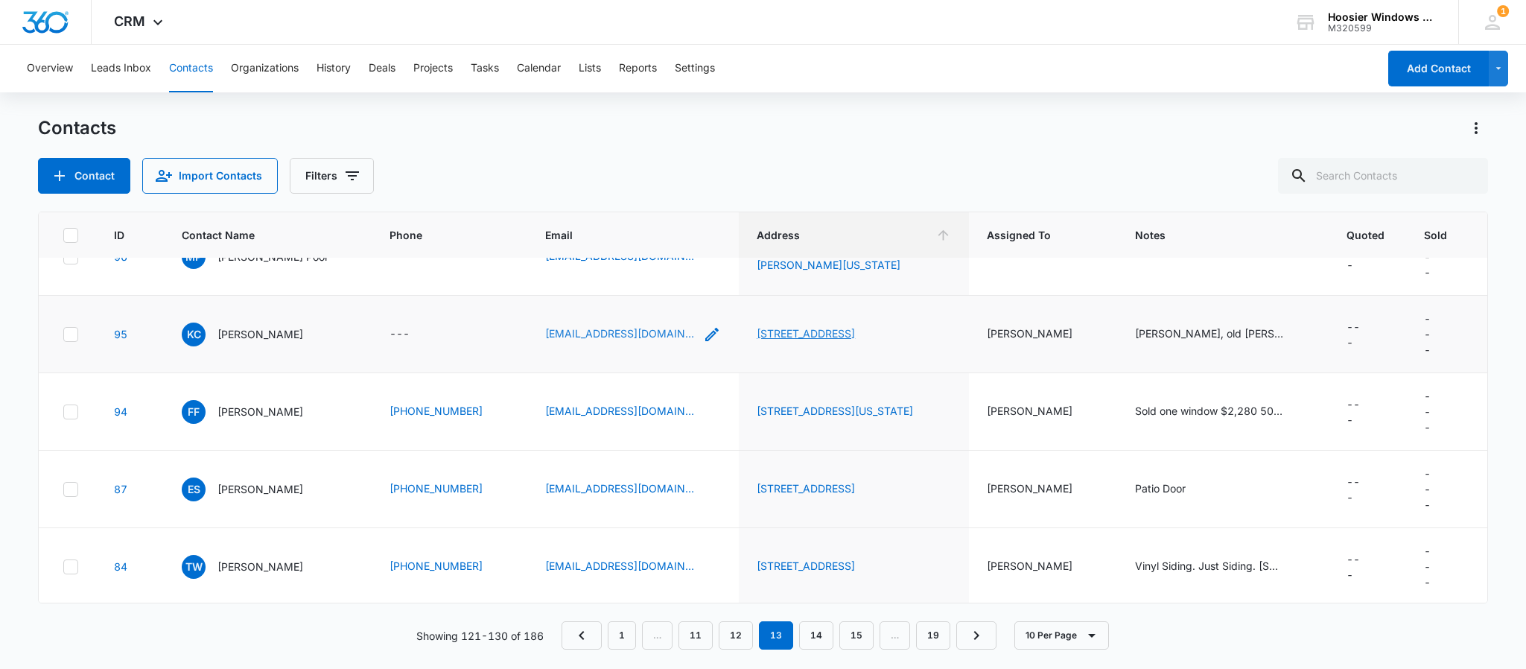
scroll to position [433, 0]
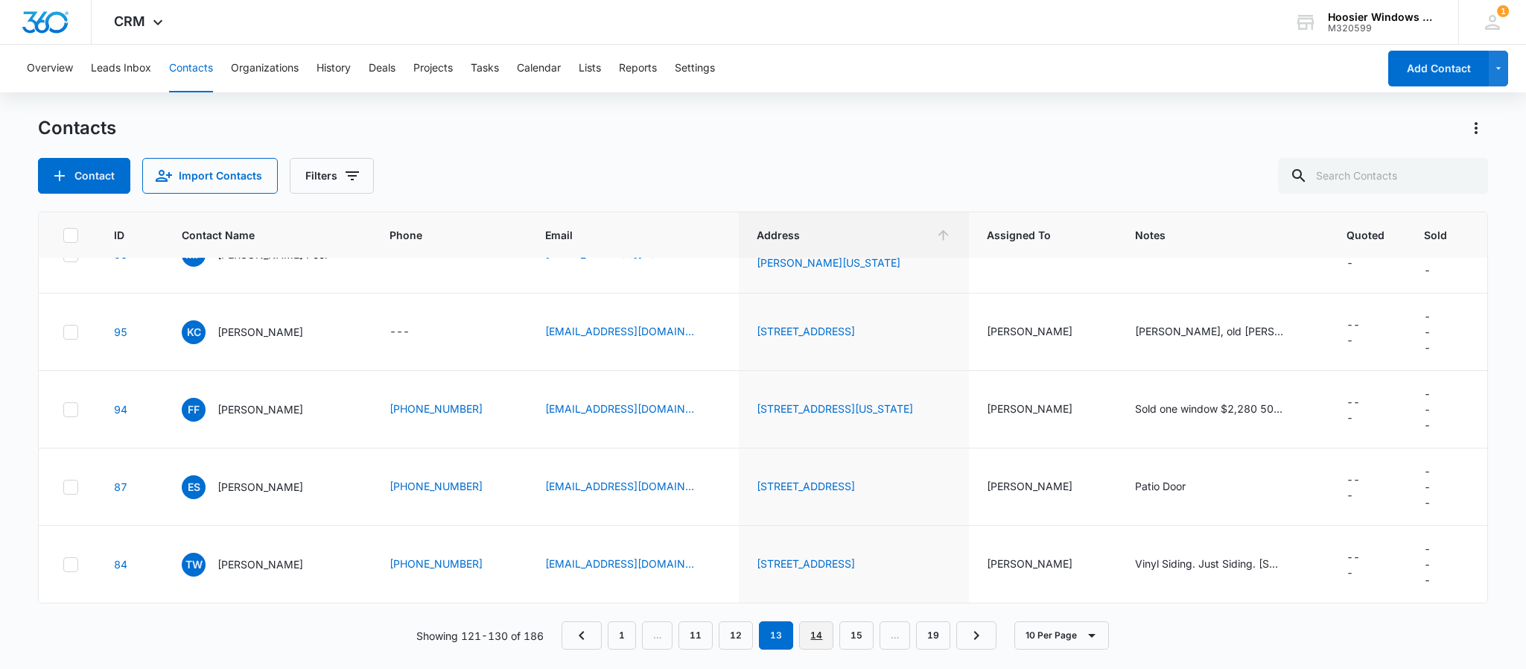
click at [819, 637] on link "14" at bounding box center [816, 635] width 34 height 28
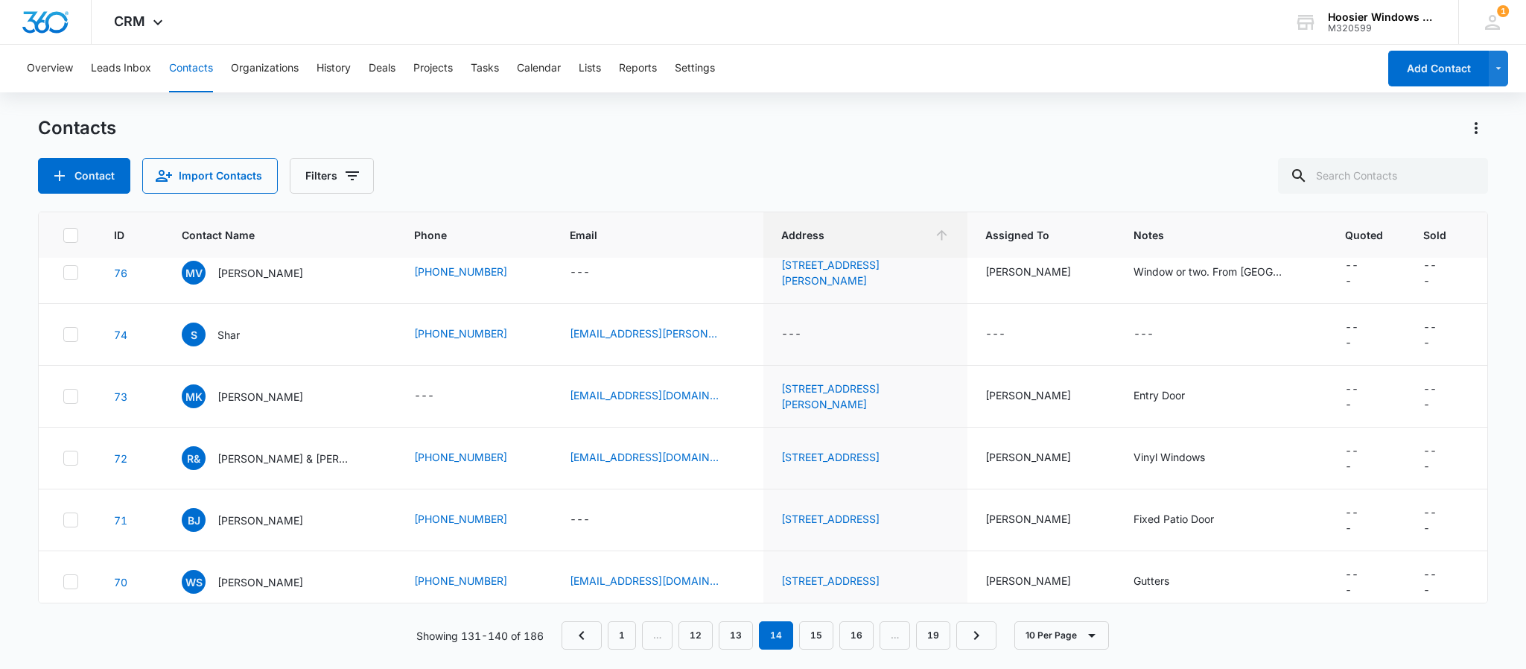
scroll to position [277, 0]
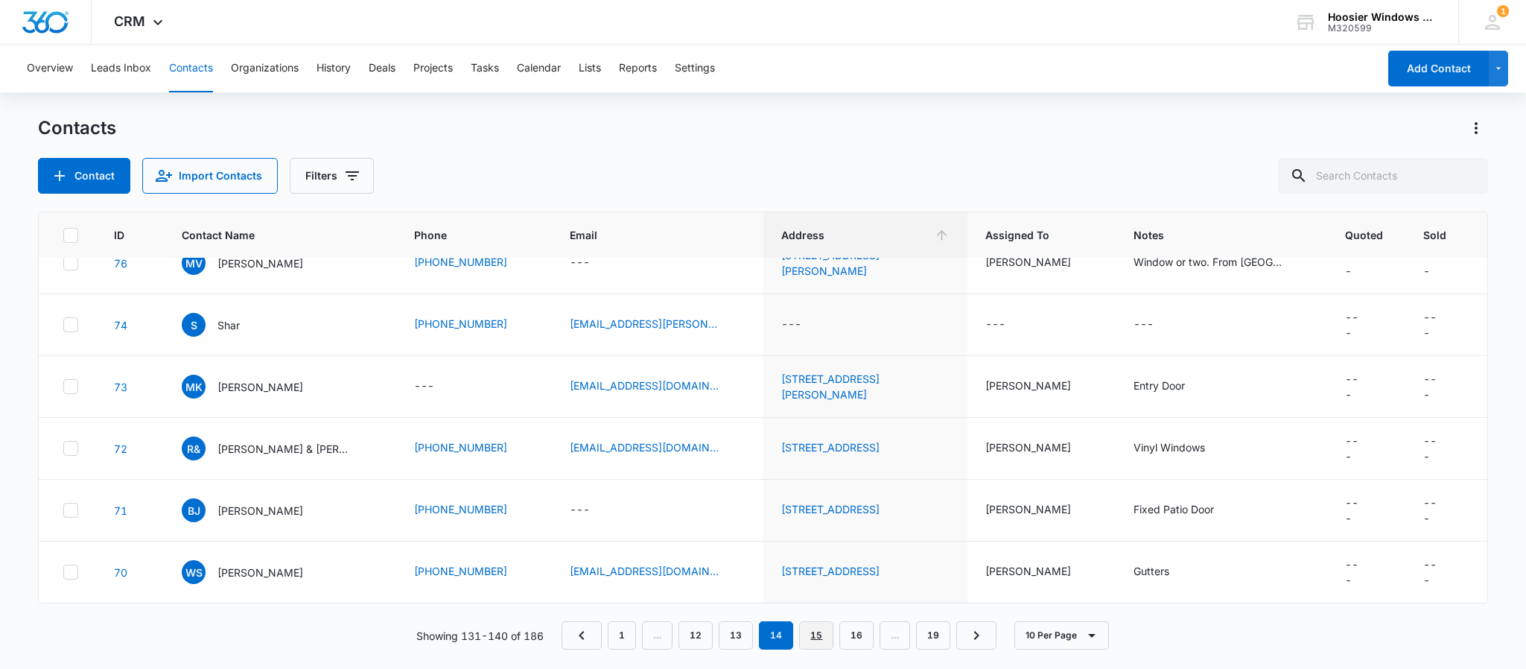
click at [816, 632] on link "15" at bounding box center [816, 635] width 34 height 28
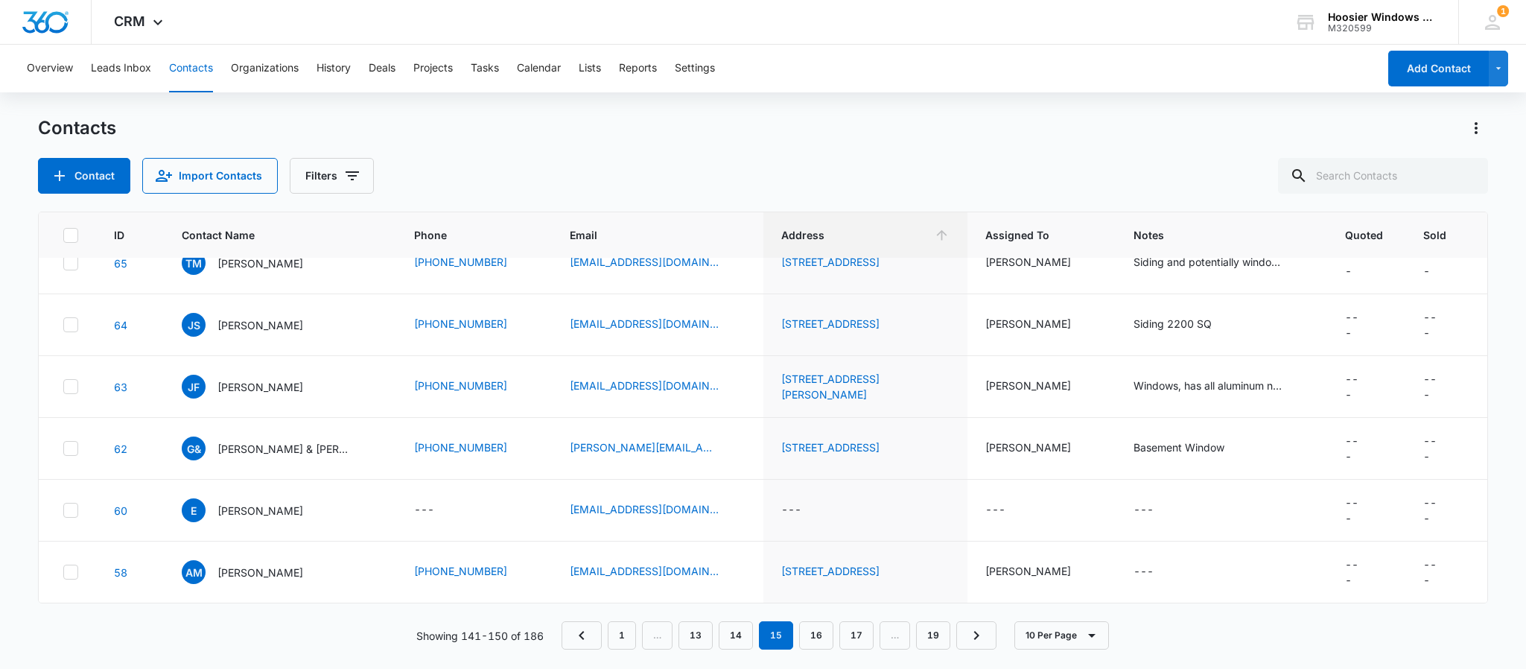
scroll to position [433, 0]
click at [820, 633] on link "16" at bounding box center [816, 635] width 34 height 28
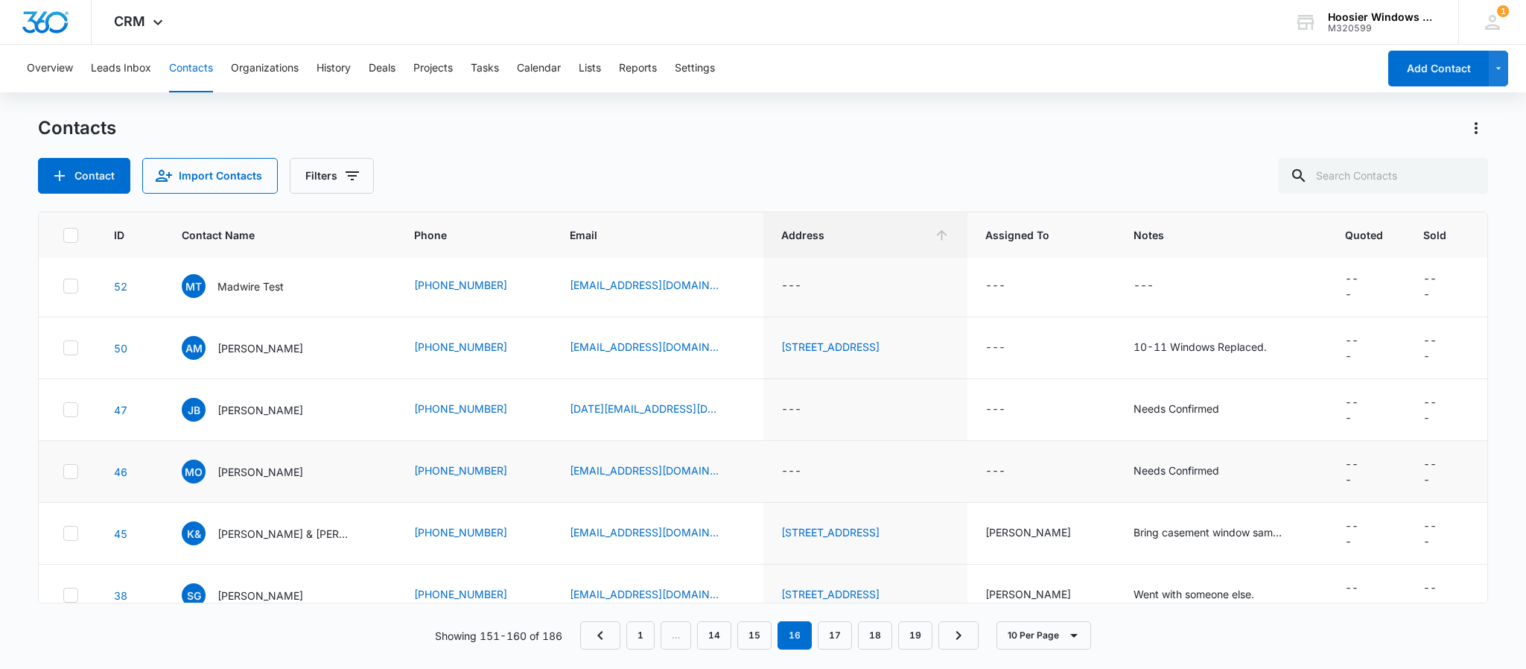
scroll to position [277, 0]
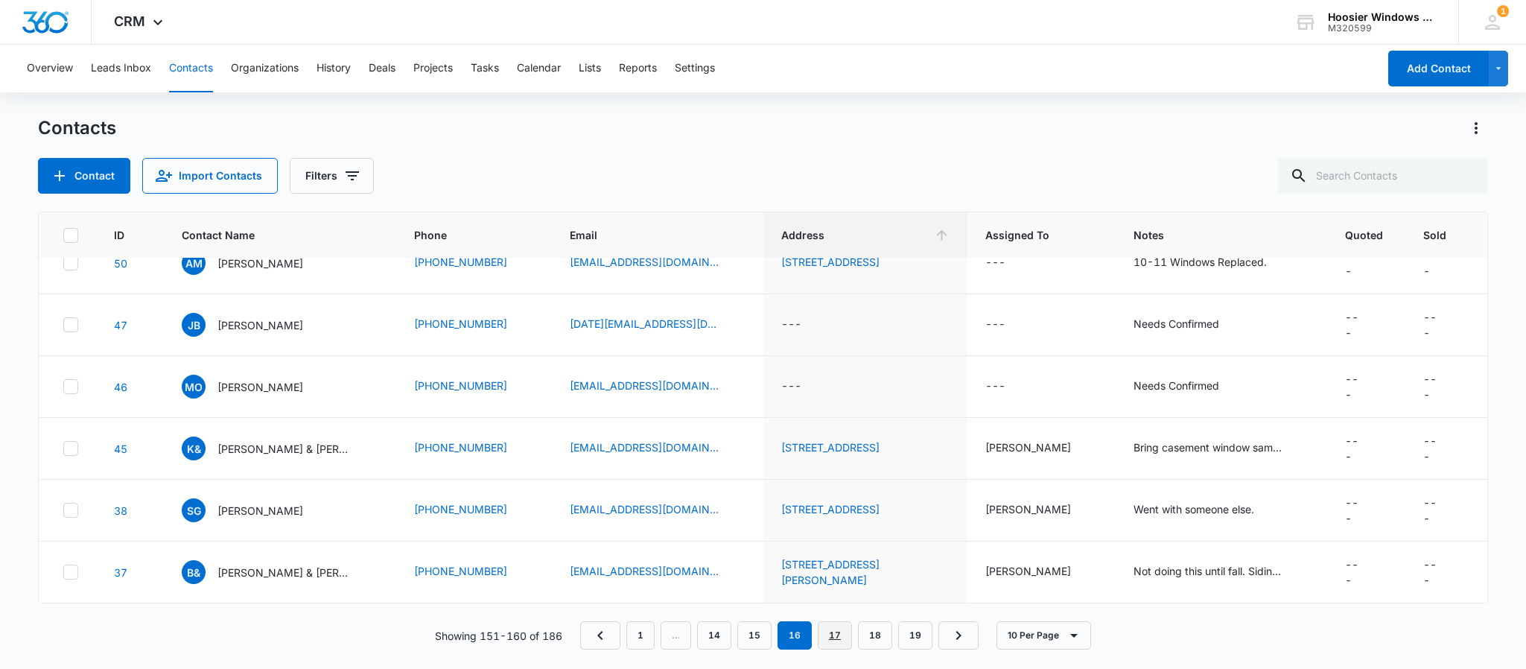
click at [839, 632] on link "17" at bounding box center [835, 635] width 34 height 28
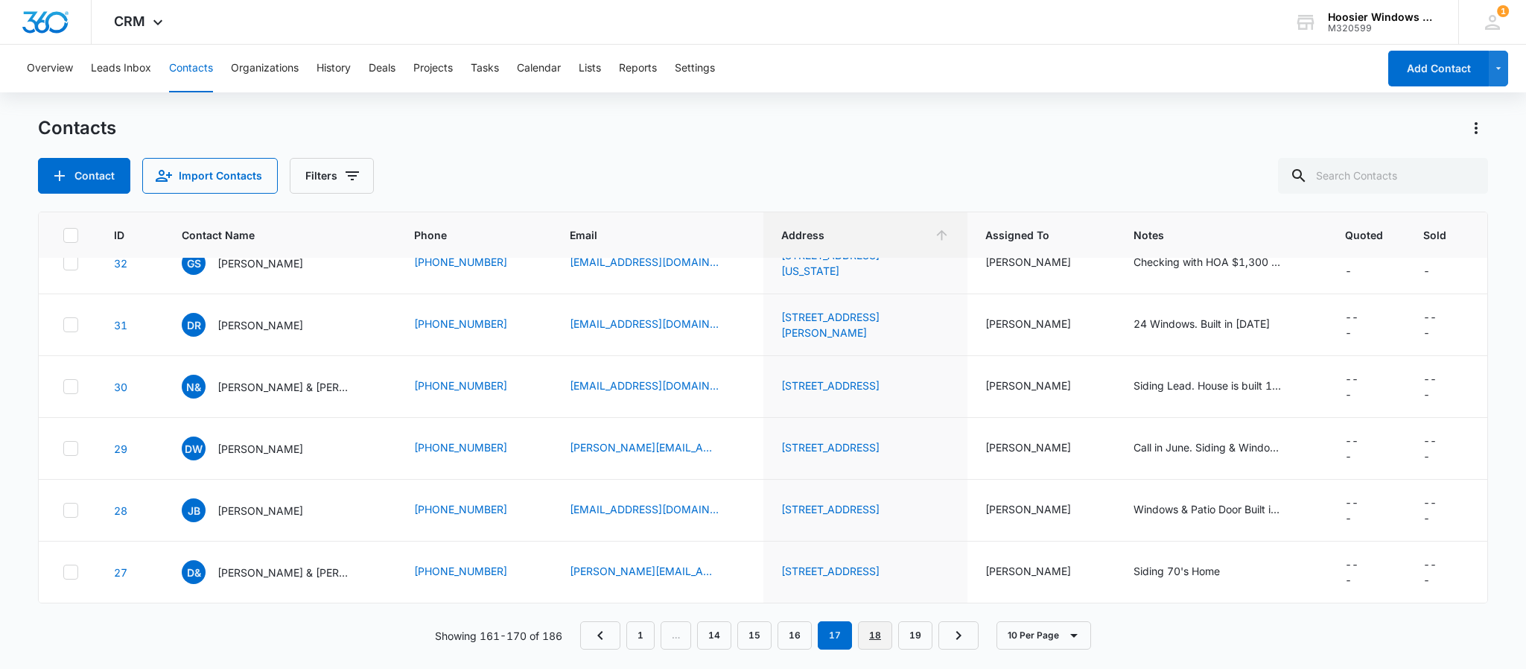
click at [872, 639] on link "18" at bounding box center [875, 635] width 34 height 28
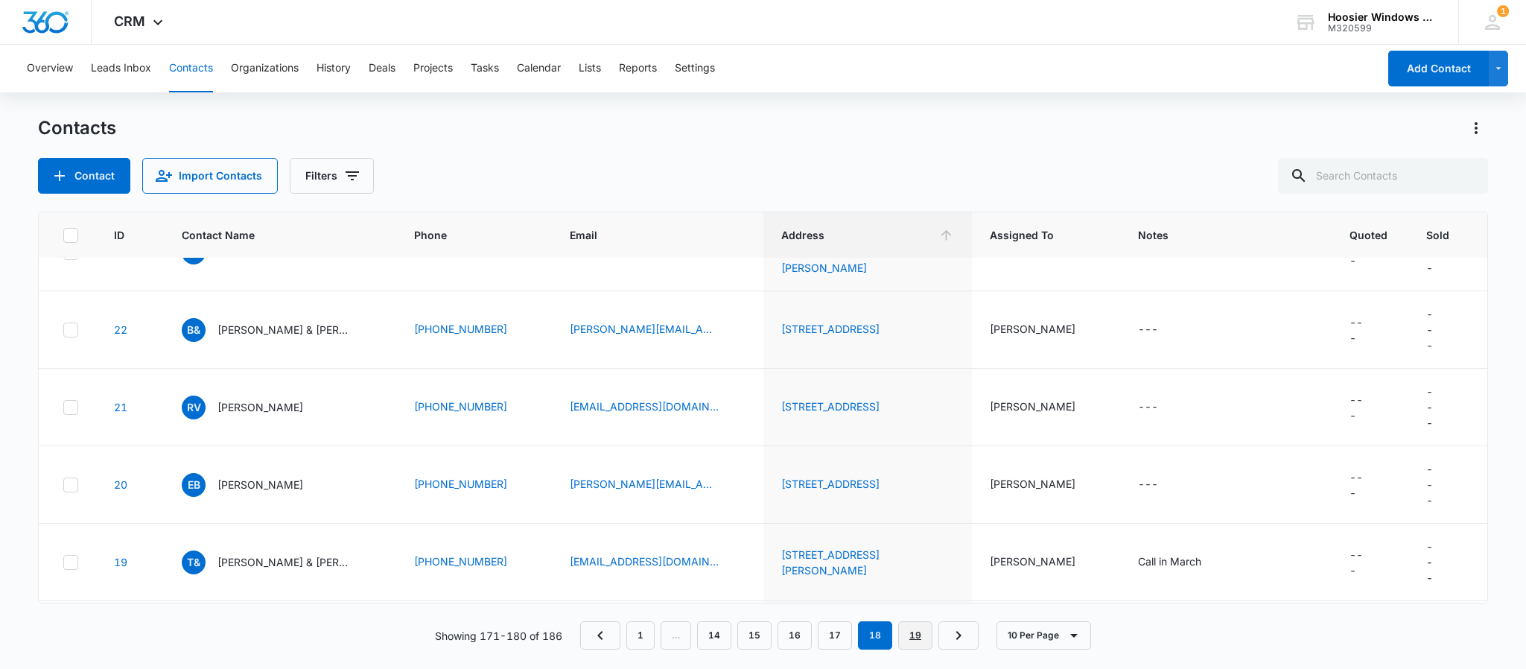
click at [916, 635] on link "19" at bounding box center [915, 635] width 34 height 28
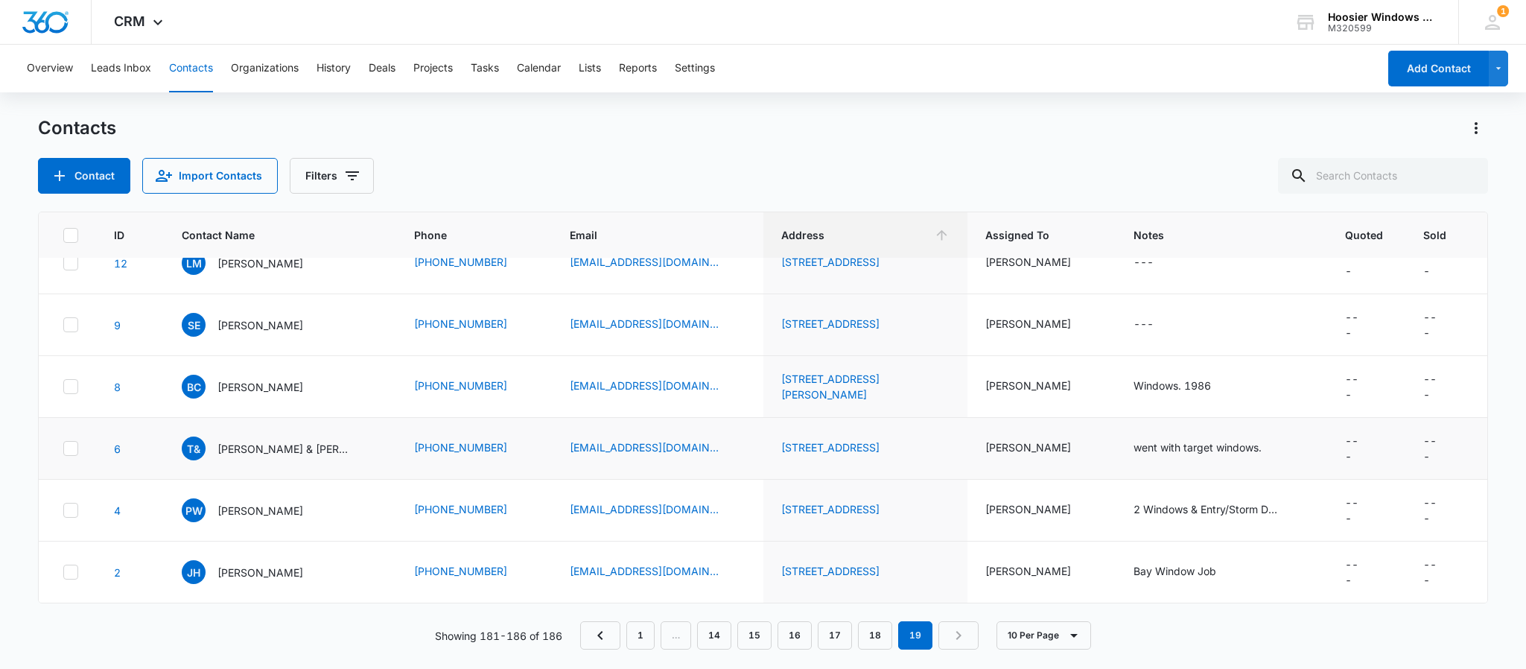
scroll to position [0, 0]
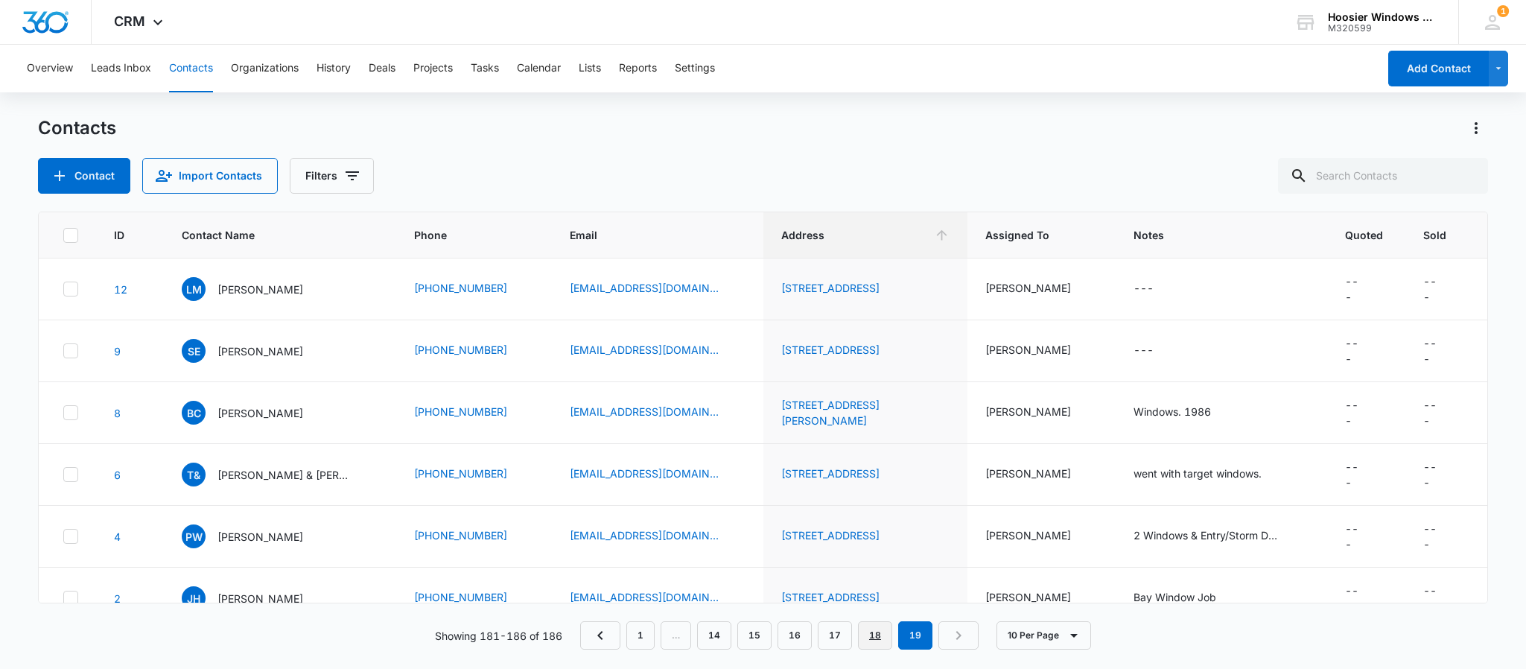
click at [878, 641] on link "18" at bounding box center [875, 635] width 34 height 28
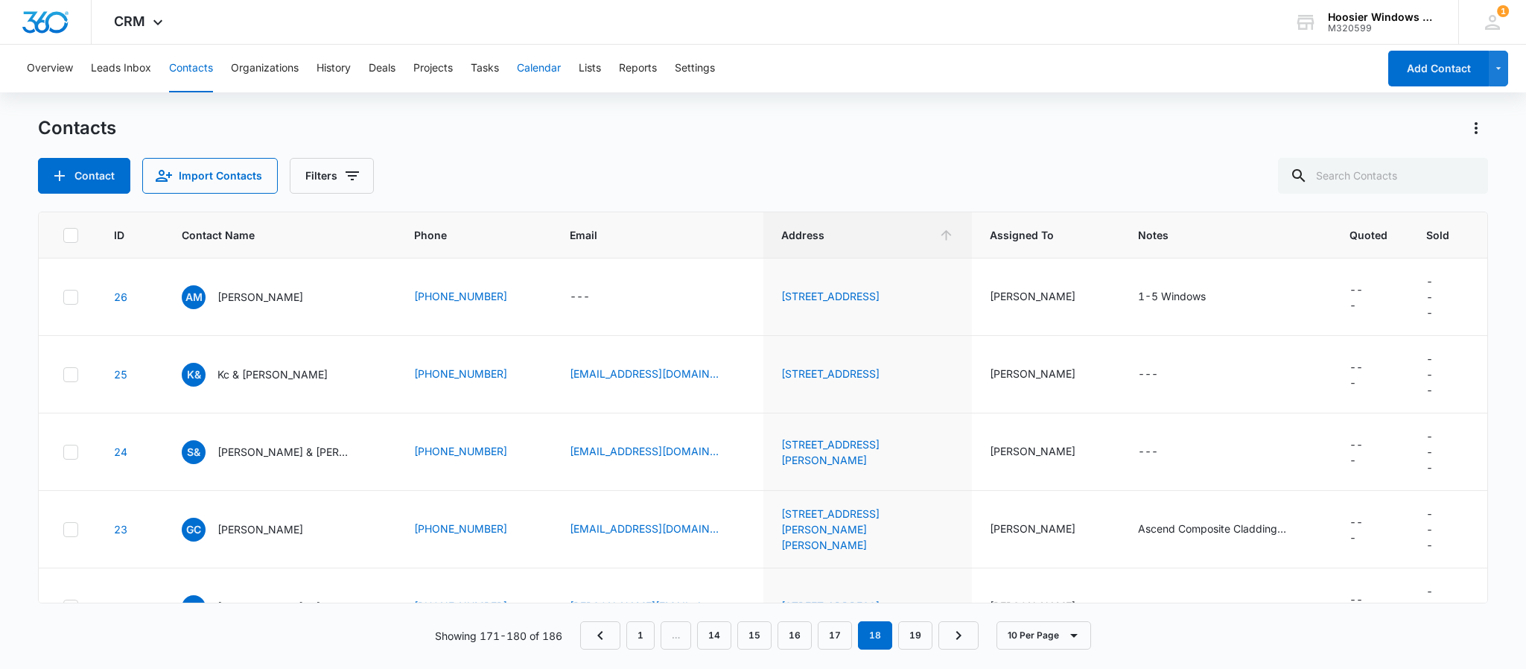
click at [550, 67] on button "Calendar" at bounding box center [539, 69] width 44 height 48
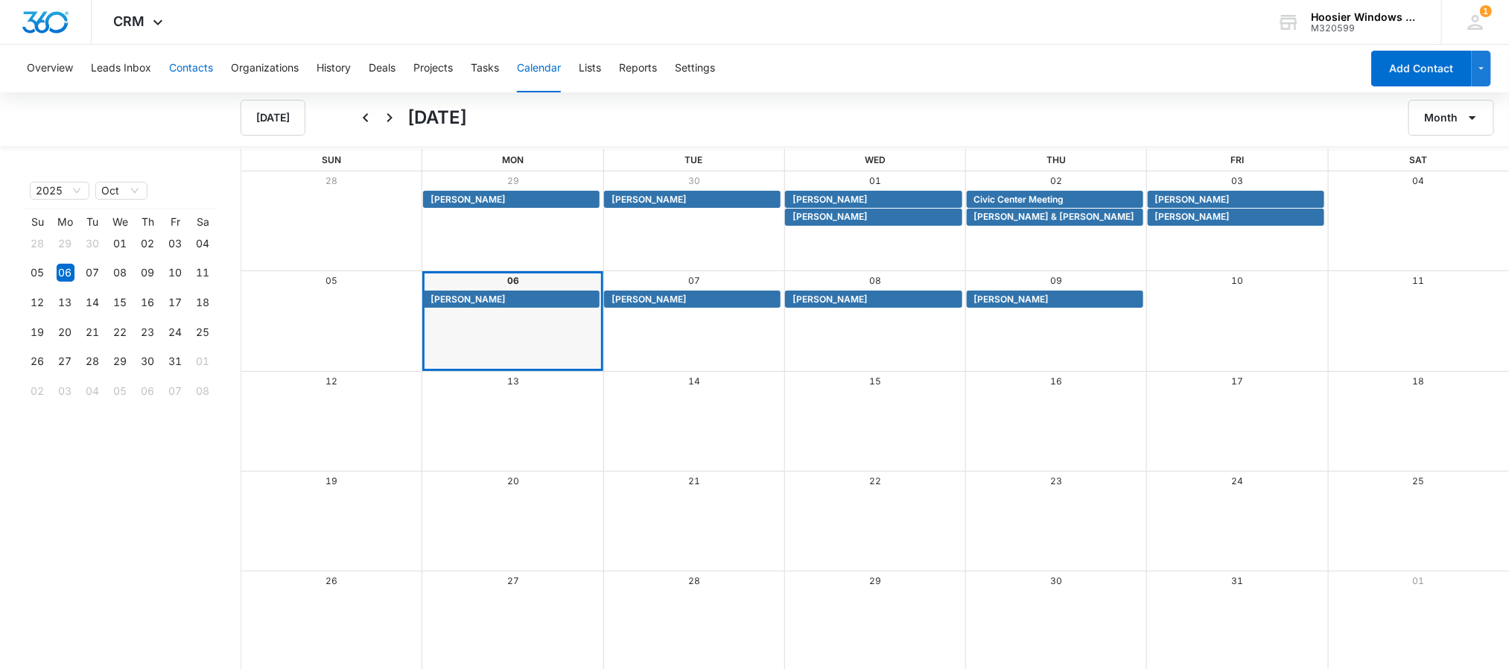
click at [183, 80] on button "Contacts" at bounding box center [191, 69] width 44 height 48
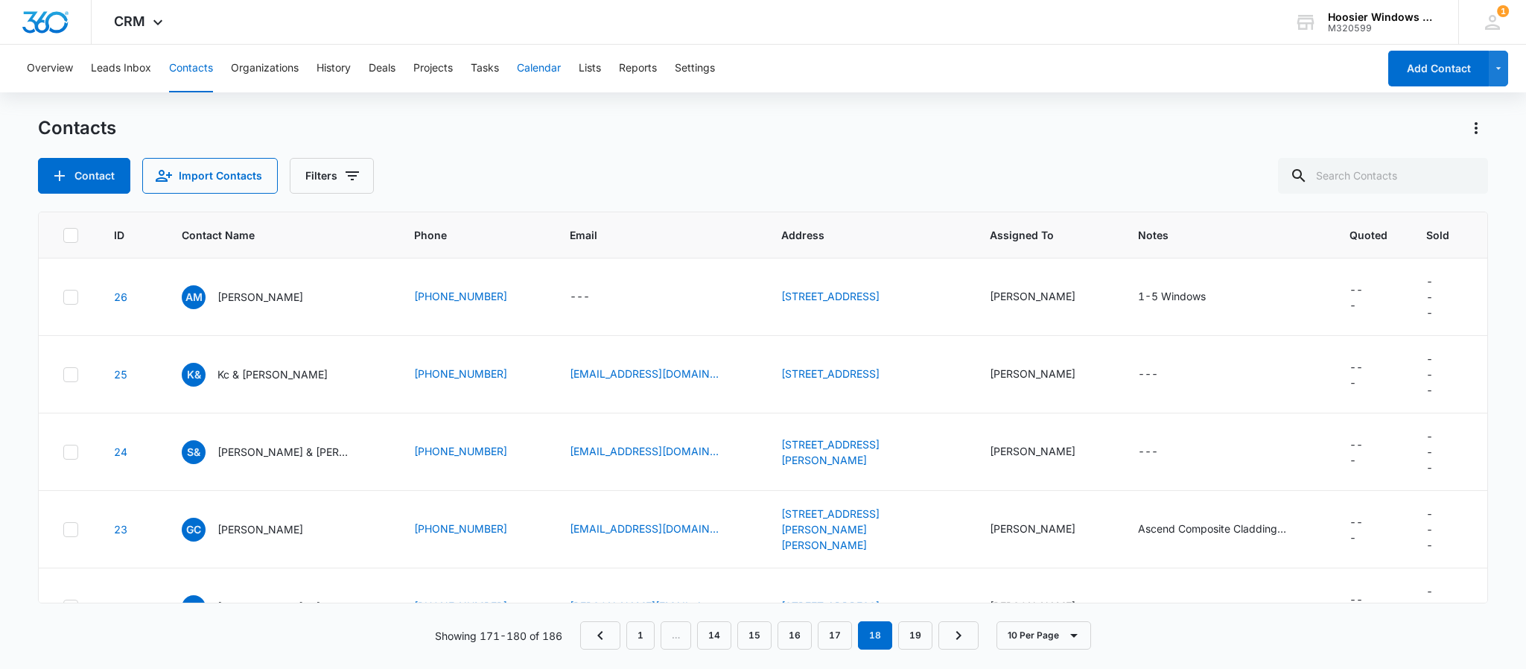
click at [546, 60] on button "Calendar" at bounding box center [539, 69] width 44 height 48
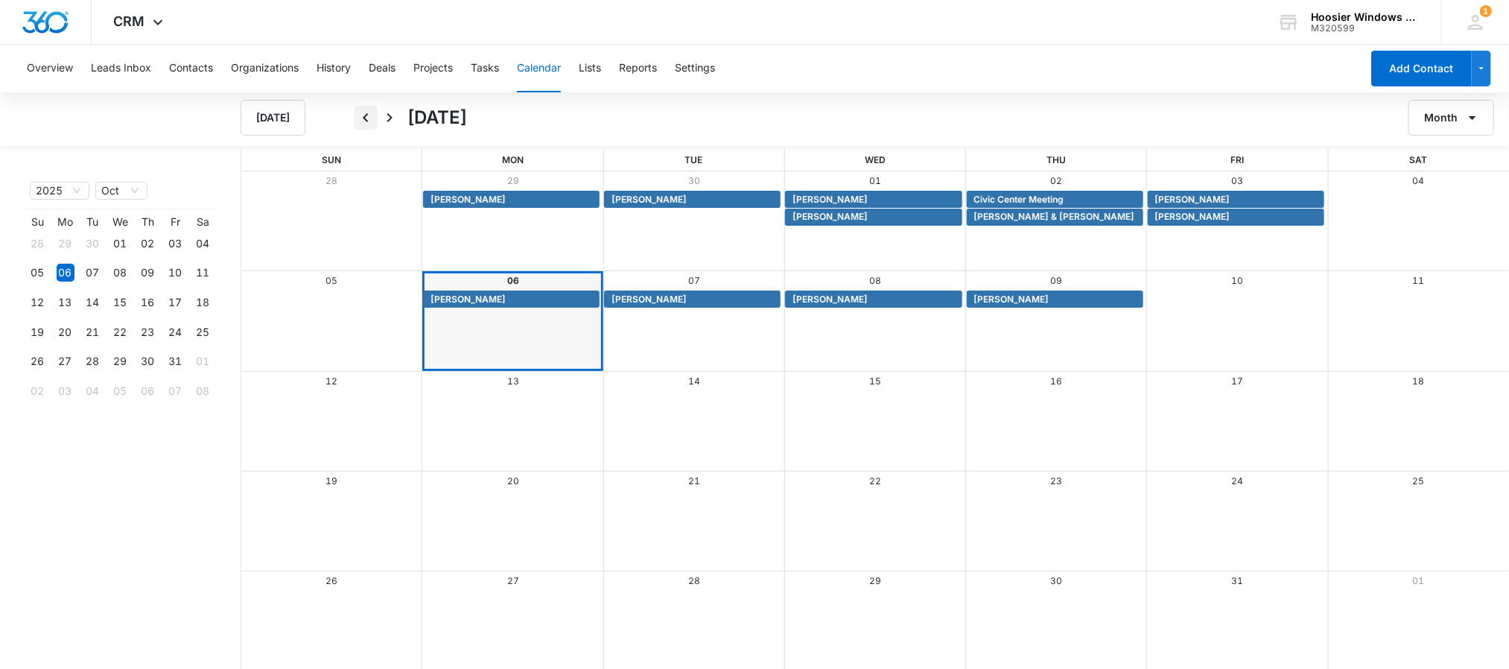
click at [369, 123] on icon "Back" at bounding box center [366, 118] width 18 height 18
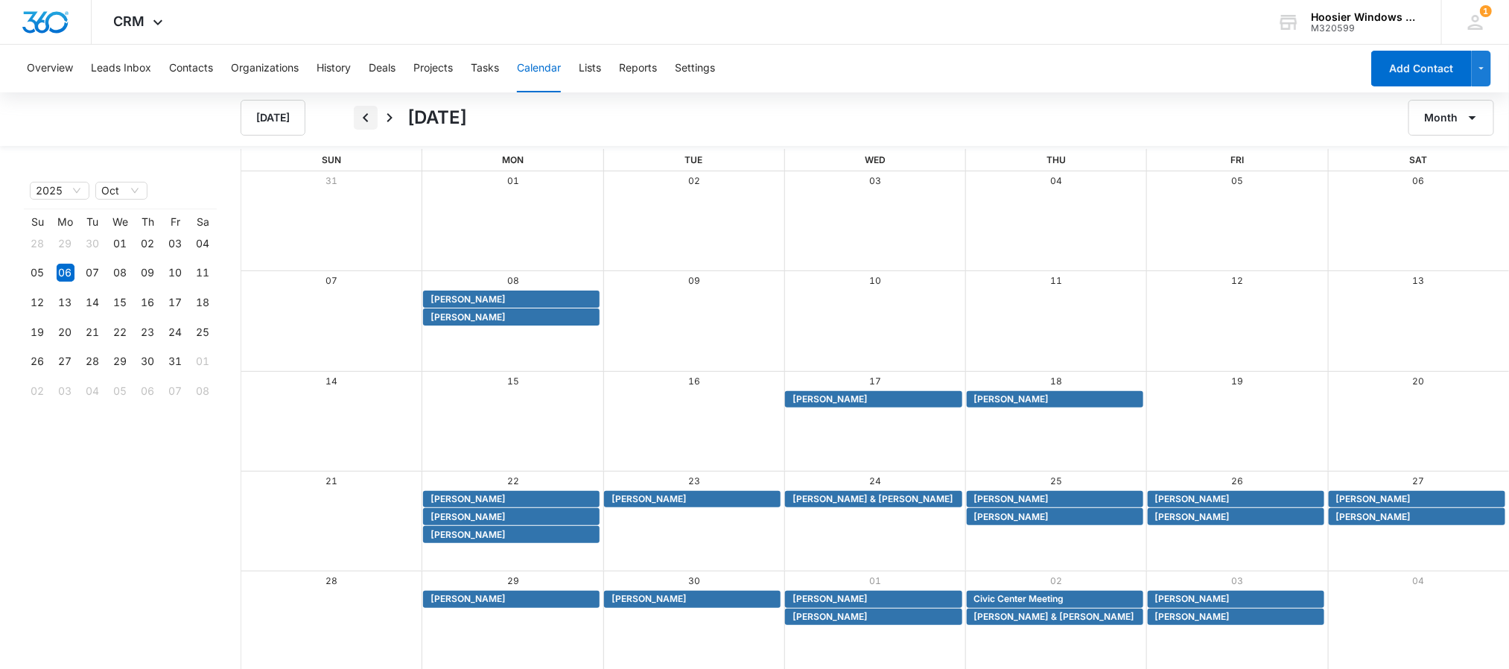
click at [369, 123] on icon "Back" at bounding box center [366, 118] width 18 height 18
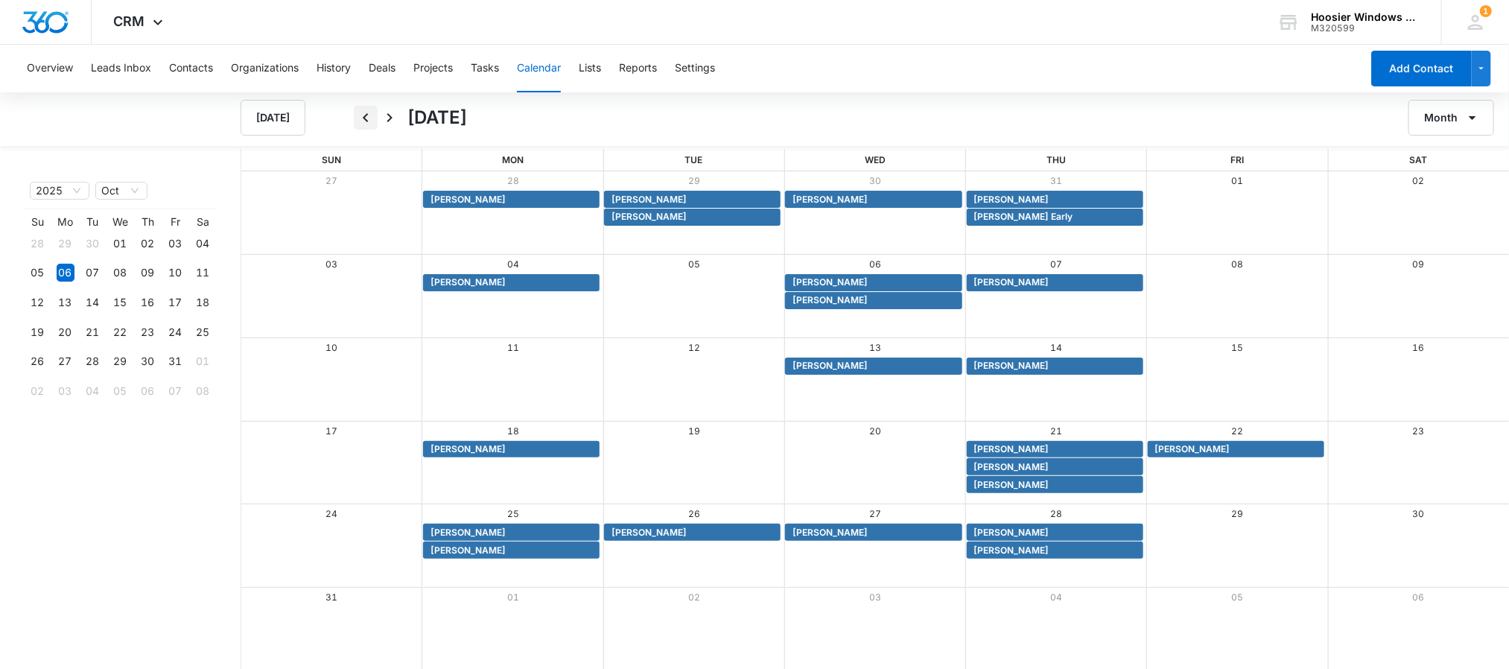
click at [369, 123] on icon "Back" at bounding box center [366, 118] width 18 height 18
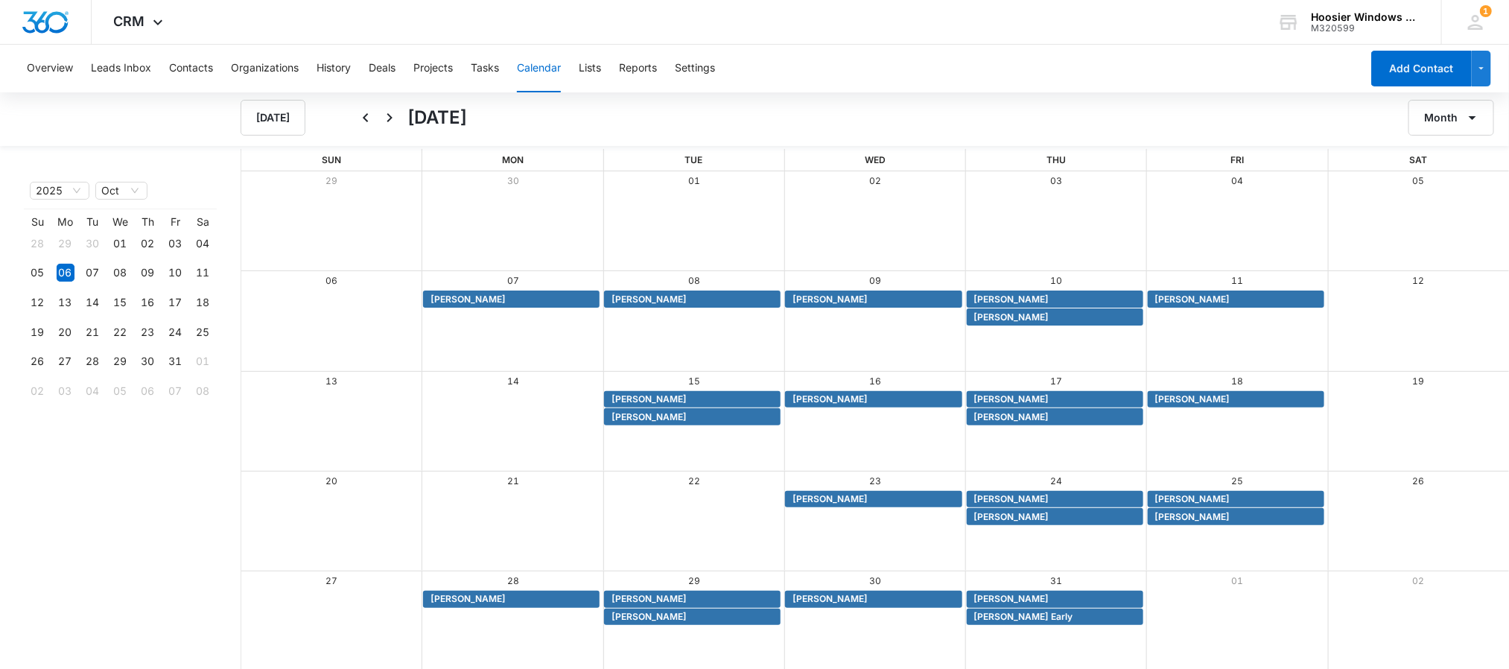
scroll to position [1, 0]
click at [1041, 615] on span "[PERSON_NAME] Early" at bounding box center [1056, 615] width 165 height 13
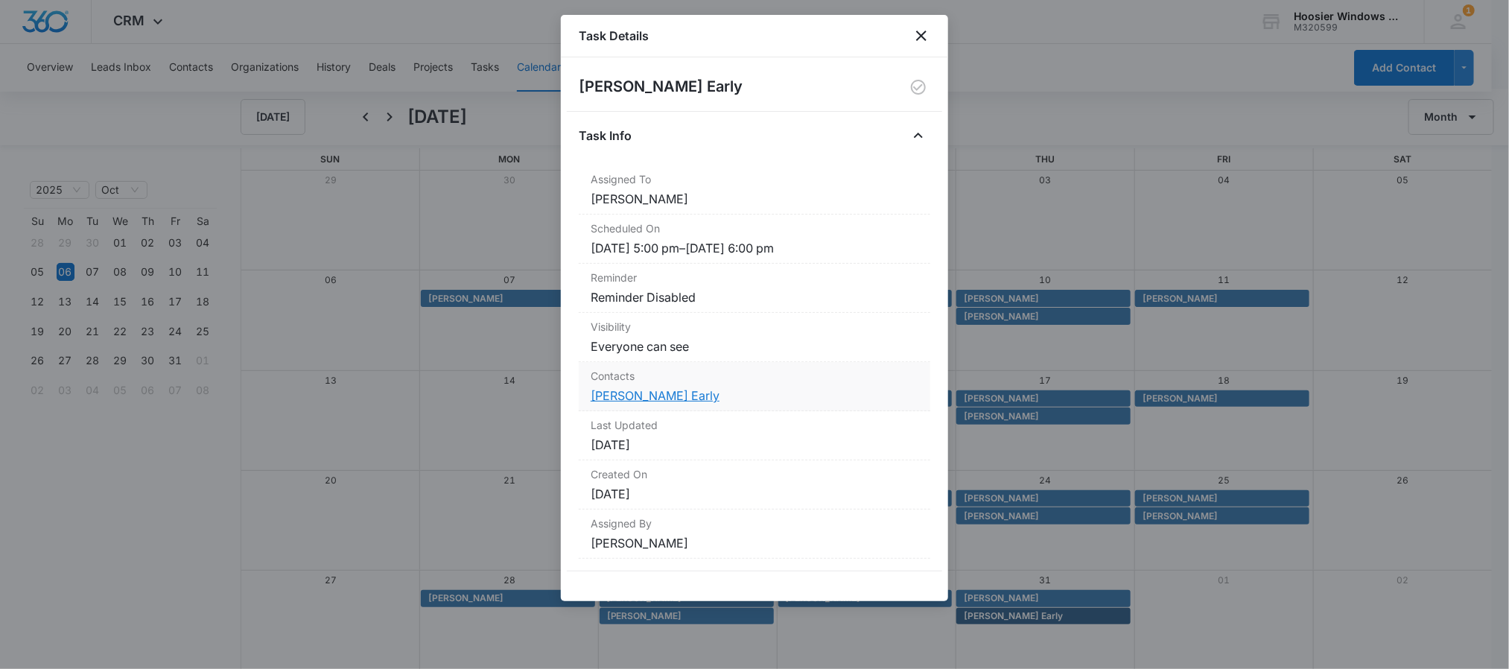
click at [624, 402] on link "[PERSON_NAME] Early" at bounding box center [655, 395] width 129 height 15
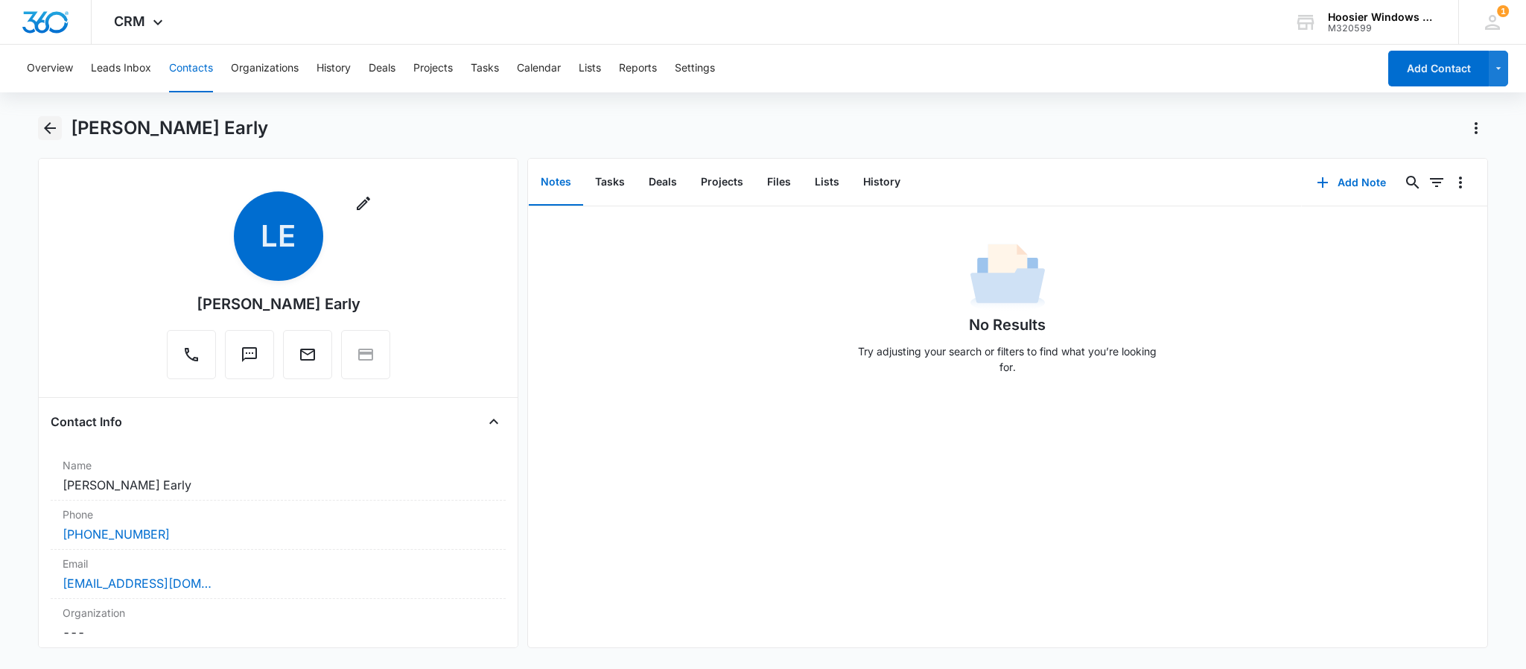
click at [52, 130] on icon "Back" at bounding box center [50, 128] width 18 height 18
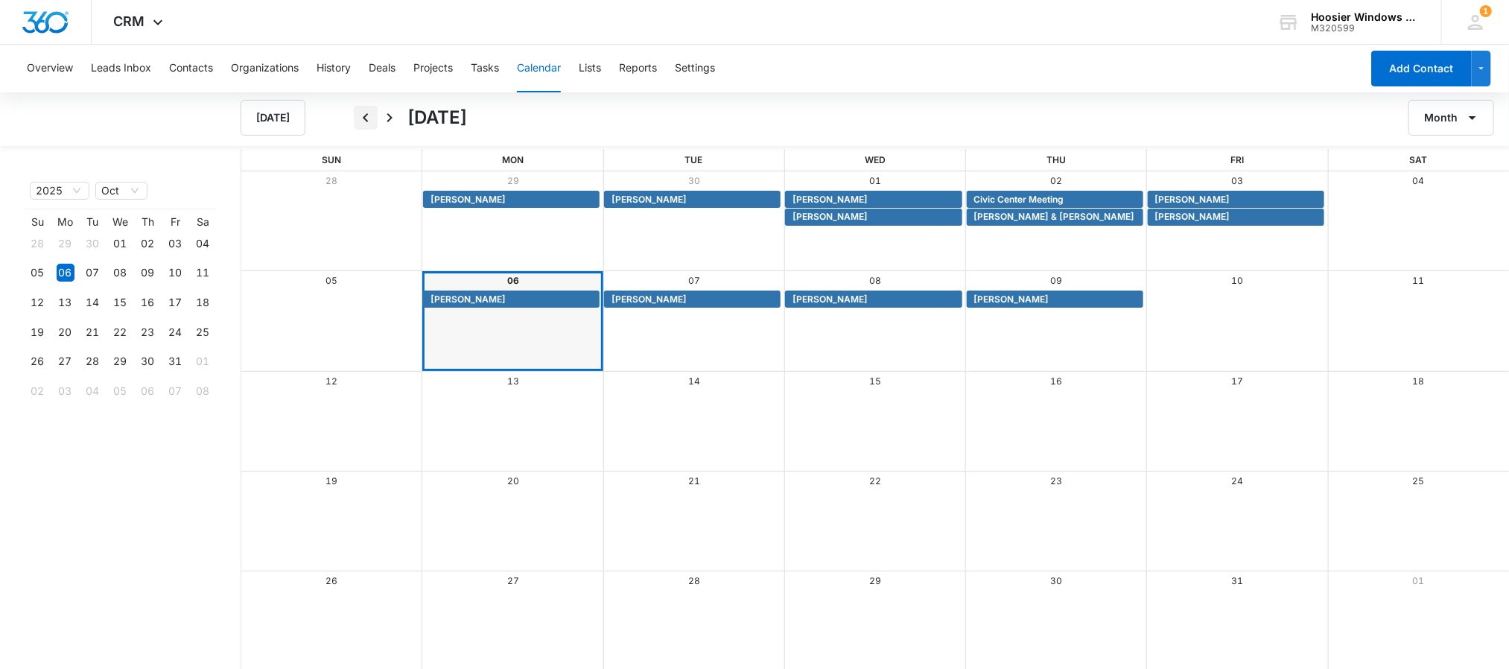
click at [357, 116] on icon "Back" at bounding box center [366, 118] width 18 height 18
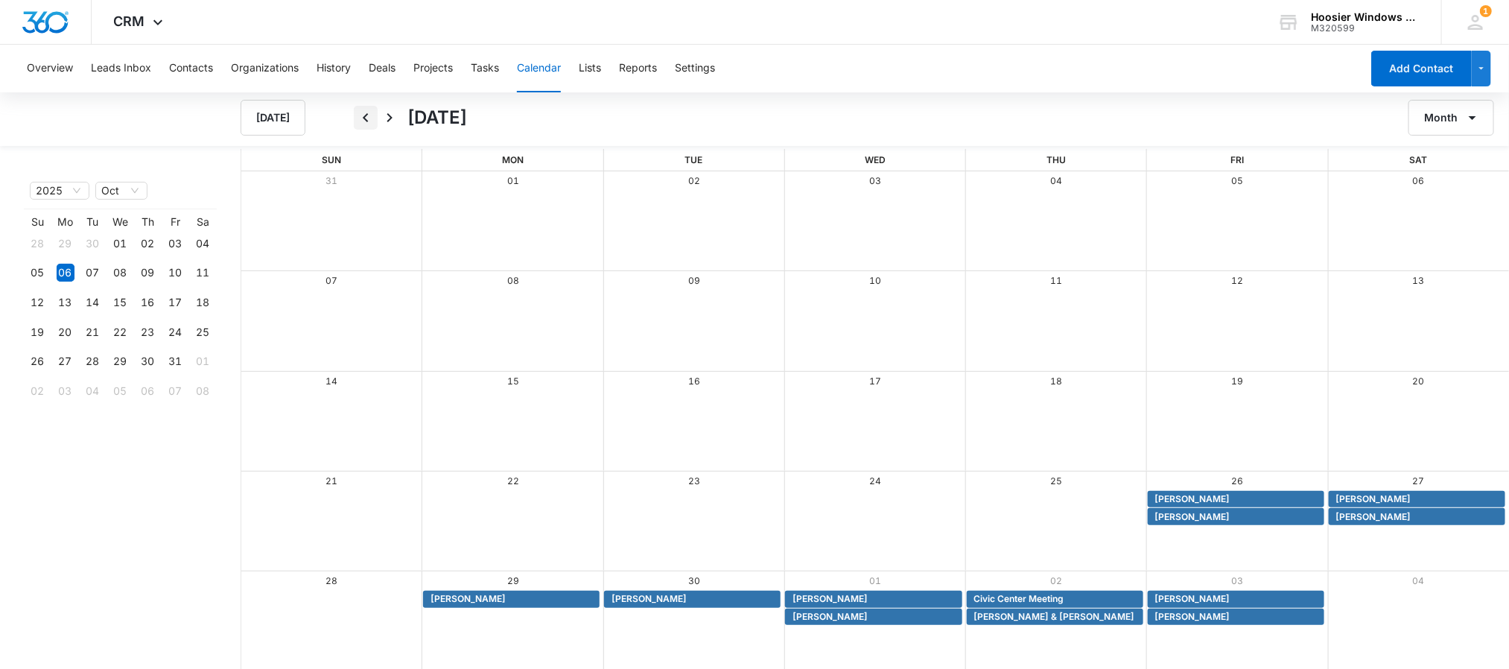
click at [357, 116] on icon "Back" at bounding box center [366, 118] width 18 height 18
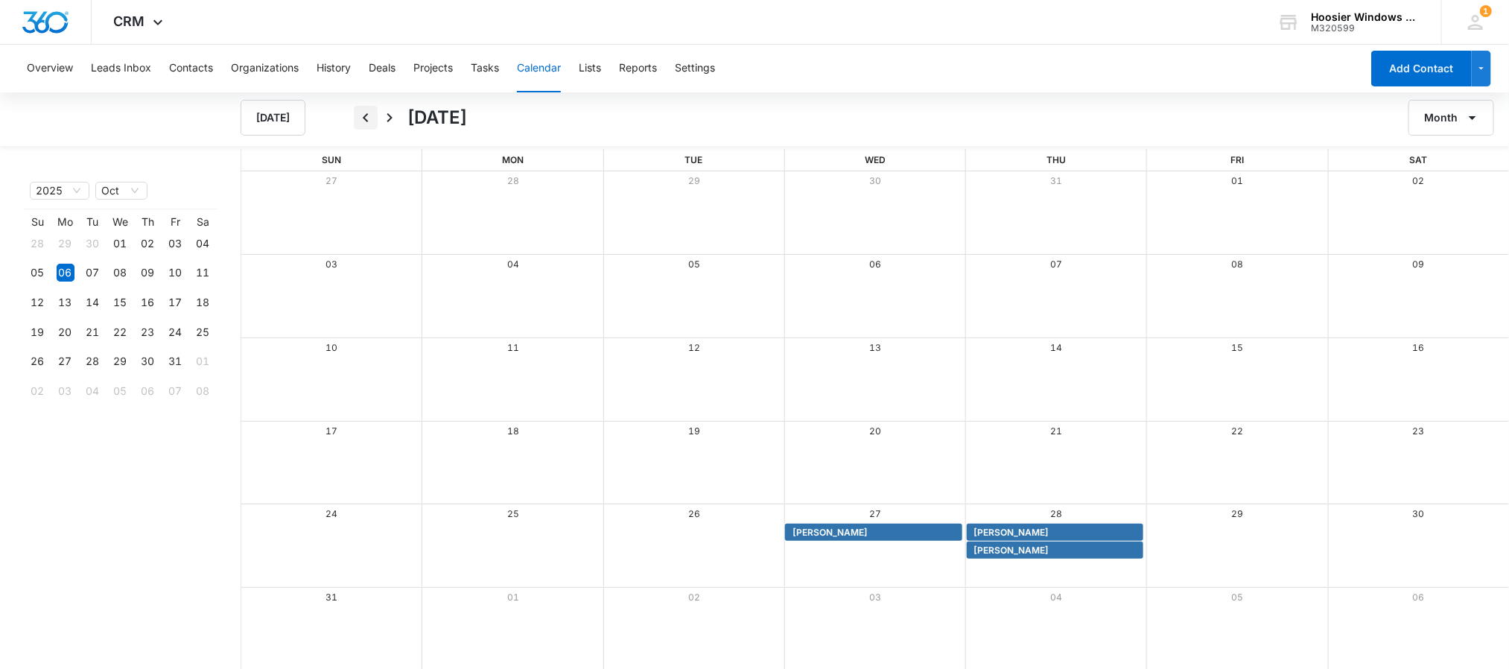
click at [357, 116] on icon "Back" at bounding box center [366, 118] width 18 height 18
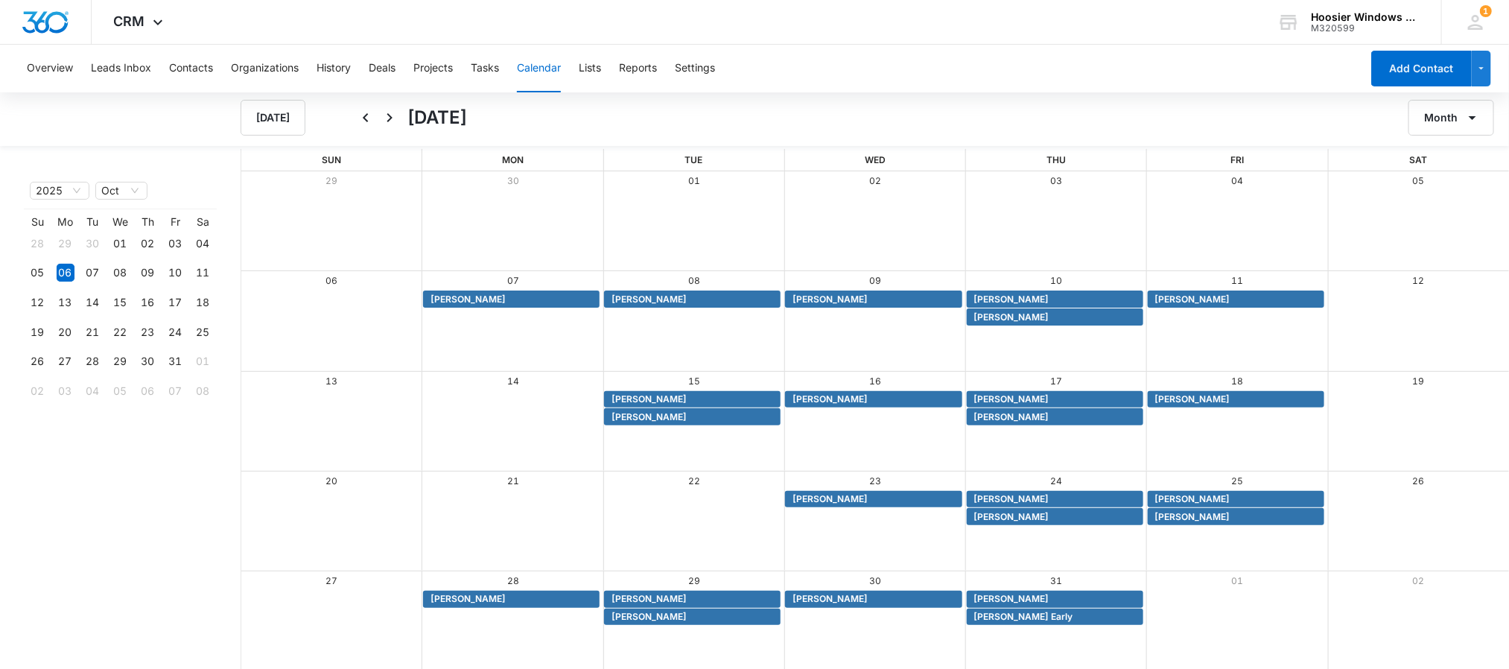
scroll to position [1, 0]
click at [385, 110] on icon "Next" at bounding box center [390, 117] width 18 height 18
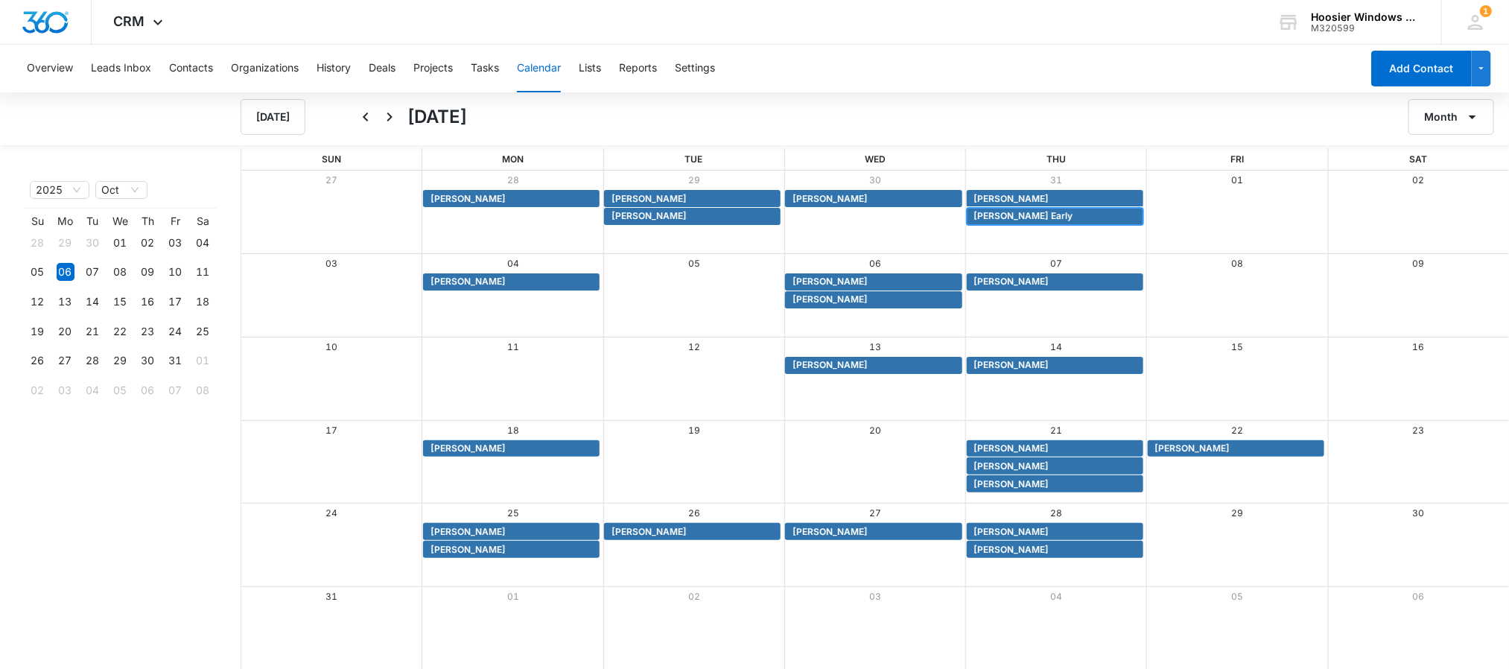
click at [994, 220] on span "[PERSON_NAME] Early" at bounding box center [1023, 215] width 99 height 13
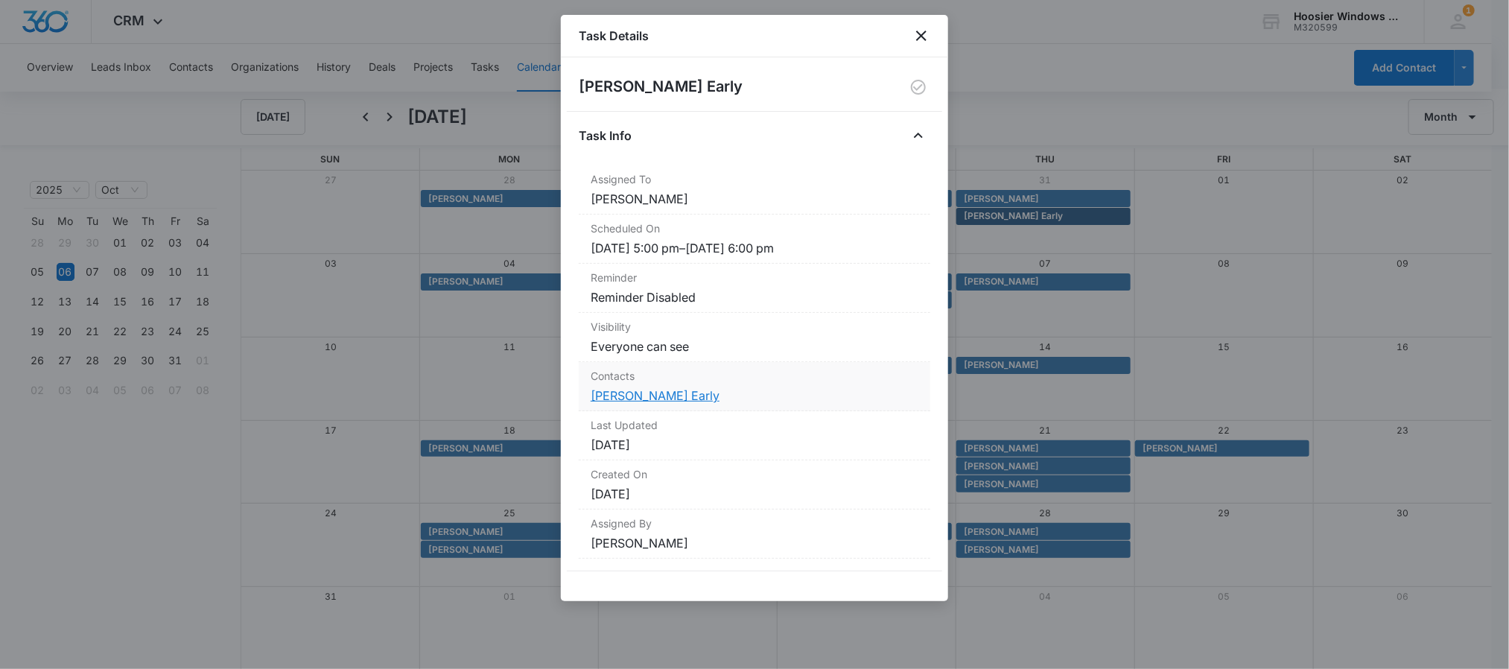
click at [614, 392] on link "[PERSON_NAME] Early" at bounding box center [655, 395] width 129 height 15
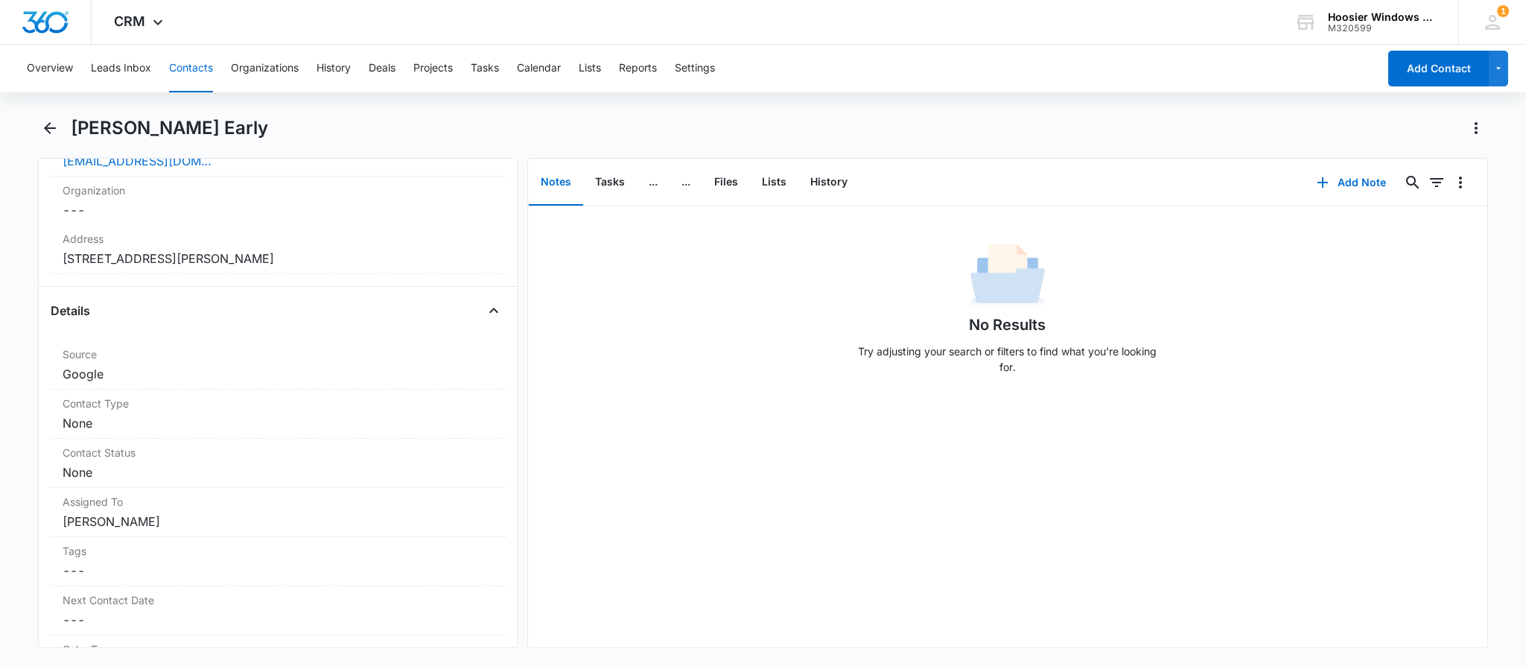
scroll to position [423, 0]
drag, startPoint x: 311, startPoint y: 260, endPoint x: 66, endPoint y: 260, distance: 245.8
click at [66, 260] on dd "Cancel Save Changes [STREET_ADDRESS][PERSON_NAME]" at bounding box center [278, 258] width 431 height 18
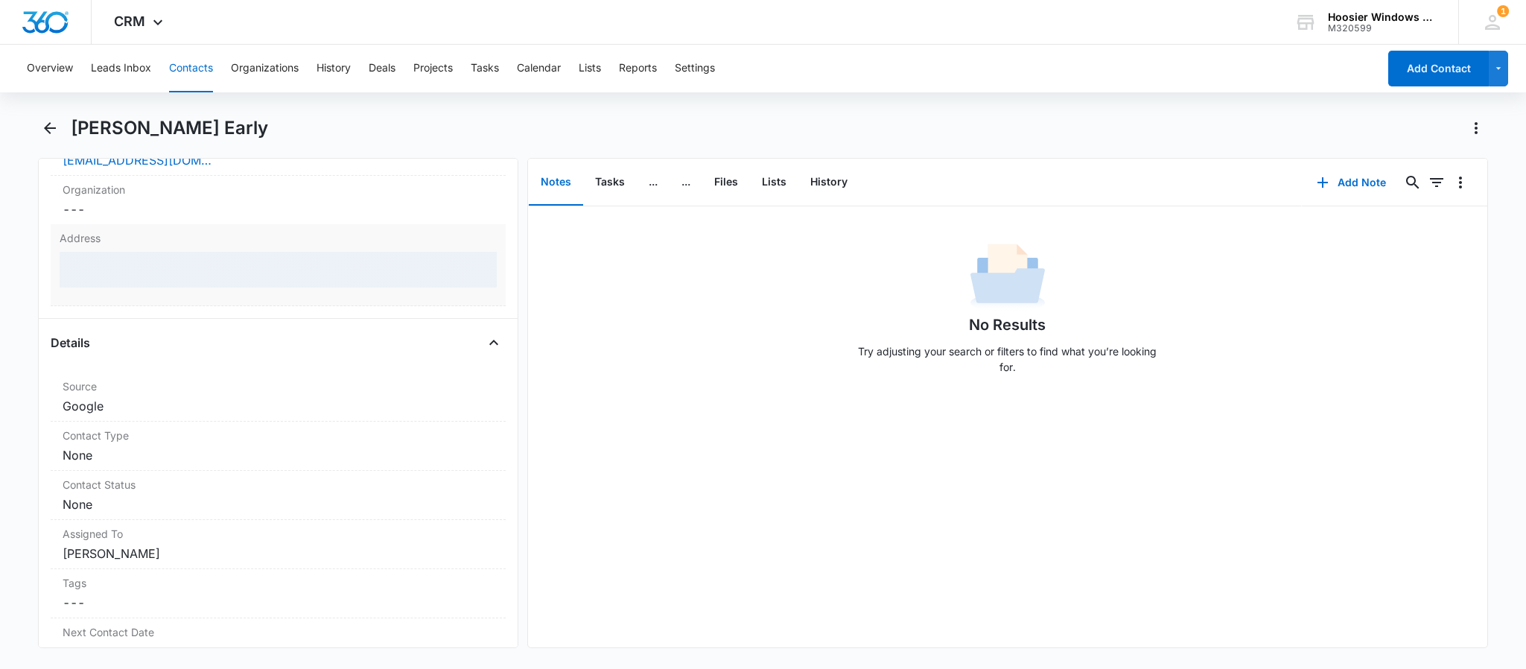
copy dd "[STREET_ADDRESS][PERSON_NAME]"
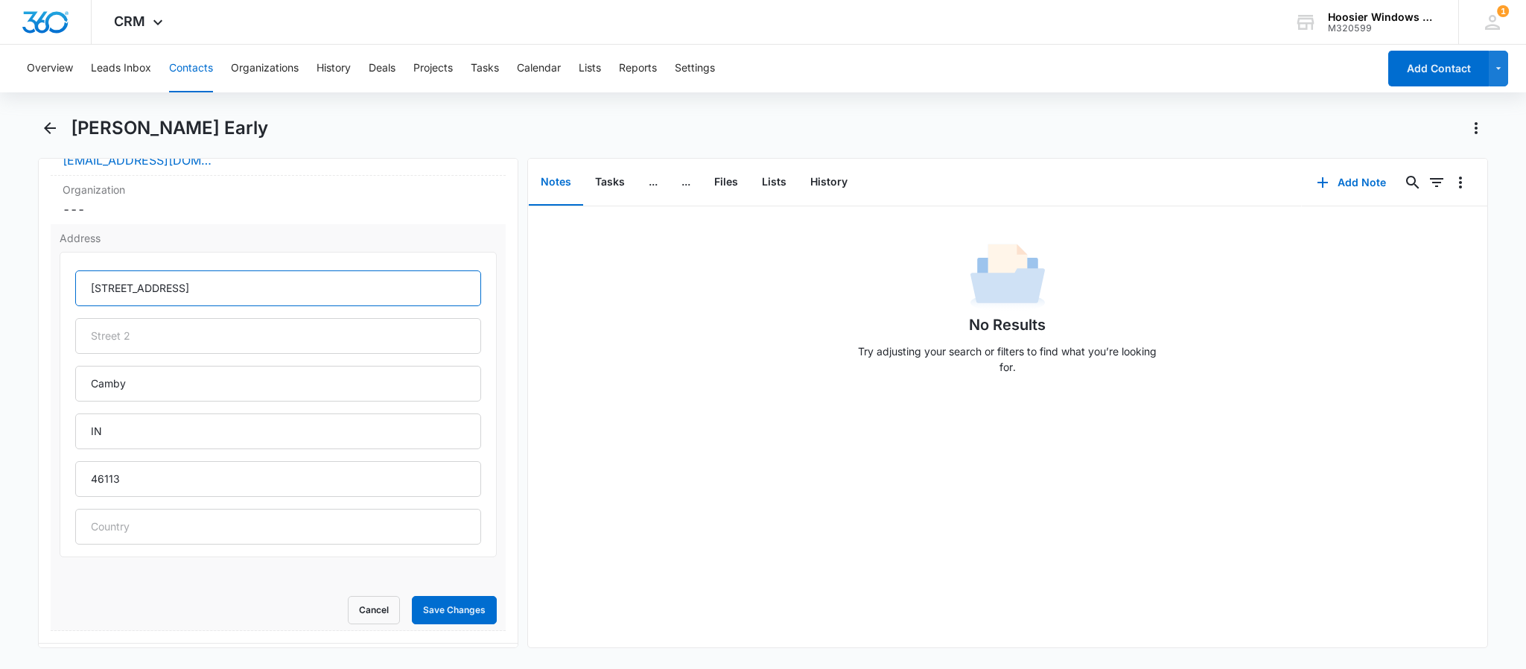
drag, startPoint x: 261, startPoint y: 298, endPoint x: 87, endPoint y: 299, distance: 174.3
click at [87, 299] on input "[STREET_ADDRESS]" at bounding box center [278, 288] width 406 height 36
click at [594, 179] on button "Tasks" at bounding box center [610, 182] width 54 height 46
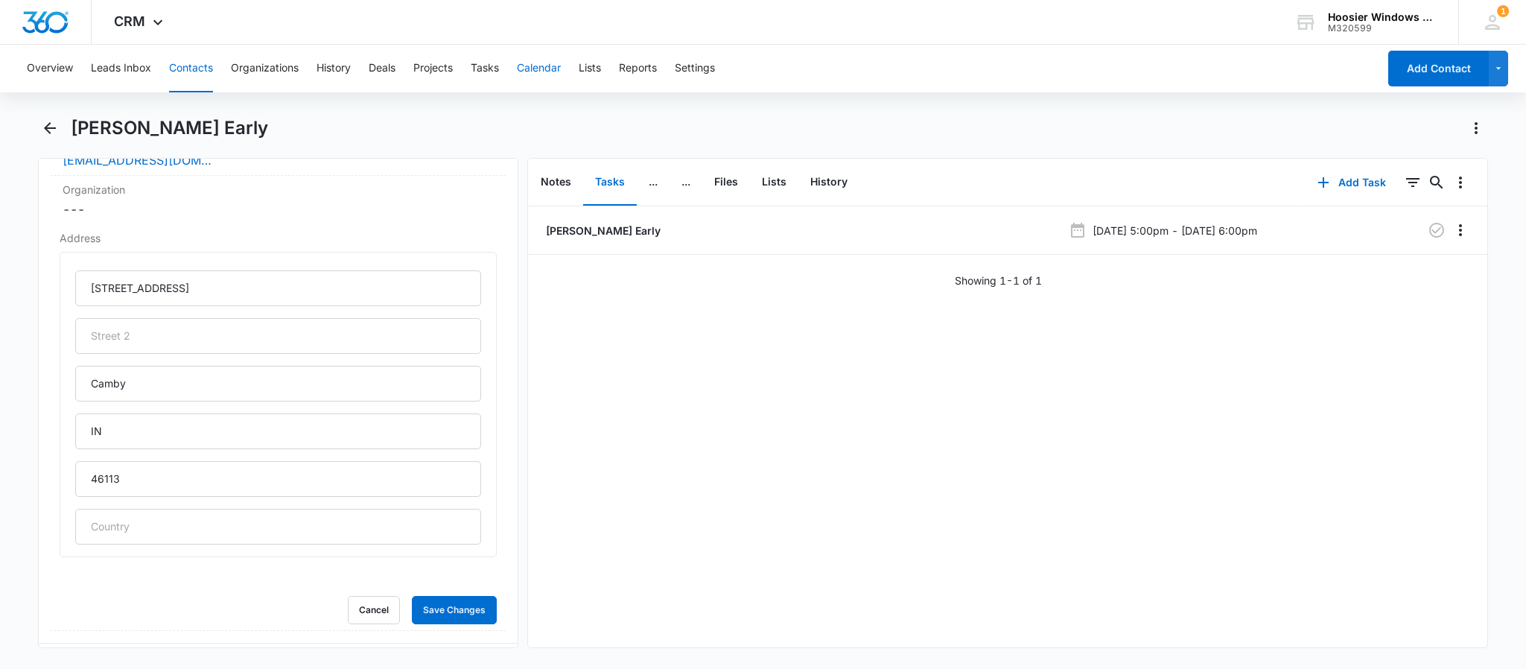
click at [553, 65] on button "Calendar" at bounding box center [539, 69] width 44 height 48
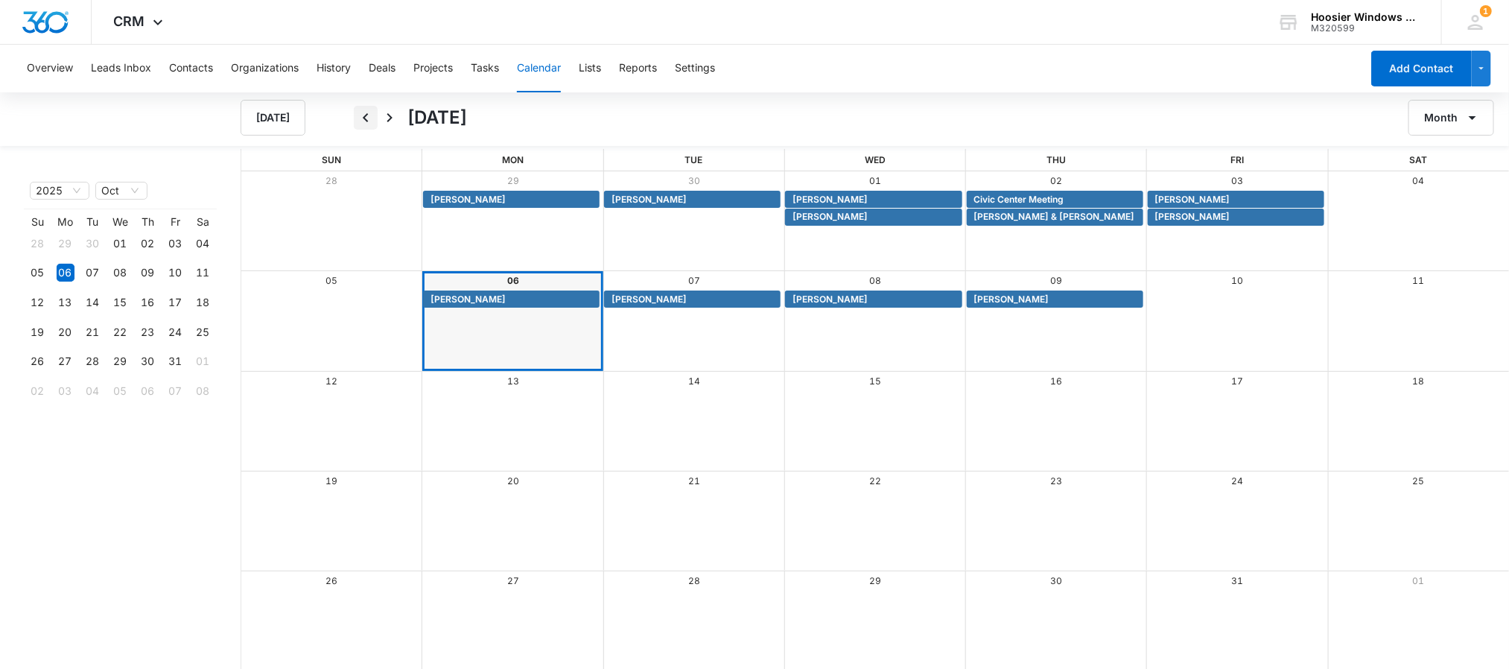
click at [360, 114] on icon "Back" at bounding box center [366, 118] width 18 height 18
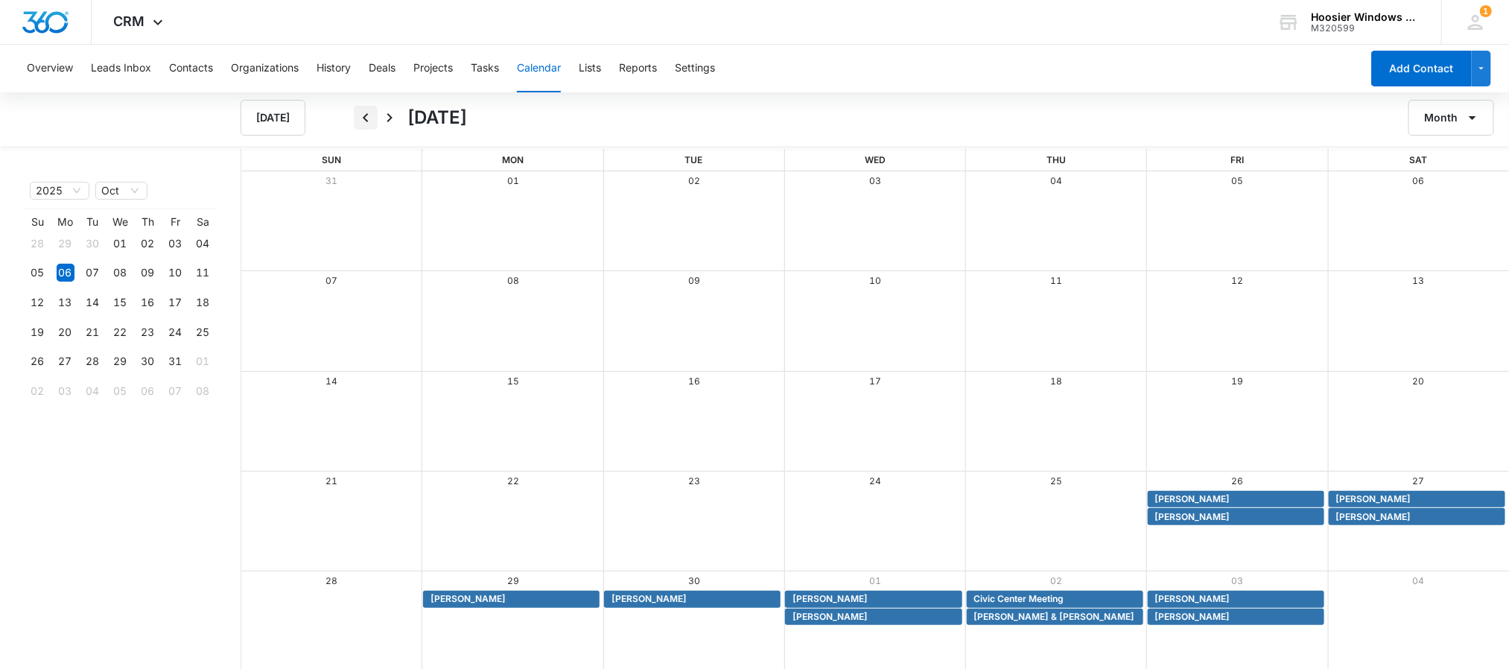
click at [360, 114] on icon "Back" at bounding box center [366, 118] width 18 height 18
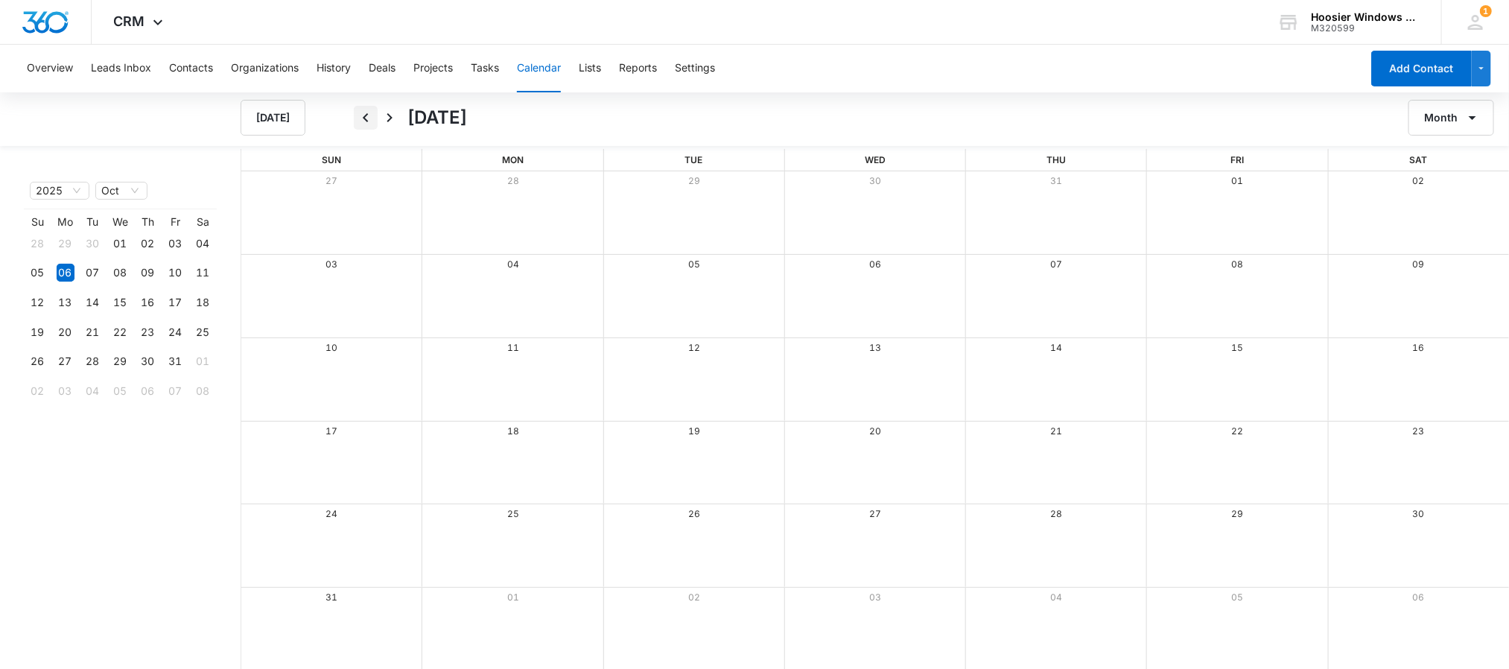
click at [360, 114] on icon "Back" at bounding box center [366, 118] width 18 height 18
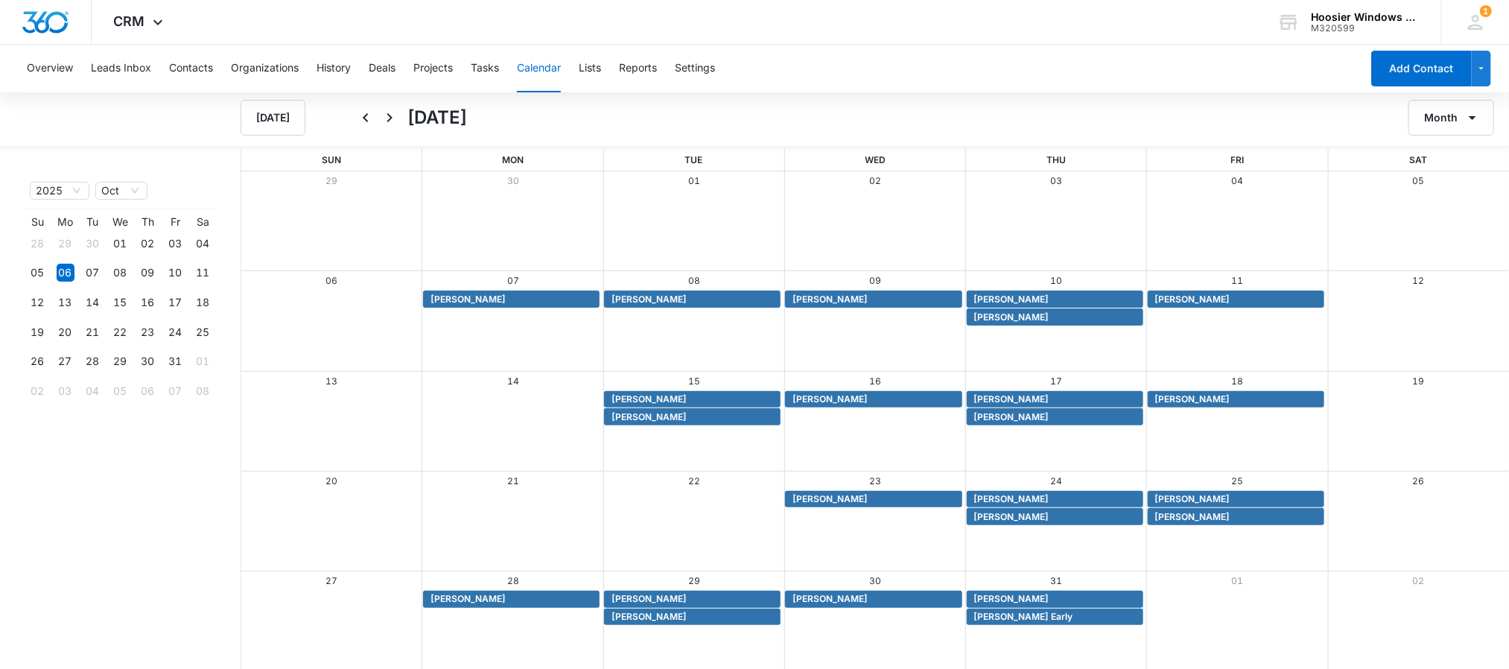
click at [995, 626] on div "Month View" at bounding box center [1055, 620] width 181 height 99
click at [994, 620] on span "[PERSON_NAME] Early" at bounding box center [1023, 616] width 99 height 13
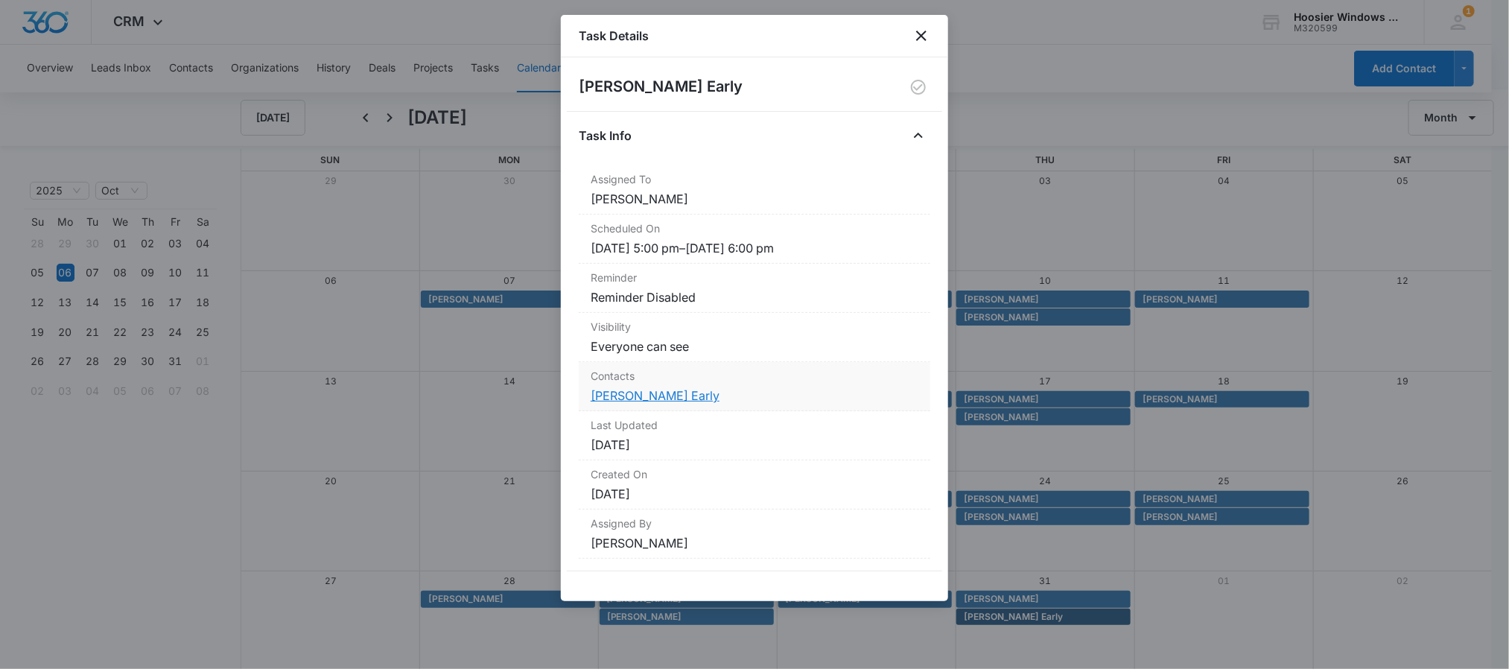
click at [621, 394] on link "[PERSON_NAME] Early" at bounding box center [655, 395] width 129 height 15
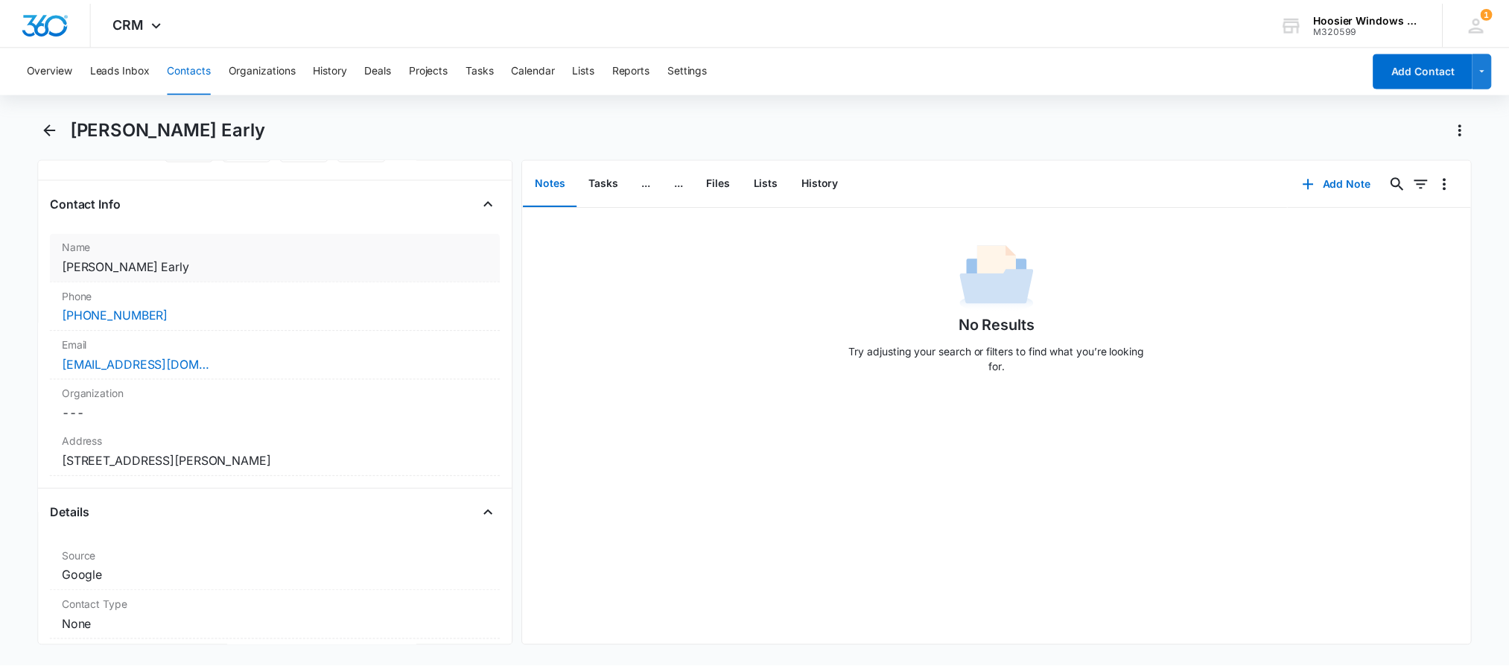
scroll to position [223, 0]
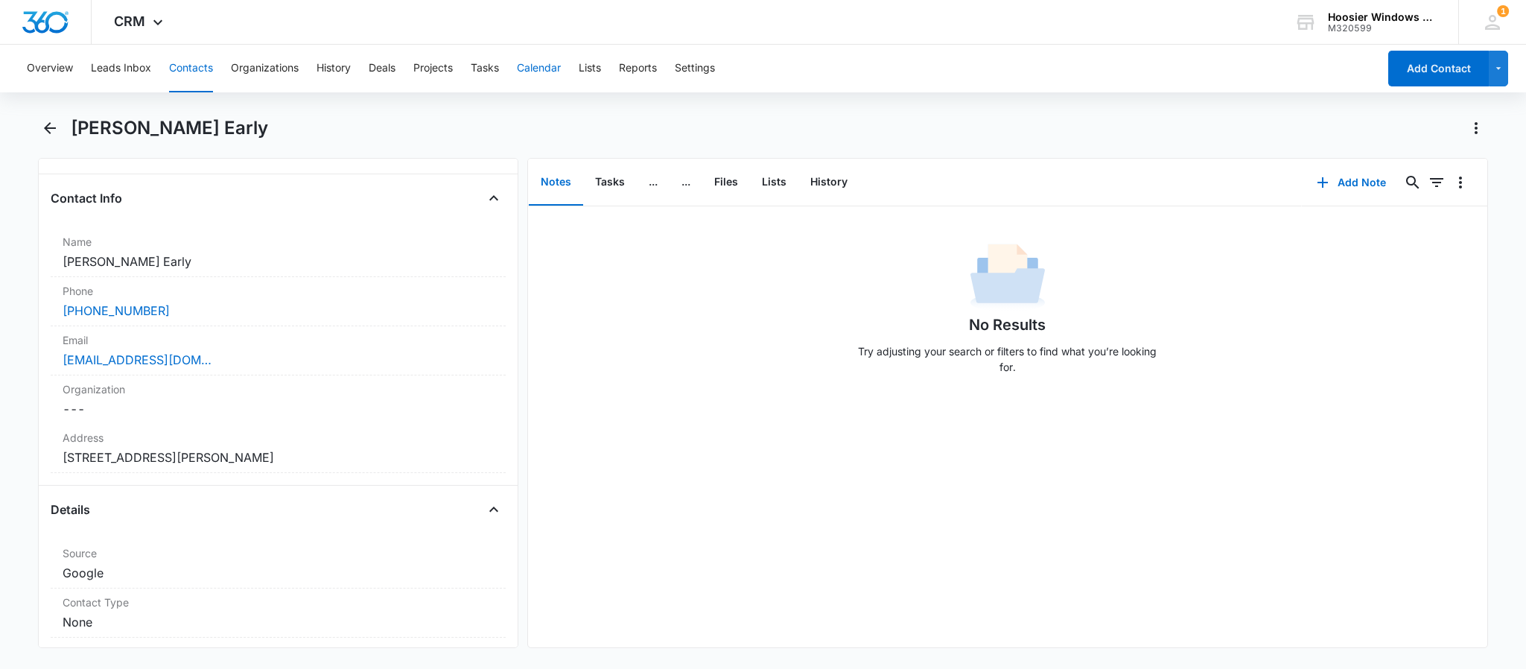
click at [539, 78] on button "Calendar" at bounding box center [539, 69] width 44 height 48
